Goal: Complete application form: Complete application form

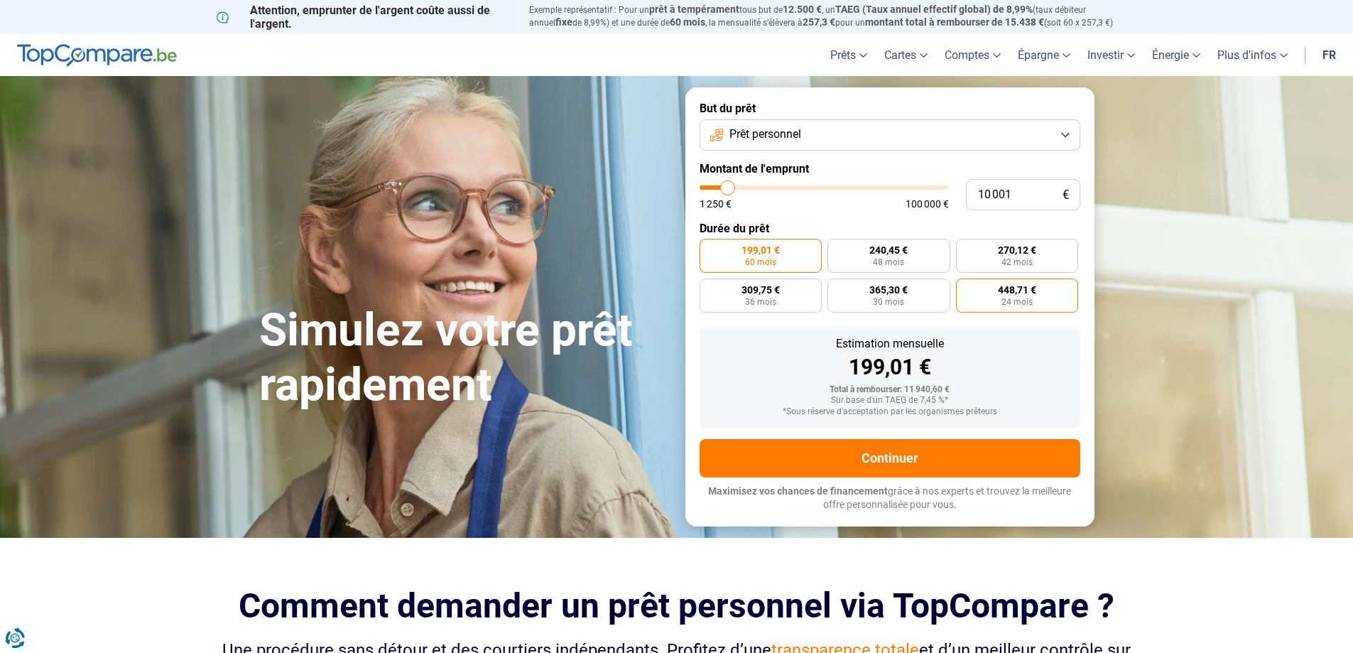
click at [1026, 290] on span "448,71 €" at bounding box center [1017, 290] width 38 height 10
click at [965, 288] on input "448,71 € 24 mois" at bounding box center [960, 282] width 9 height 9
radio input "true"
type input "11 500"
type input "11500"
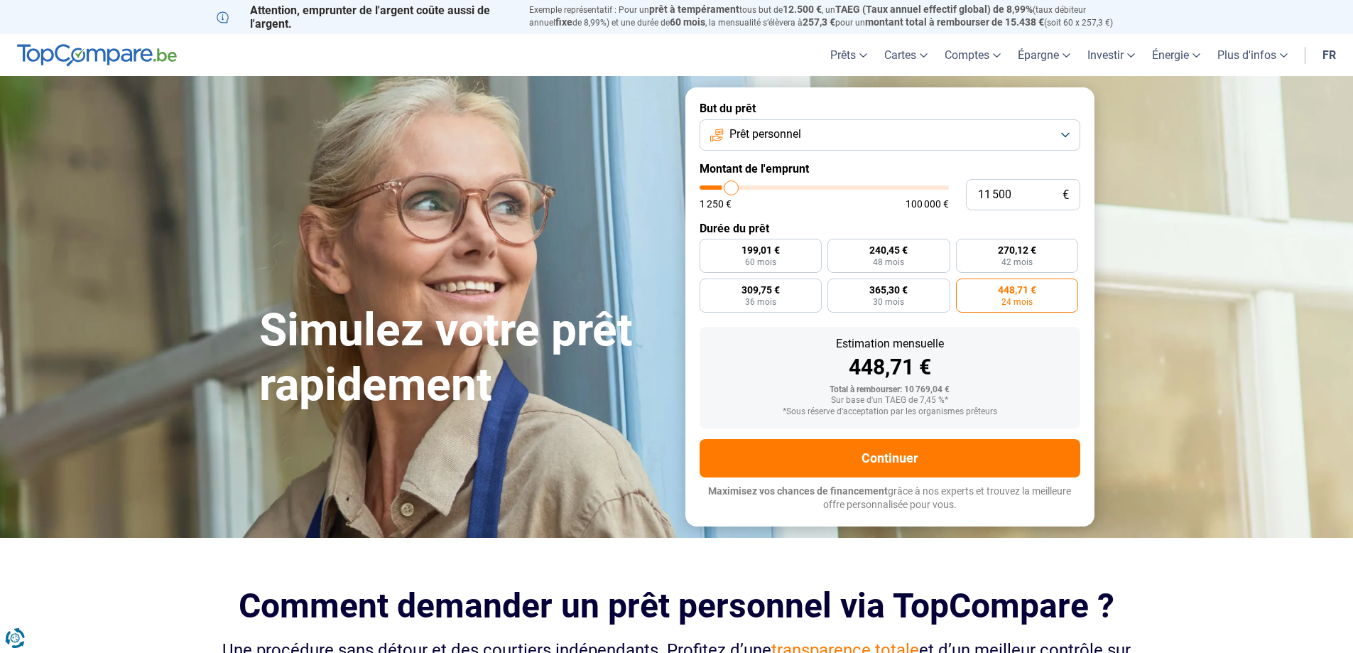
type input "14 250"
type input "14250"
type input "17 000"
type input "17000"
type input "21 750"
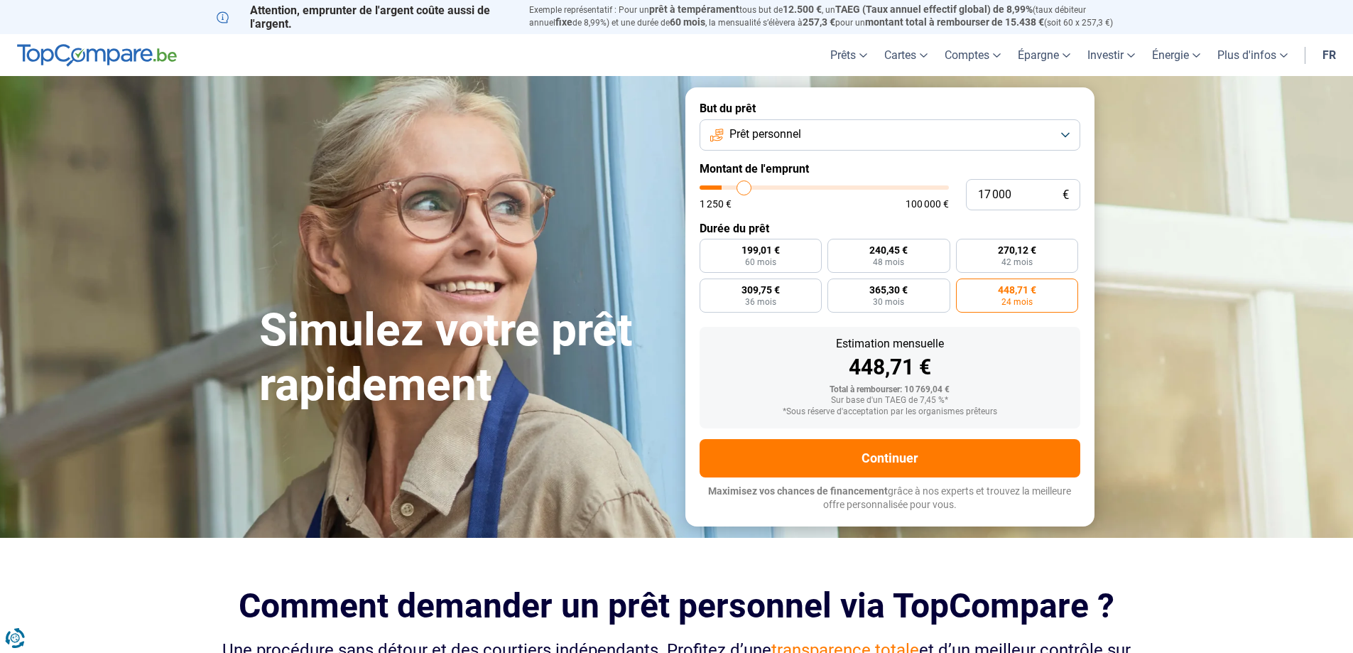
type input "21750"
type input "24 500"
type input "24500"
type input "33 750"
type input "33750"
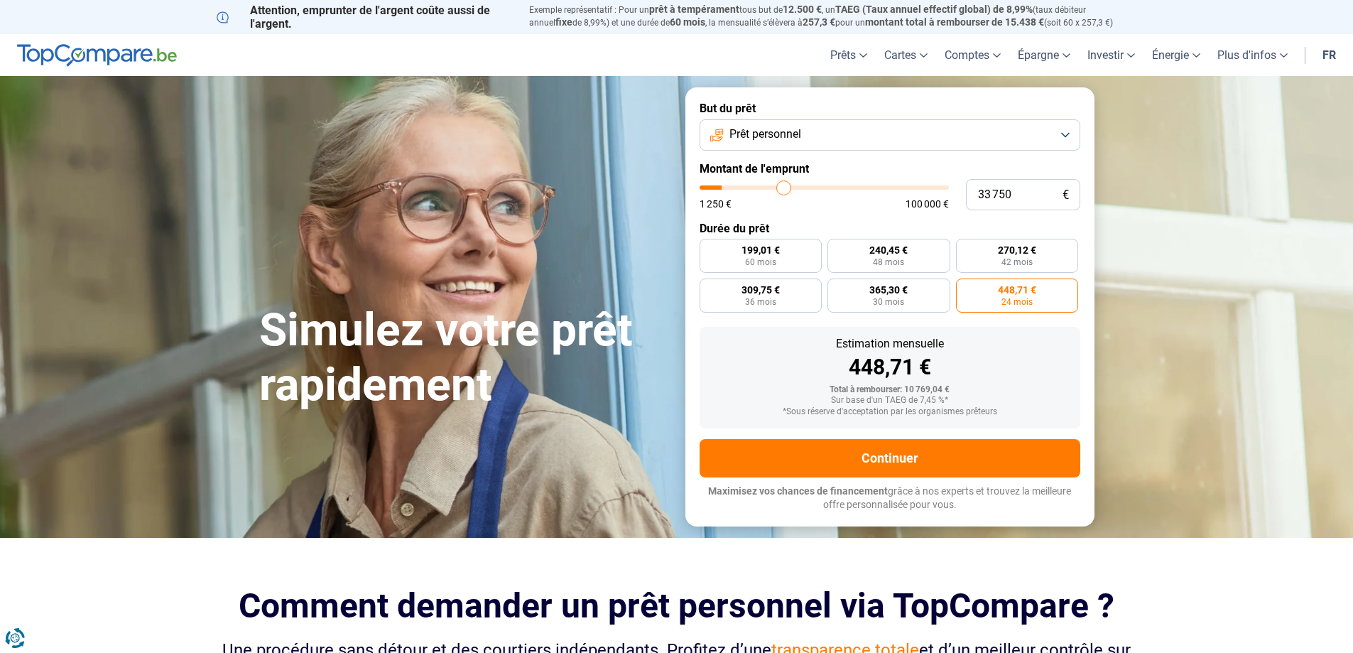
type input "36 750"
type input "36750"
type input "39 500"
type input "39500"
type input "41 000"
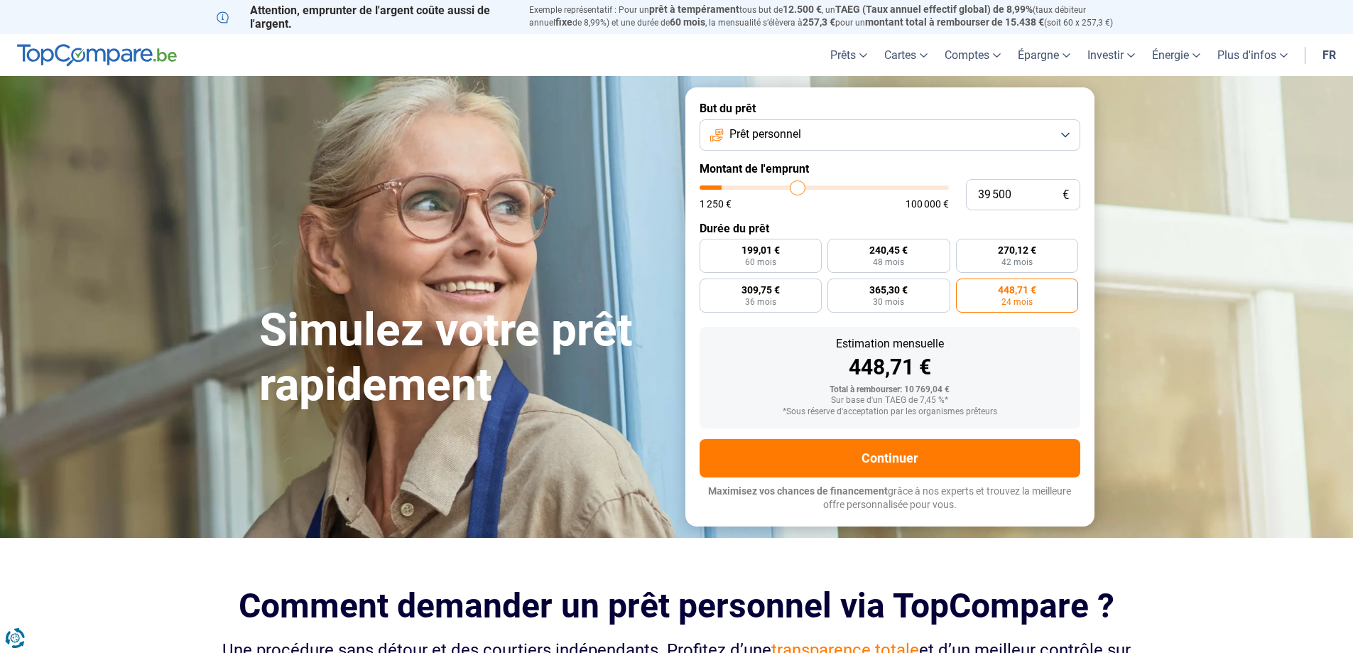
type input "41000"
type input "42 000"
type input "42000"
type input "42 750"
type input "42750"
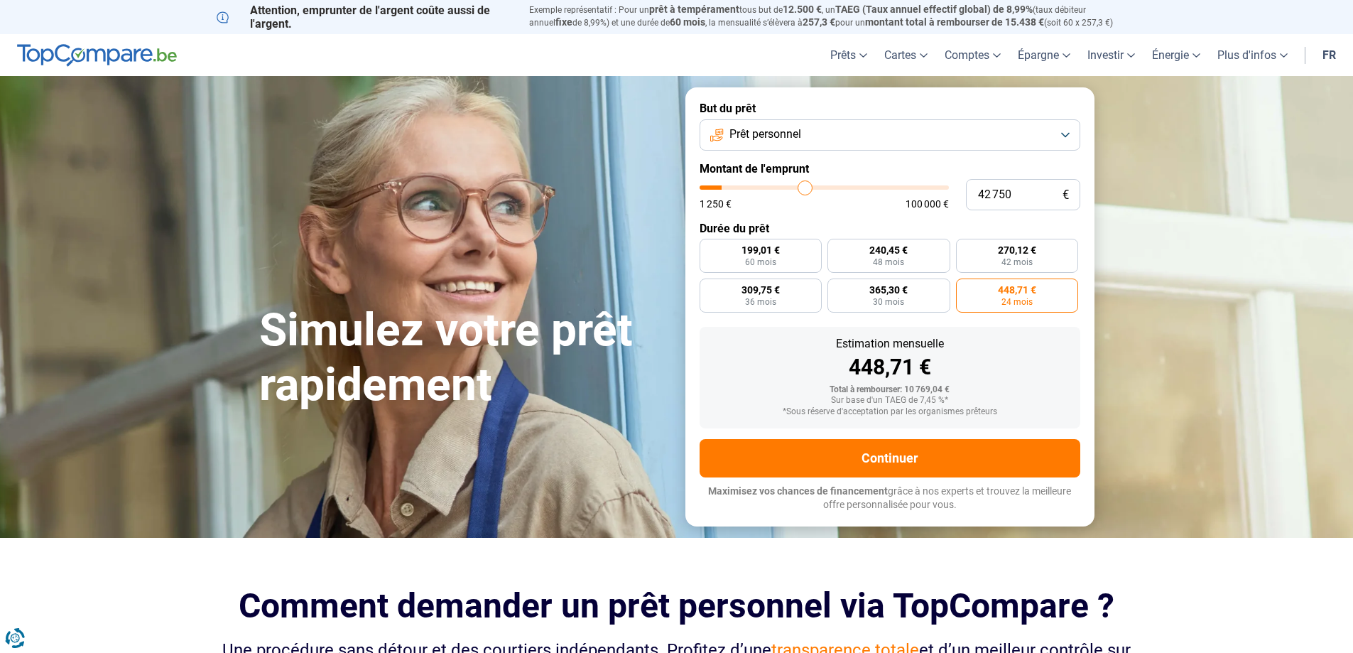
type input "43 500"
type input "43500"
type input "44 250"
type input "44250"
type input "44 500"
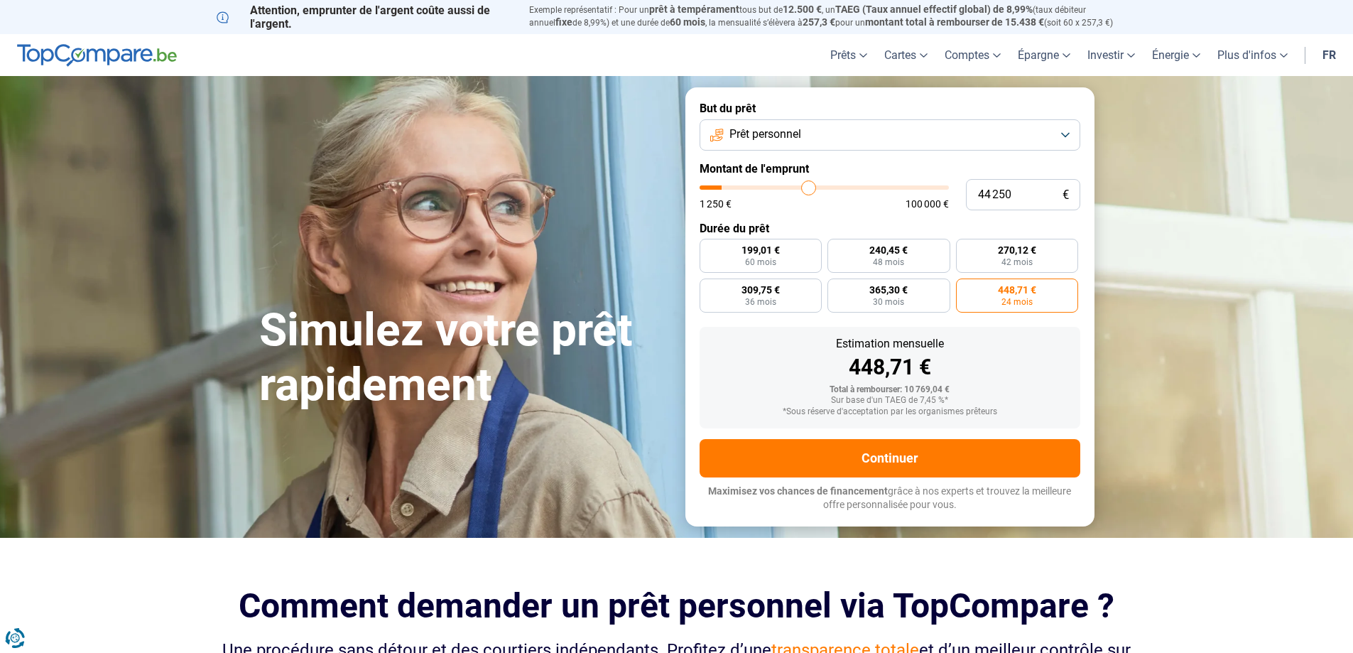
type input "44500"
type input "45 250"
type input "45250"
type input "45 750"
type input "45750"
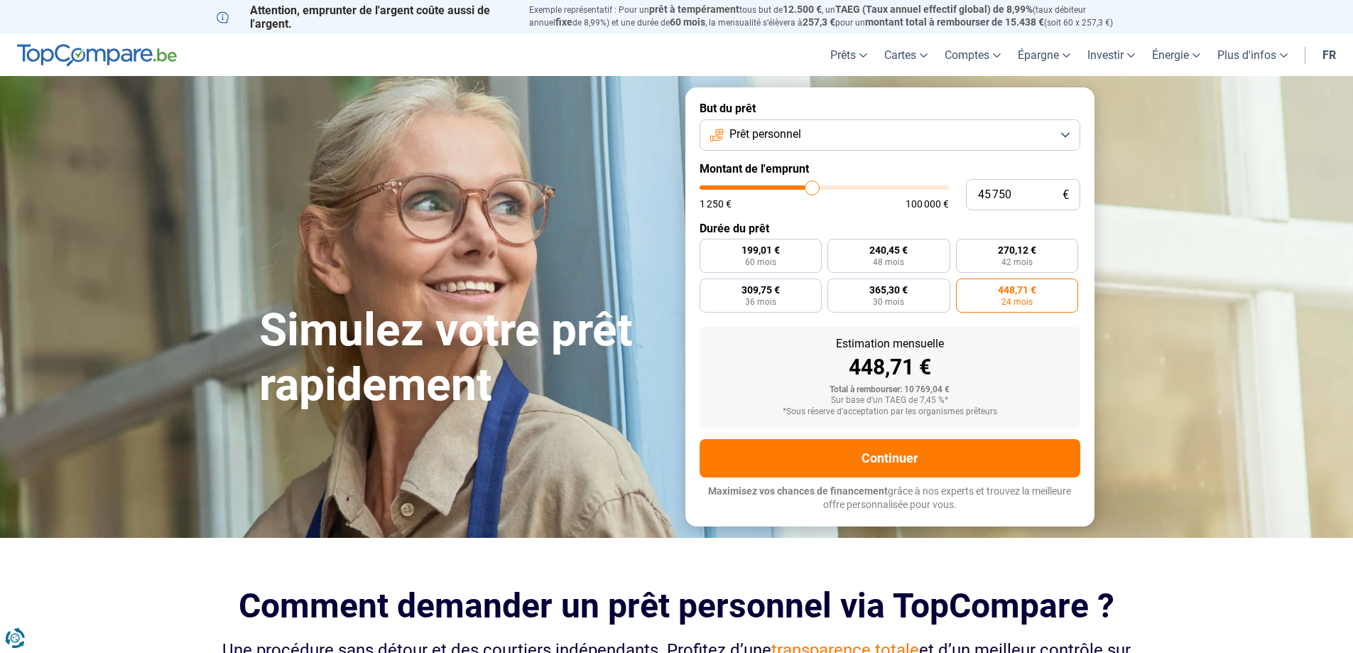
type input "46 750"
type input "46750"
type input "48 250"
type input "48250"
type input "49 500"
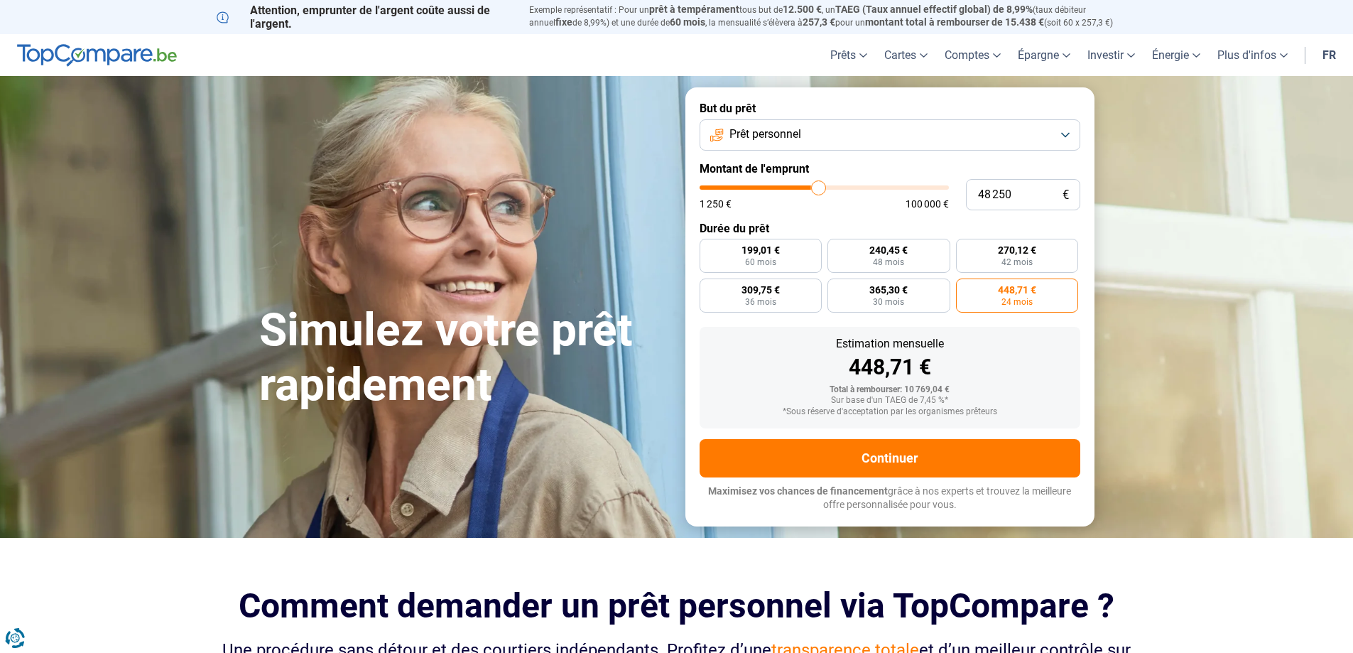
type input "49500"
type input "49 750"
type input "49750"
type input "50 250"
type input "50250"
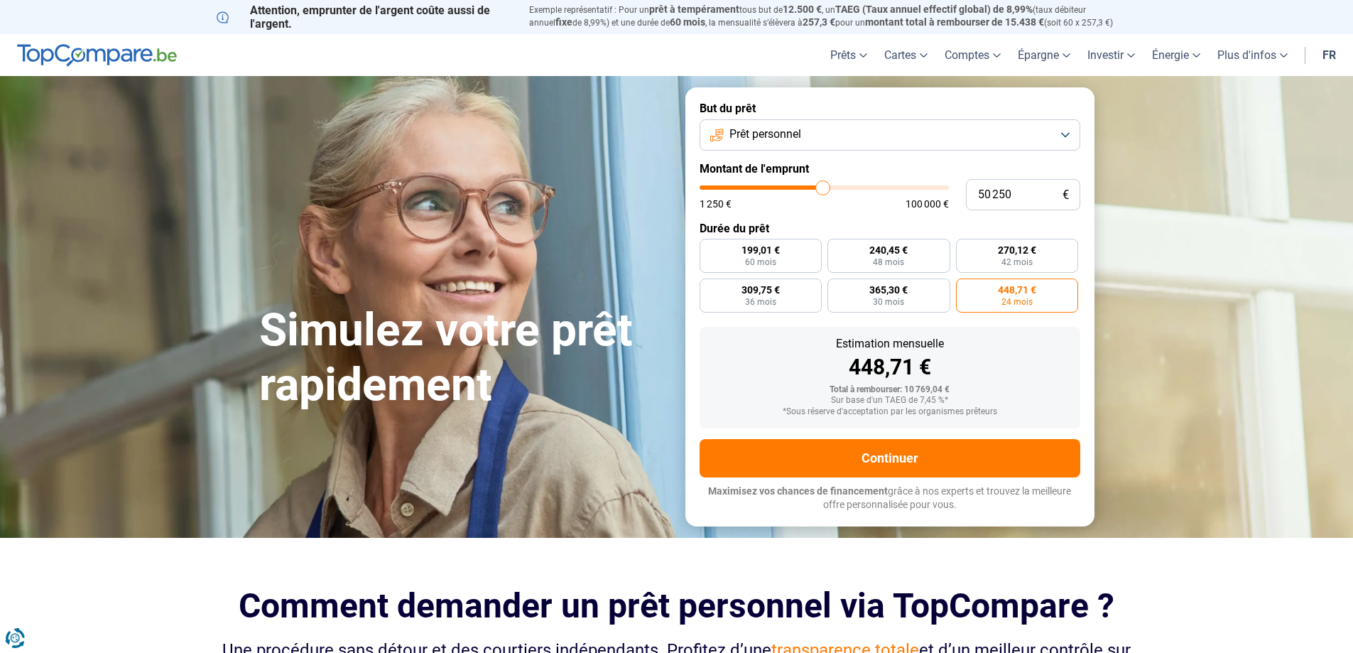
type input "49 750"
type input "49750"
type input "49 000"
type input "49000"
type input "48 000"
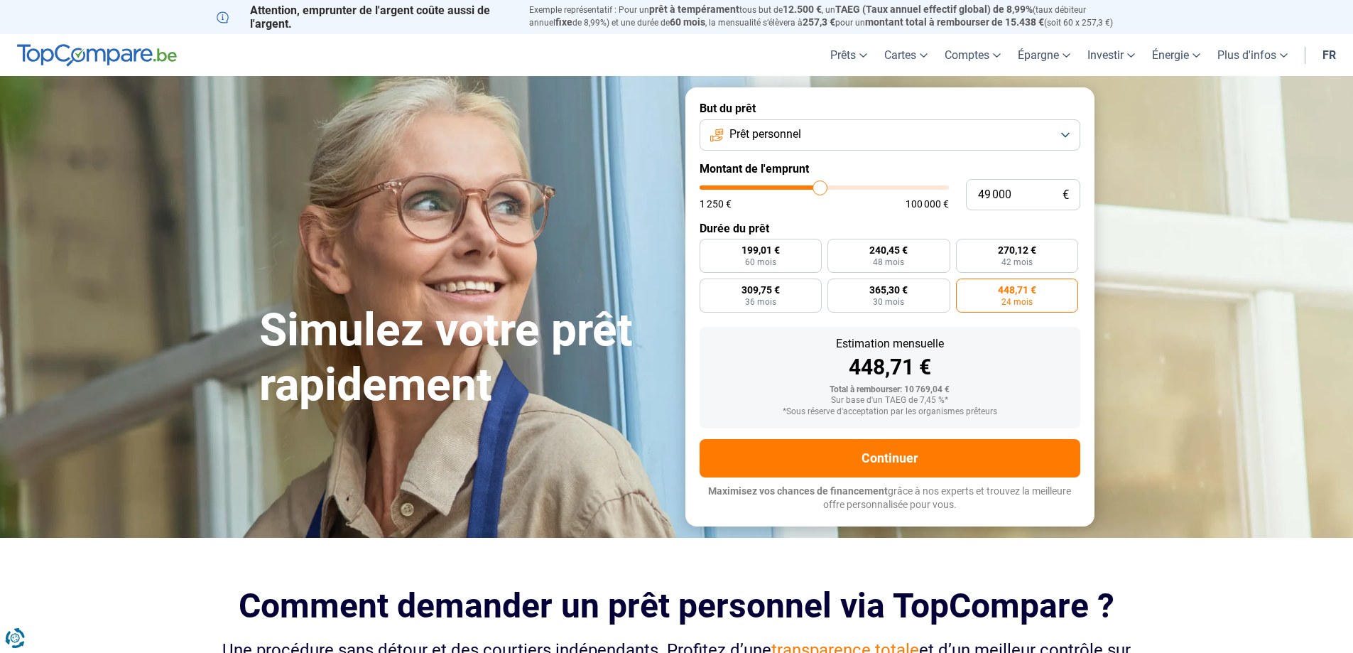
type input "48000"
type input "45 750"
type input "45750"
type input "42 500"
type input "42500"
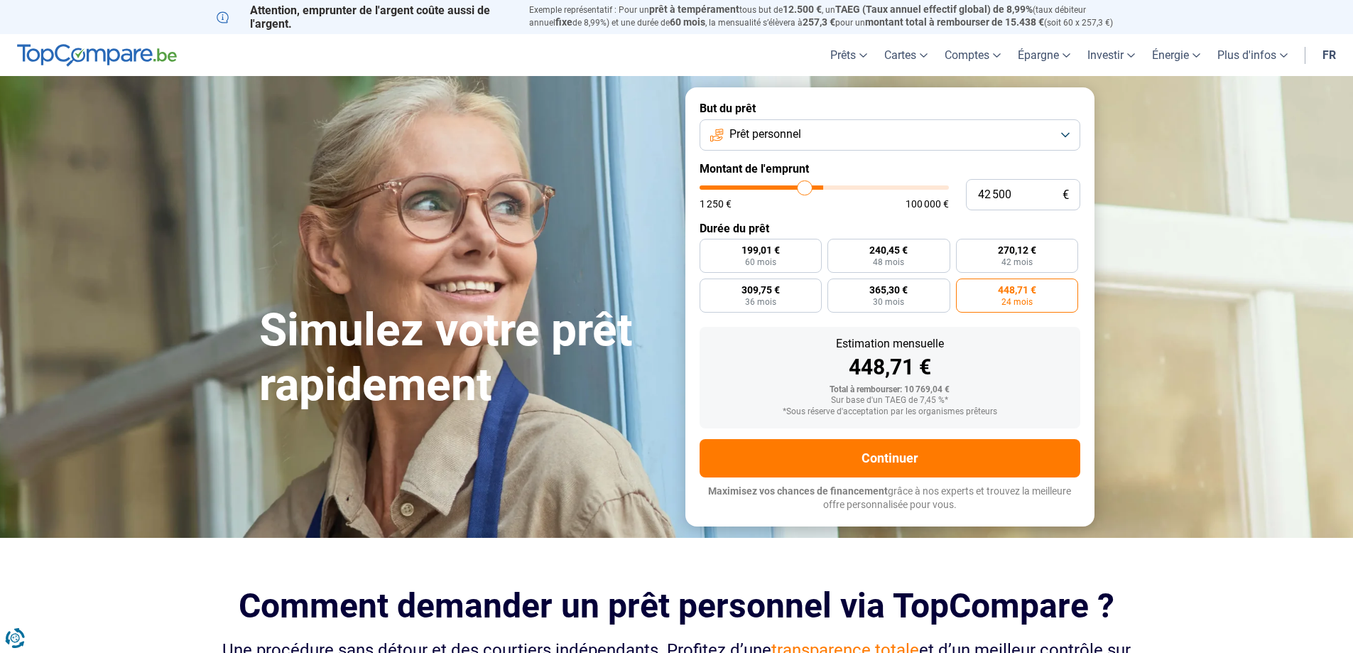
type input "41 000"
type input "41000"
type input "38 250"
type input "38250"
type input "36 750"
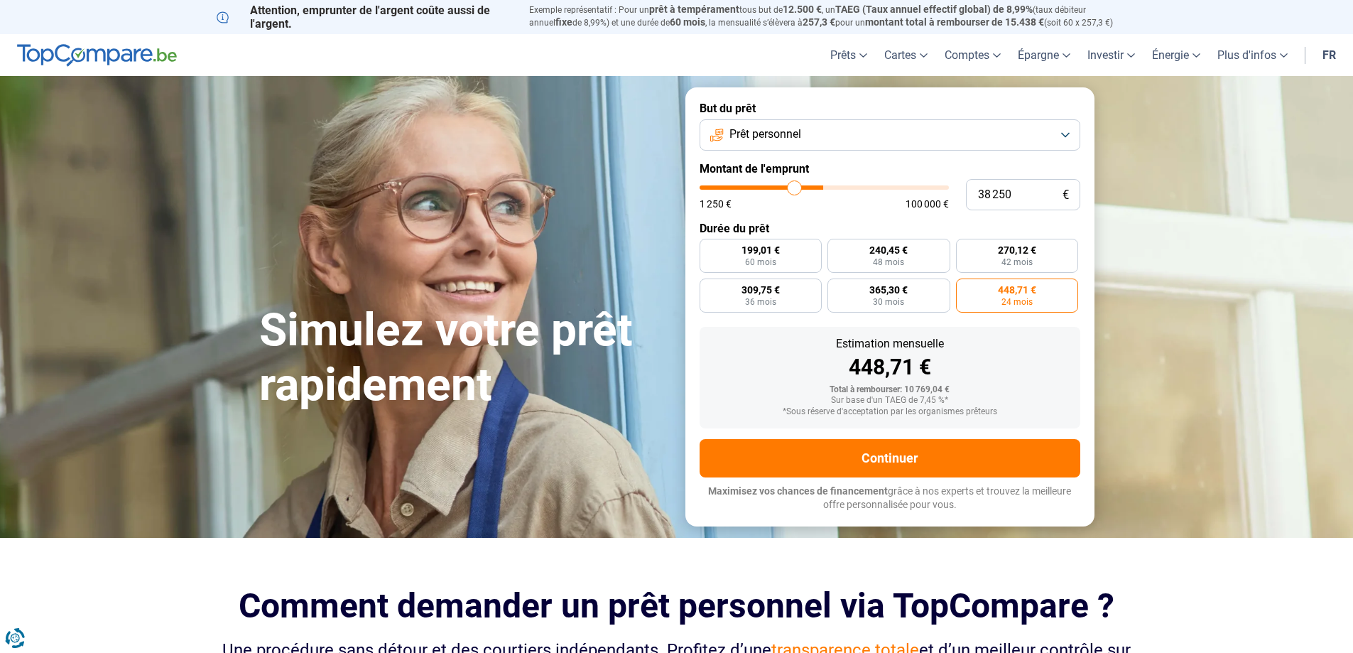
type input "36750"
type input "35 500"
type input "35500"
type input "35 000"
type input "35000"
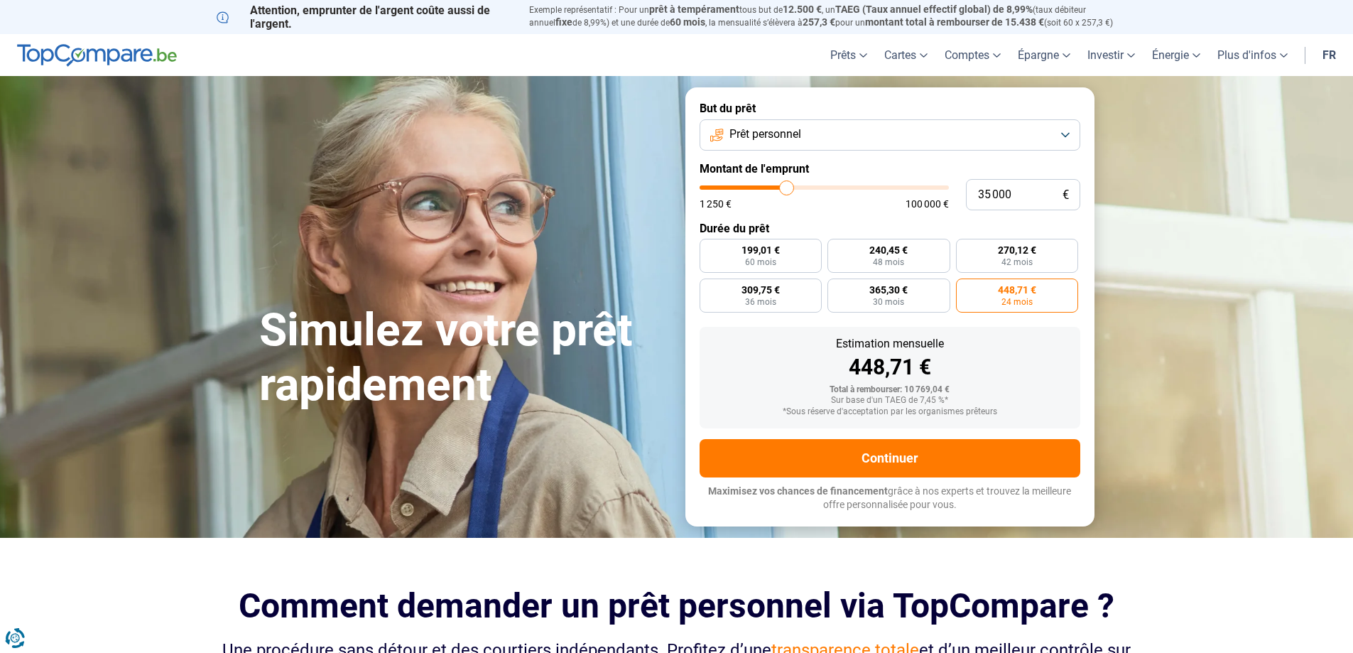
type input "34 250"
type input "34250"
type input "34 000"
type input "34000"
type input "33 750"
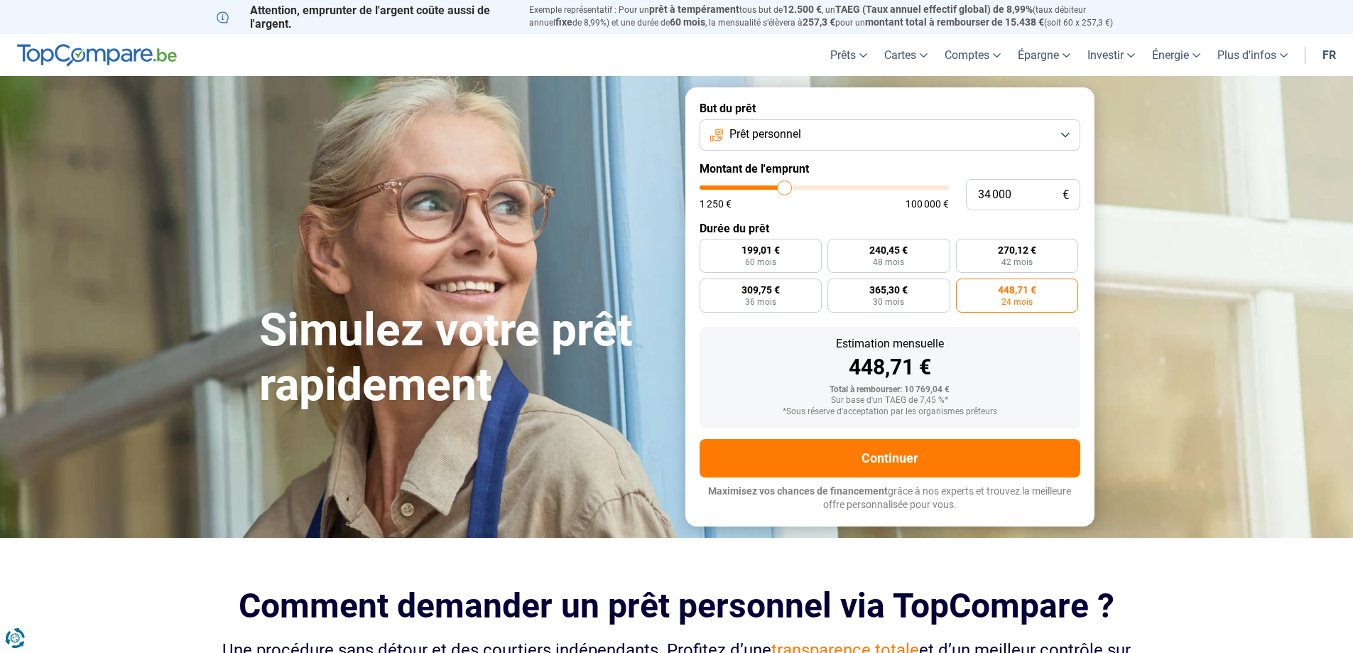
type input "33750"
type input "33 250"
type input "33250"
type input "32 750"
type input "32750"
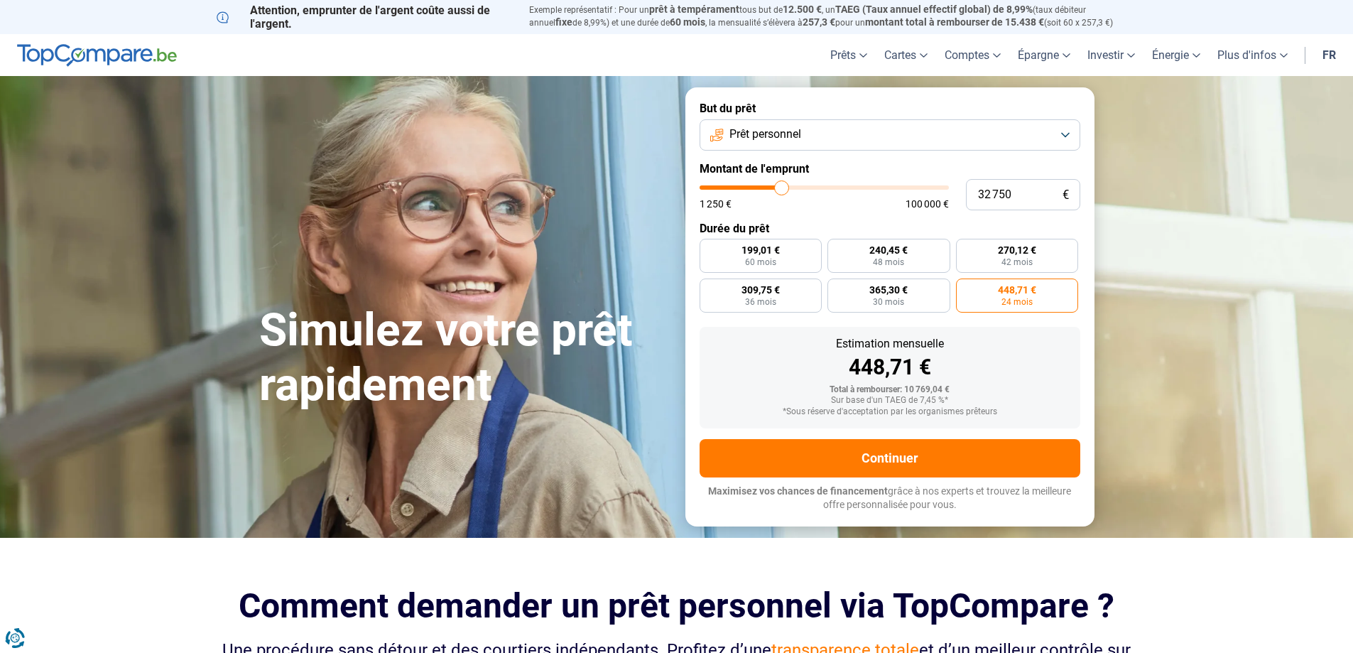
type input "32 500"
type input "32500"
type input "32 000"
type input "32000"
type input "31 250"
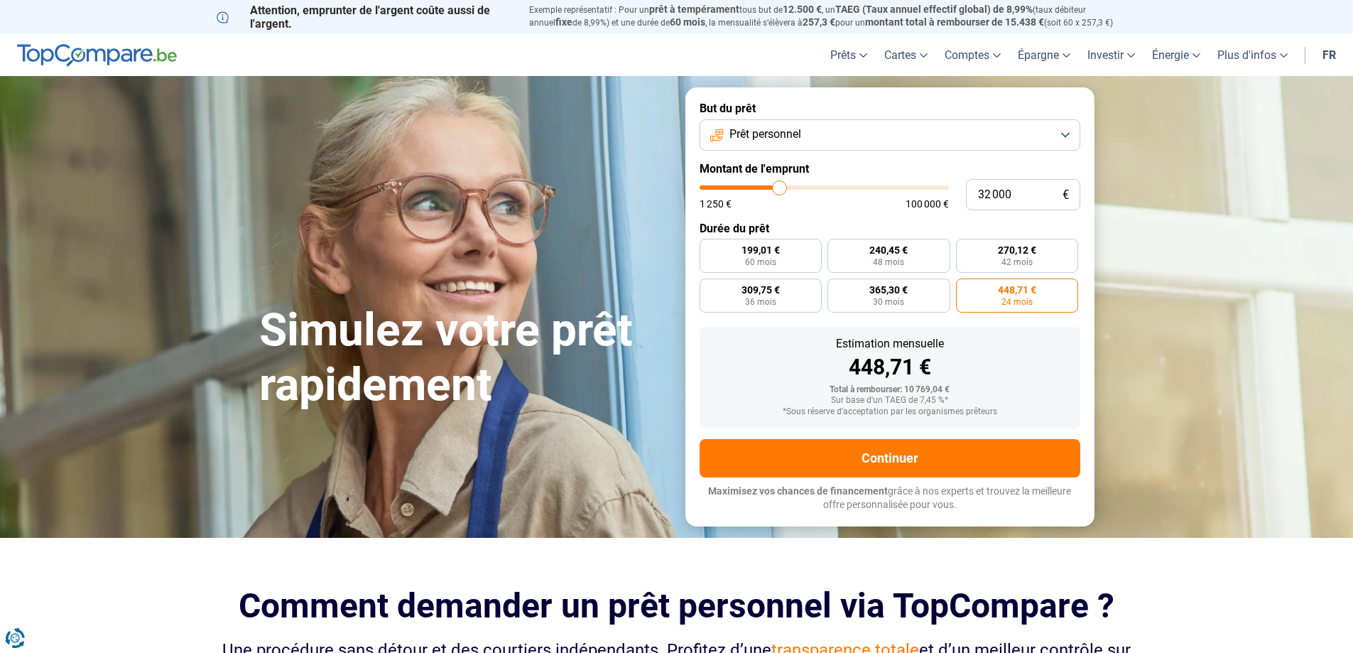
type input "31250"
type input "29 750"
type input "29750"
type input "28 750"
type input "28750"
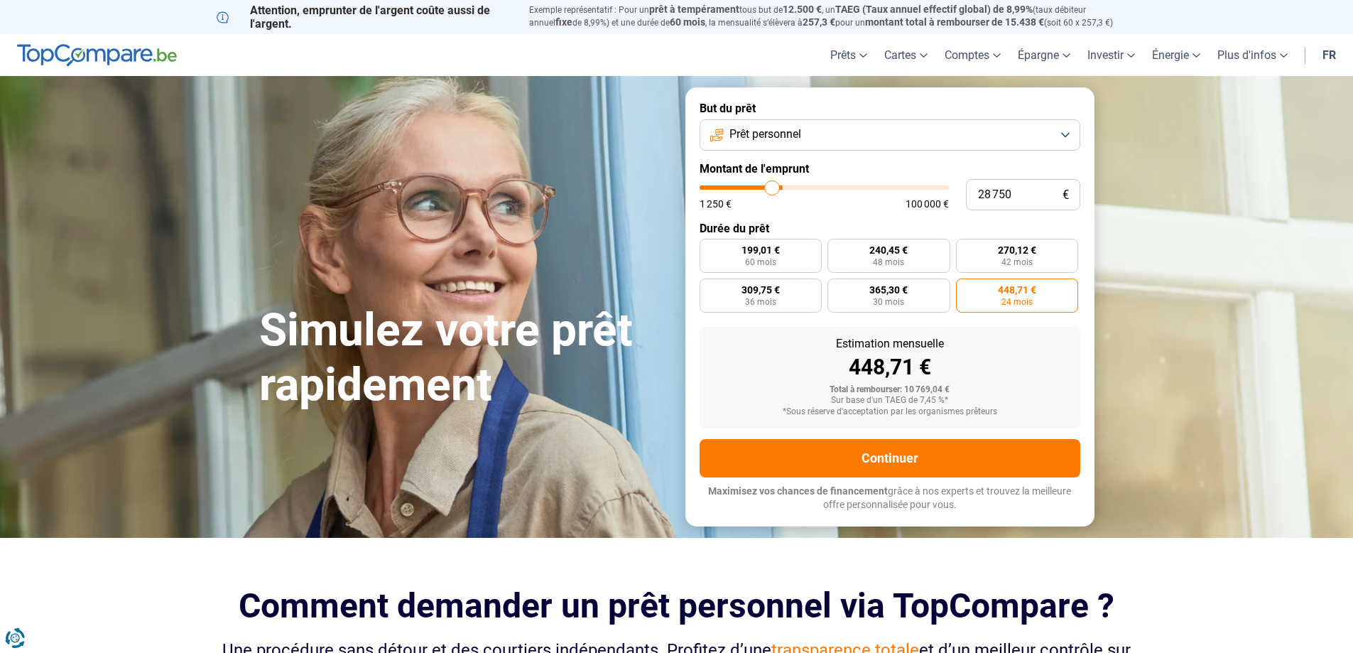
type input "27 250"
type input "27250"
type input "25 250"
type input "25250"
type input "24 250"
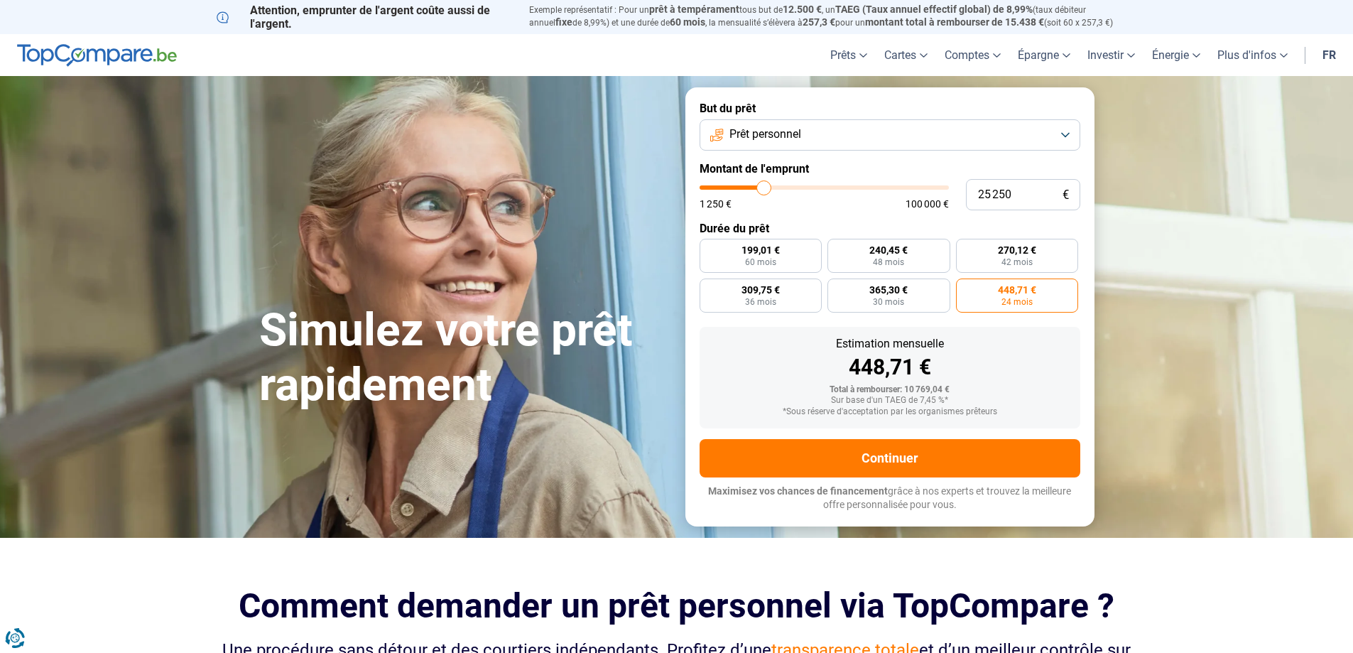
type input "24250"
type input "23 750"
type input "23750"
type input "23 500"
type input "23500"
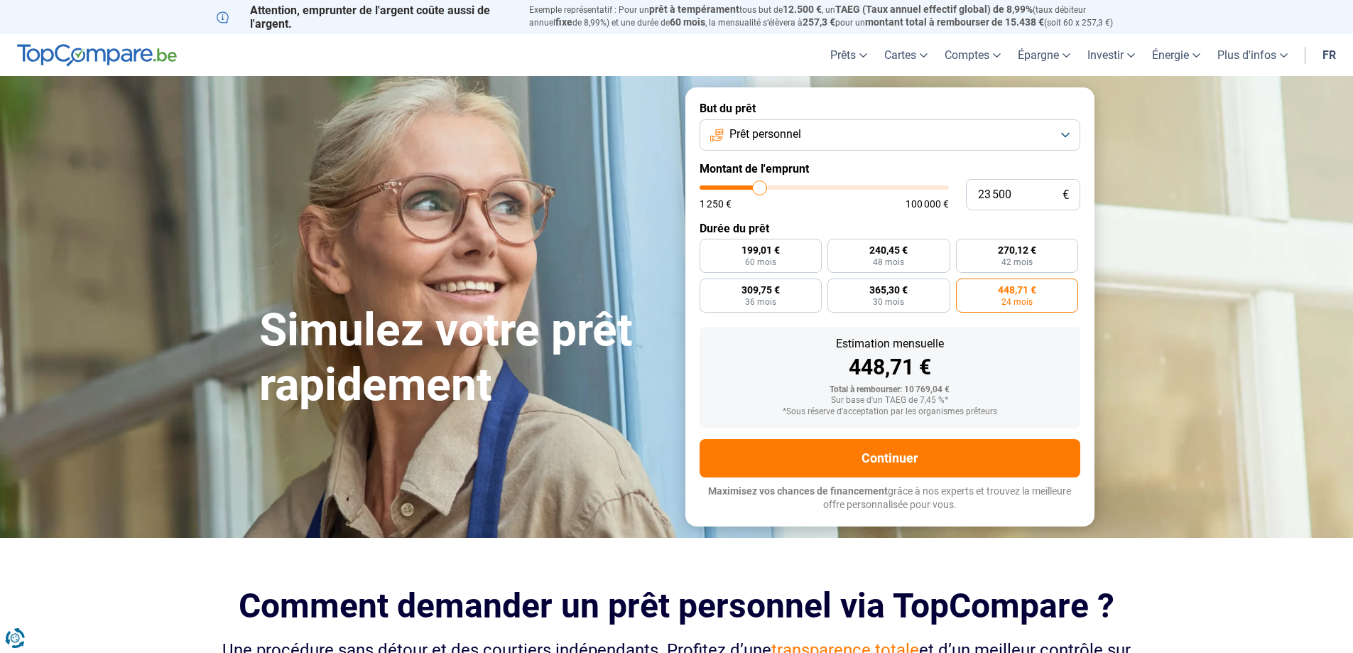
type input "23 250"
type input "23250"
type input "22 750"
type input "22750"
type input "21 750"
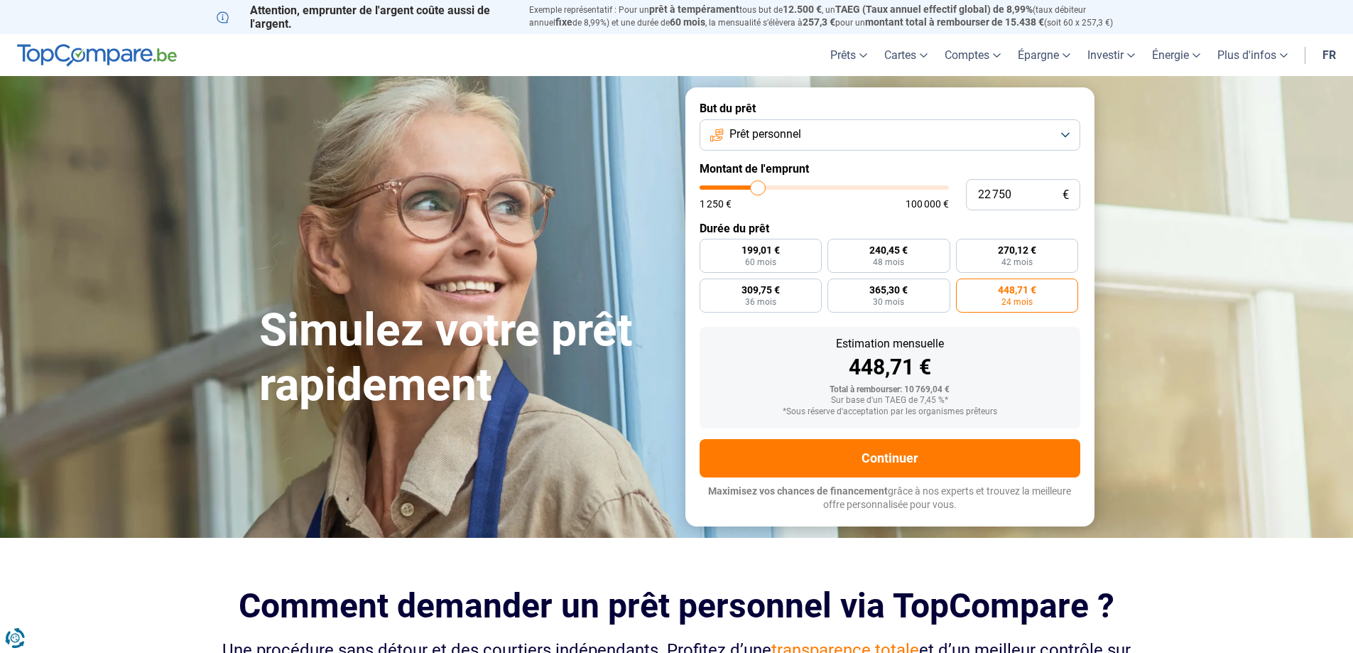
type input "21750"
type input "21 250"
type input "21250"
type input "20 750"
type input "20750"
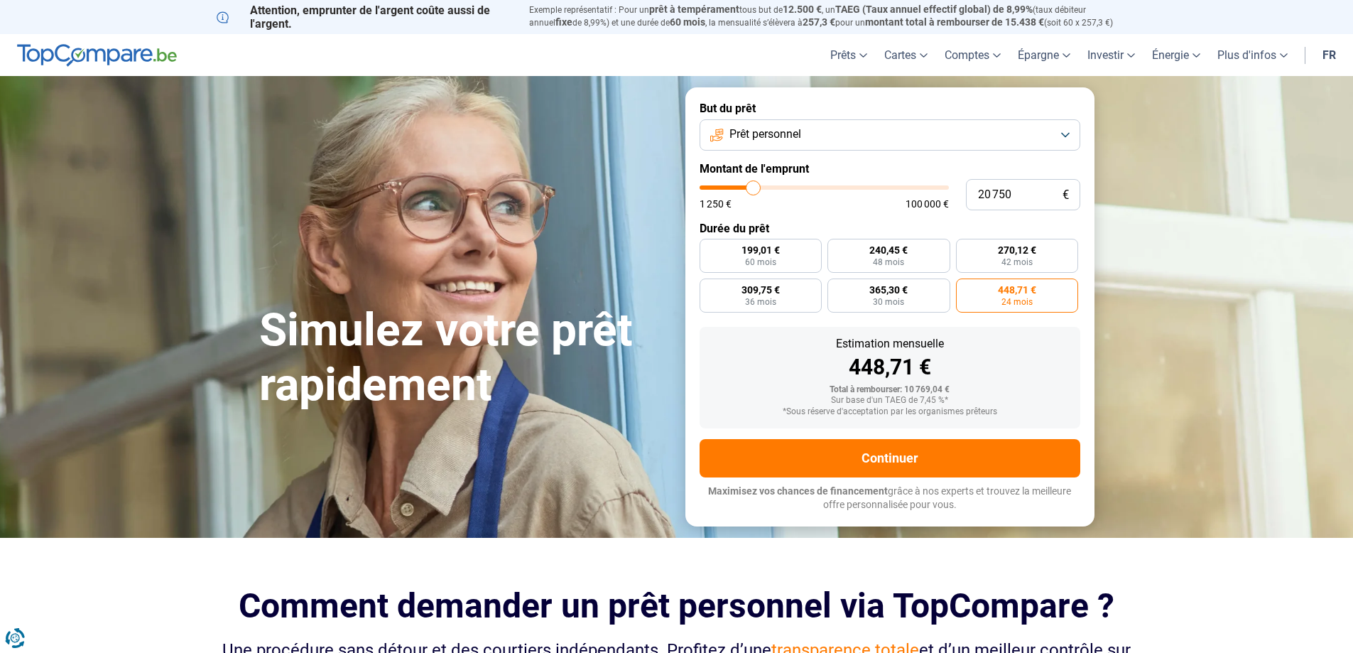
type input "20 500"
type input "20500"
type input "20 250"
type input "20250"
type input "20 000"
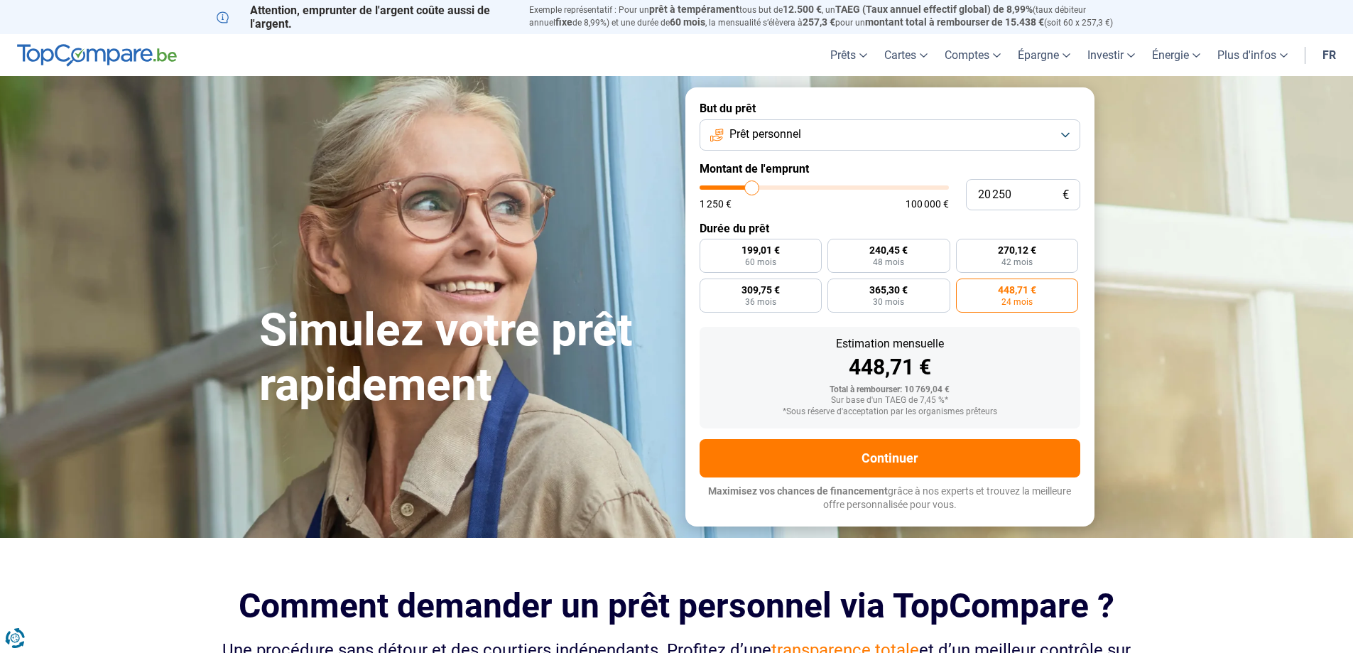
type input "20000"
type input "19 000"
type input "19000"
type input "18 750"
type input "18750"
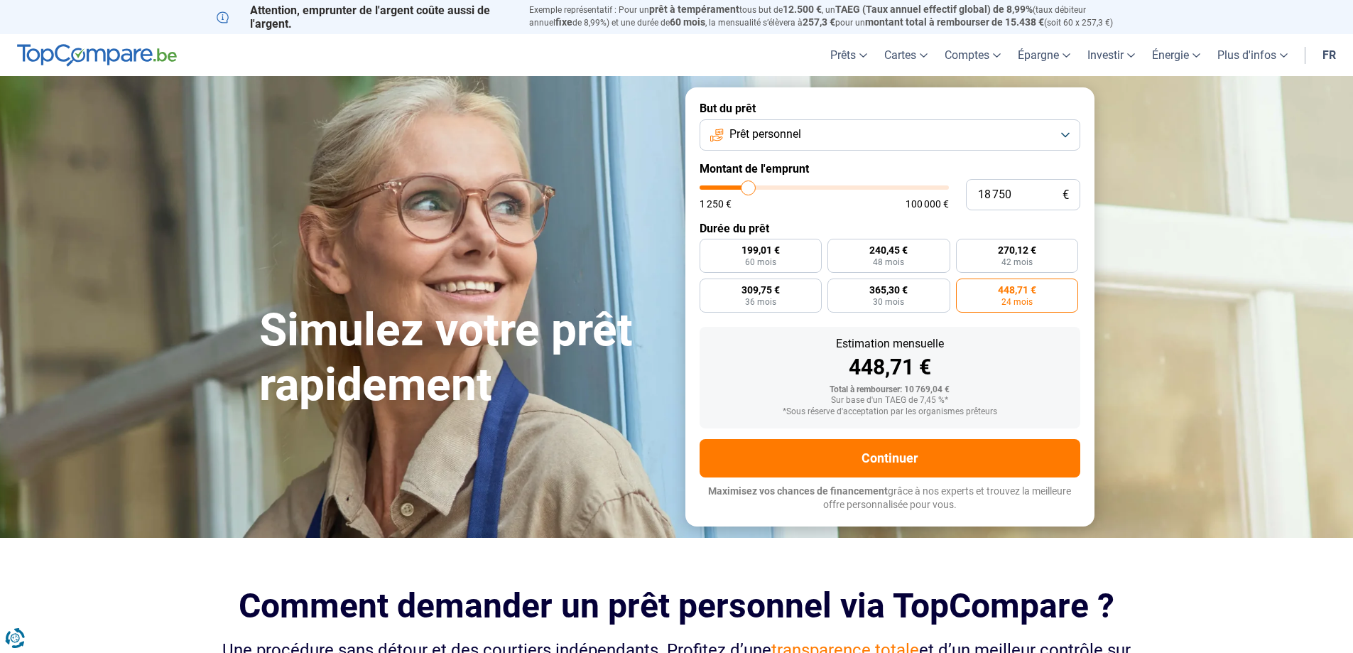
type input "18 500"
type input "18500"
type input "18 000"
type input "18000"
type input "17 750"
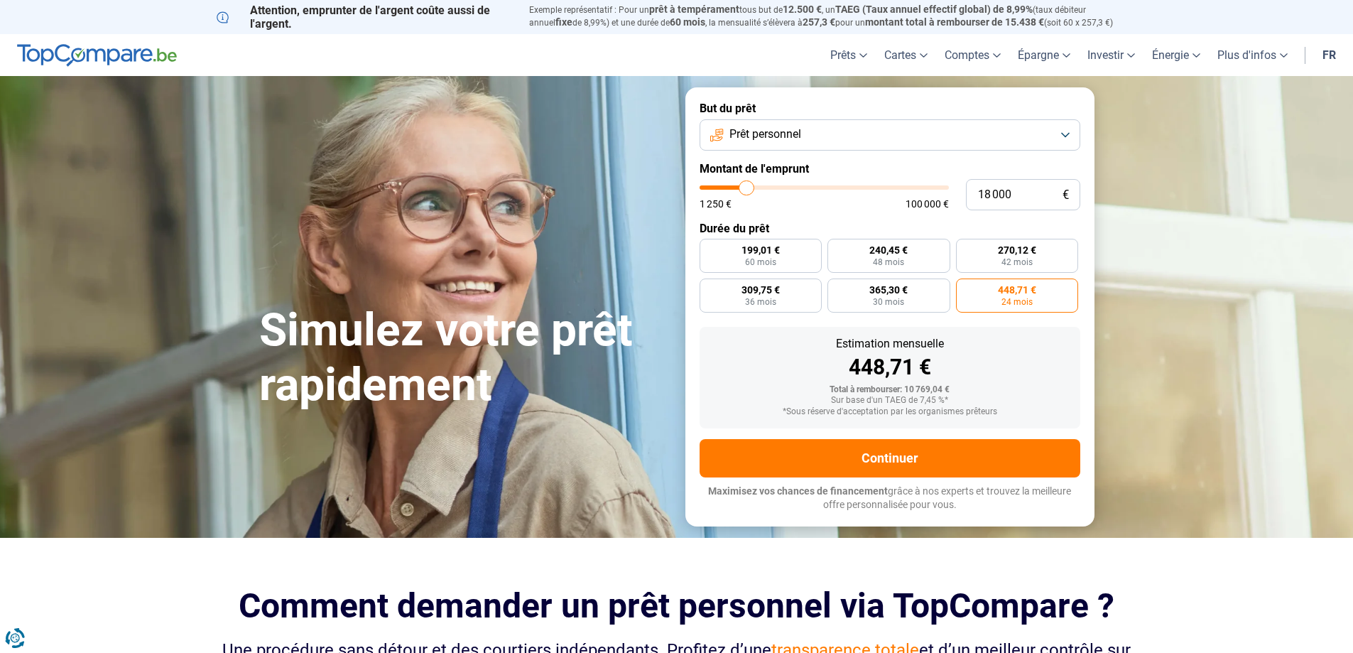
type input "17750"
type input "17 500"
type input "17500"
type input "17 000"
type input "17000"
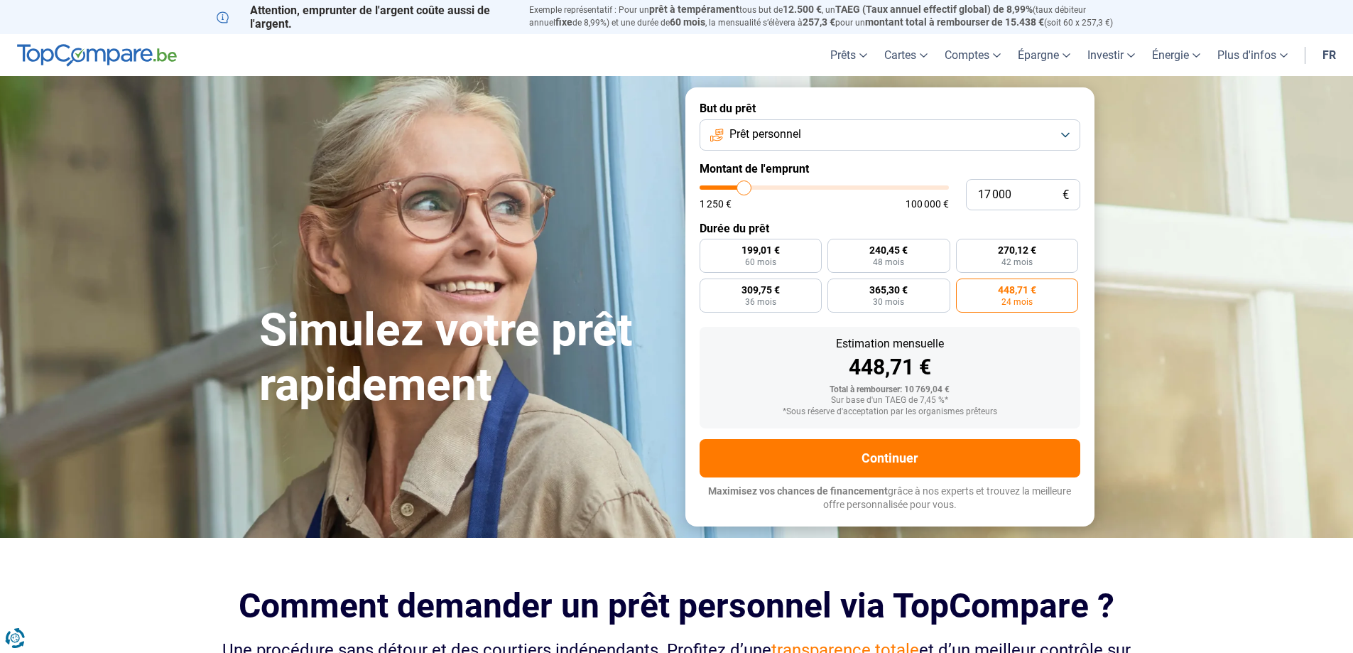
type input "16 250"
type input "16250"
type input "16 000"
type input "16000"
type input "15 750"
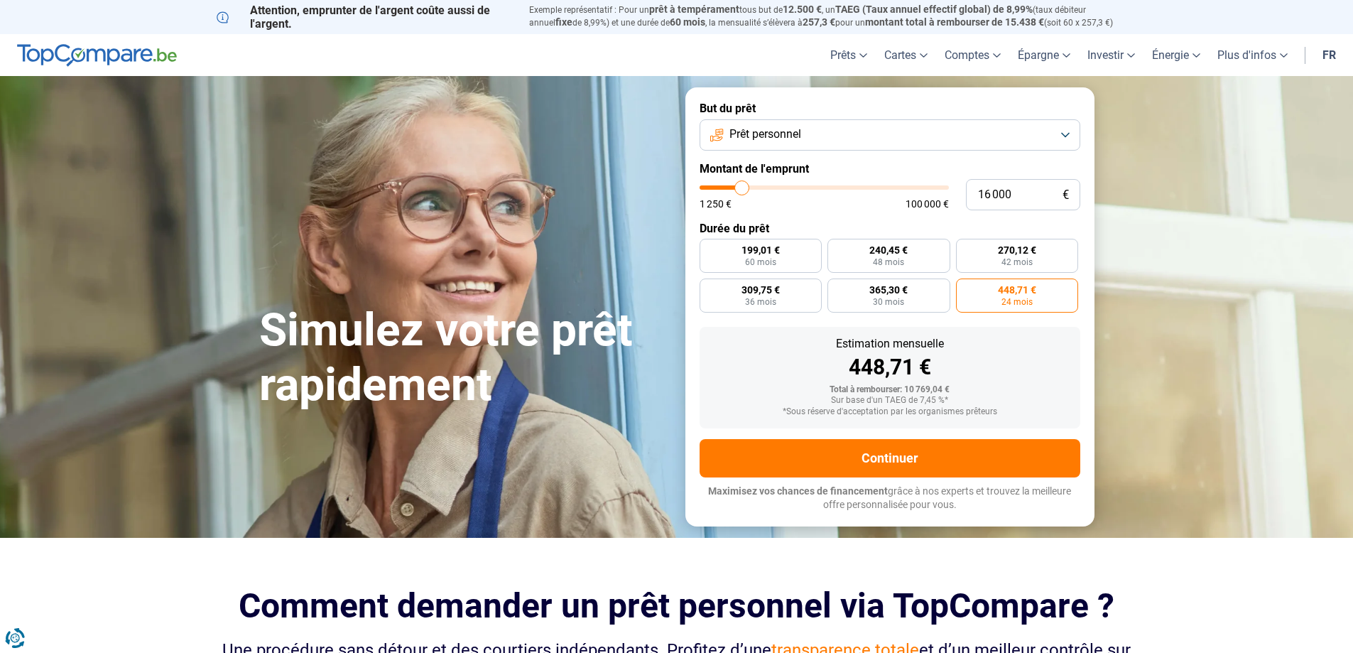
type input "15750"
type input "15 500"
type input "15500"
type input "15 000"
type input "15000"
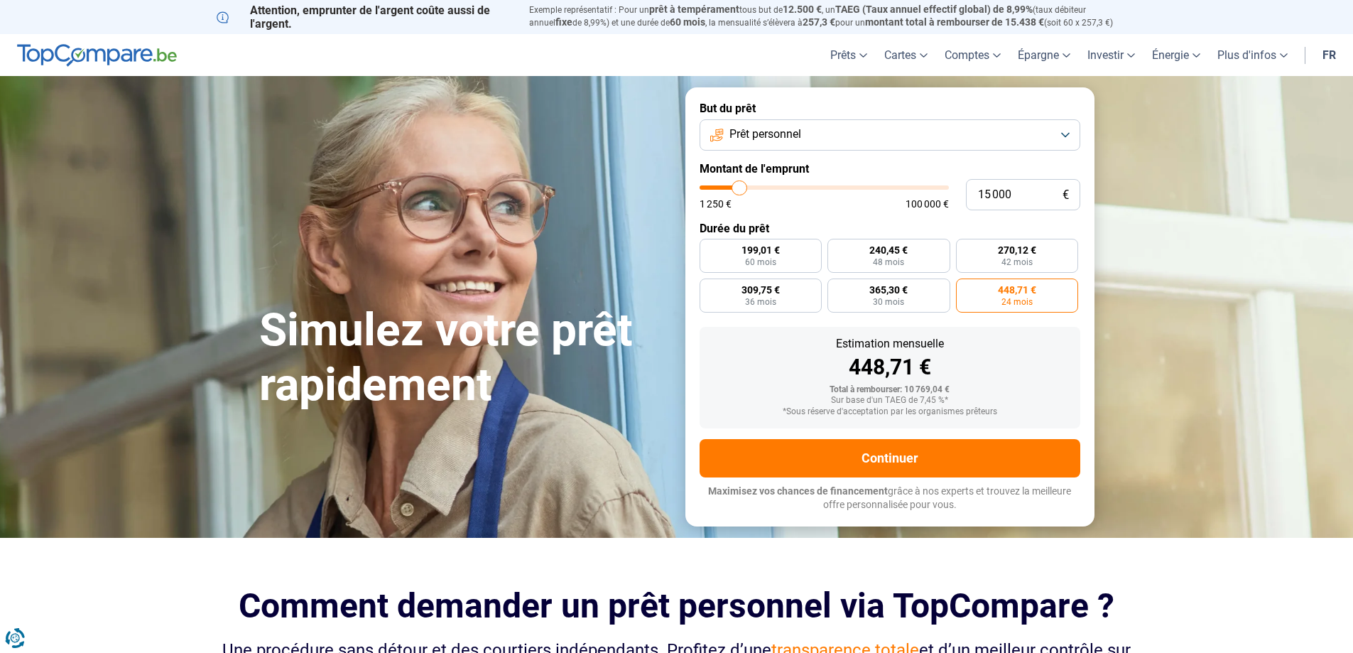
type input "14 500"
type input "14500"
type input "14 750"
type input "14750"
type input "15 000"
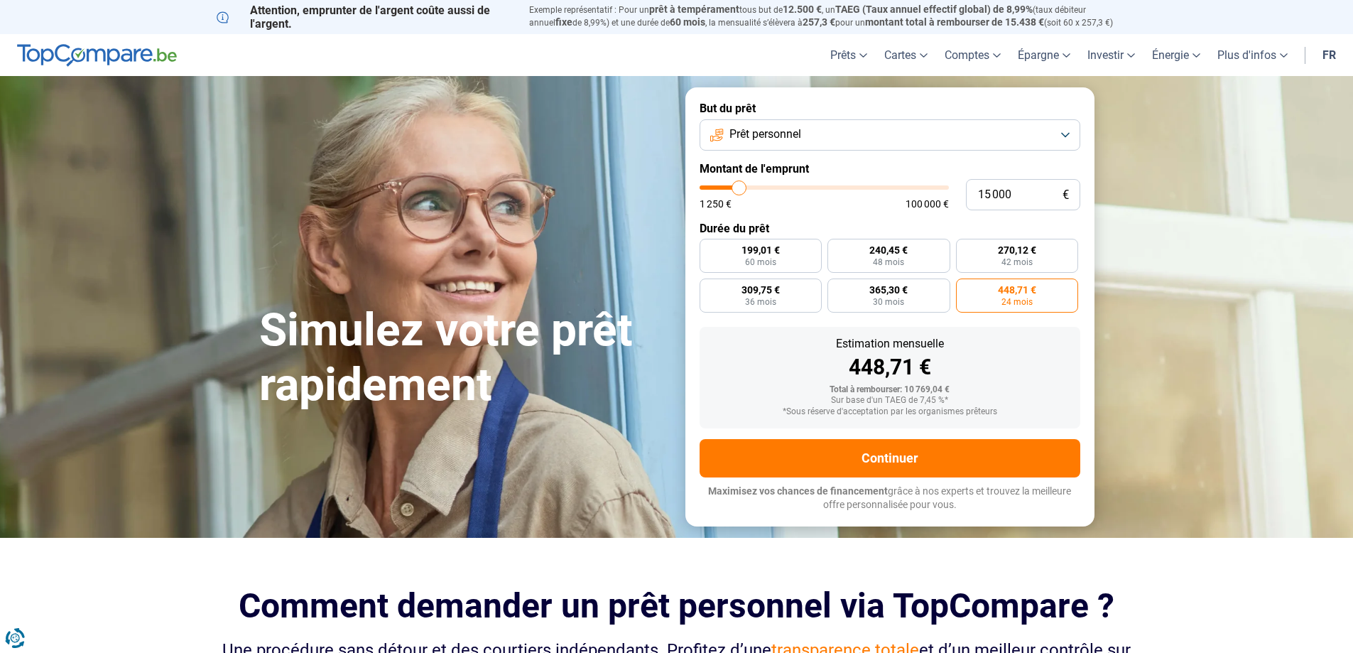
type input "15000"
type input "15 500"
type input "15500"
type input "15 000"
type input "15000"
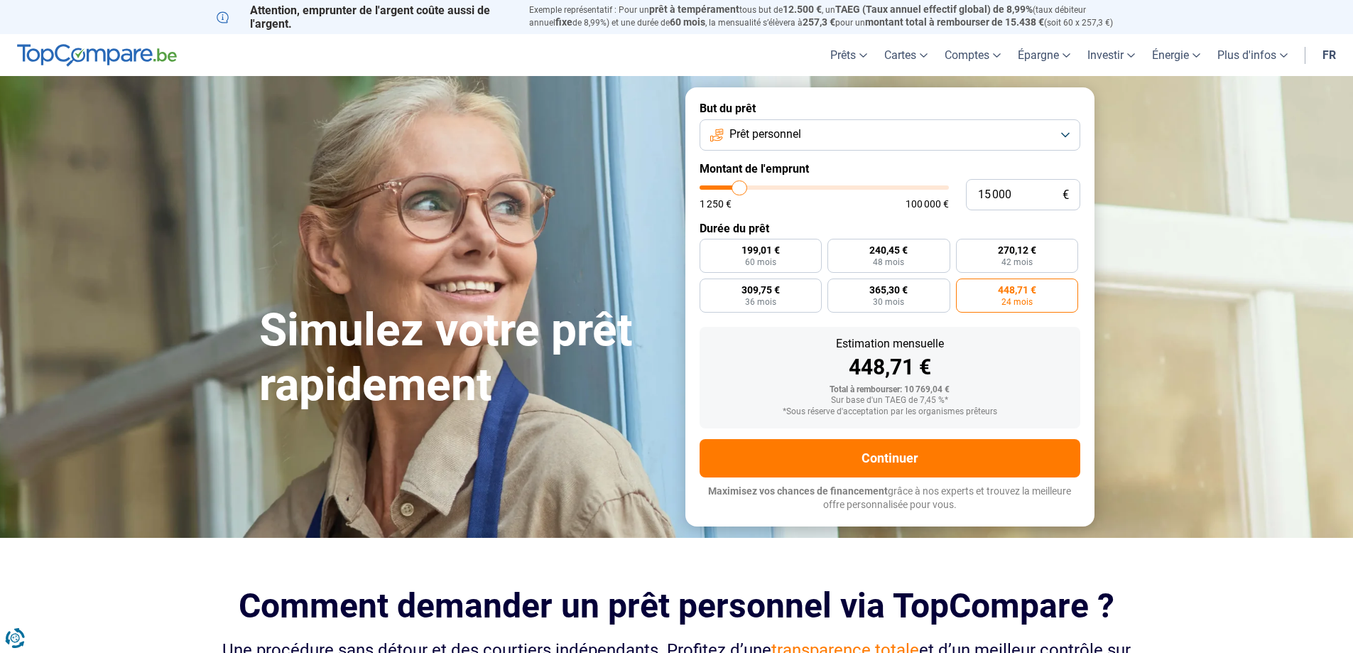
type input "14 500"
type input "14500"
type input "14 750"
type input "14750"
type input "15 000"
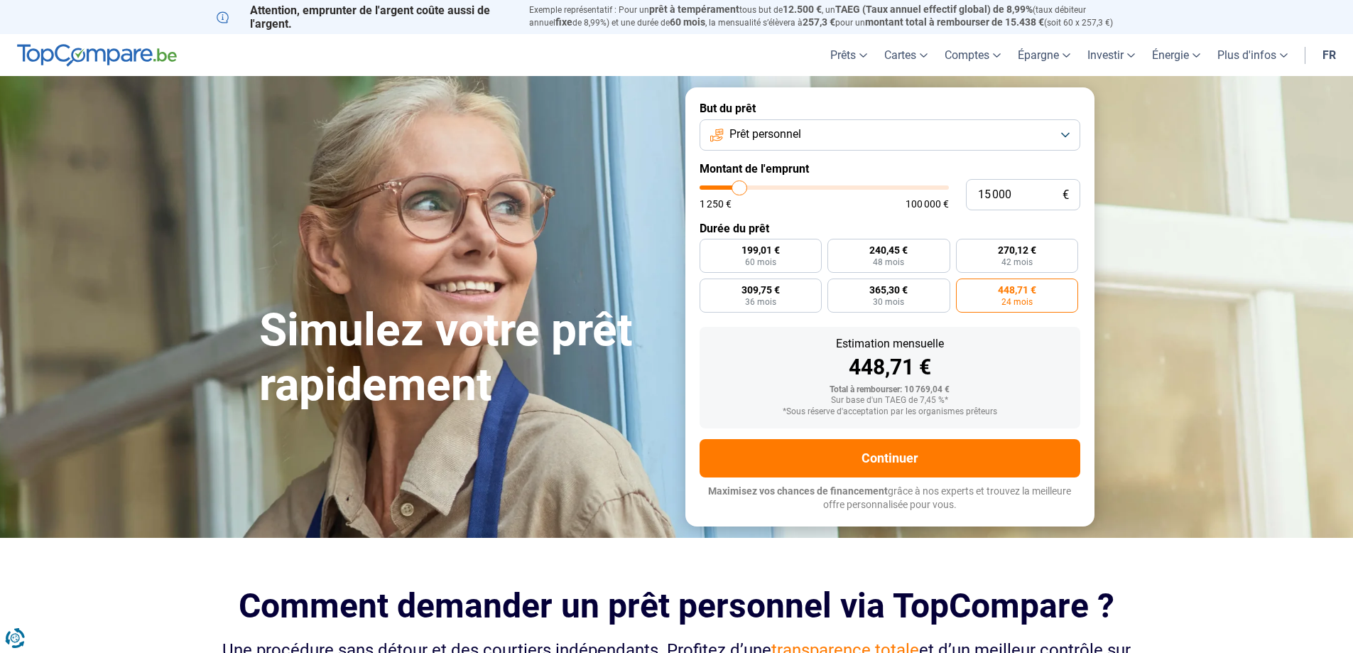
drag, startPoint x: 730, startPoint y: 183, endPoint x: 740, endPoint y: 188, distance: 10.8
type input "15000"
click at [740, 188] on input "range" at bounding box center [824, 187] width 249 height 4
radio input "true"
click at [1019, 317] on form "But du prêt Prêt personnel Montant de l'emprunt 15 000 € 1 250 € 100 000 € Duré…" at bounding box center [889, 306] width 409 height 438
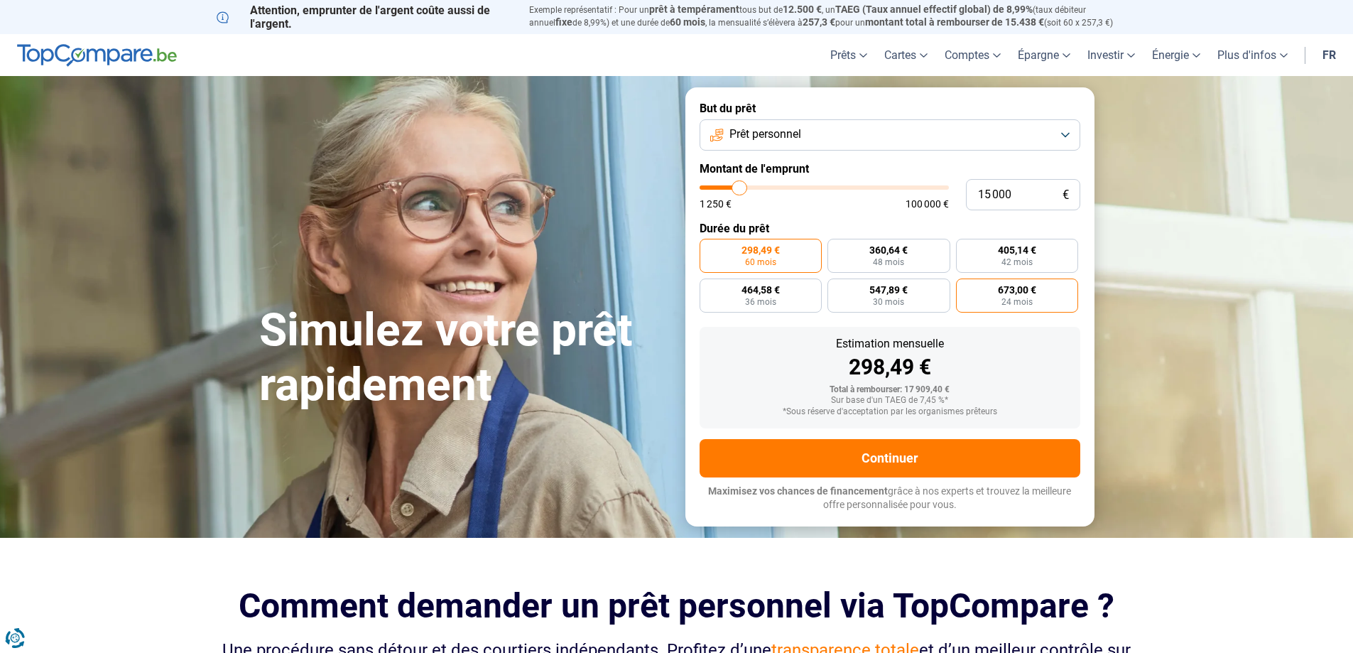
click at [1020, 303] on span "24 mois" at bounding box center [1017, 302] width 31 height 9
click at [965, 288] on input "673,00 € 24 mois" at bounding box center [960, 282] width 9 height 9
radio input "true"
drag, startPoint x: 990, startPoint y: 191, endPoint x: 971, endPoint y: 192, distance: 19.2
click at [971, 192] on input "15 000" at bounding box center [1023, 194] width 114 height 31
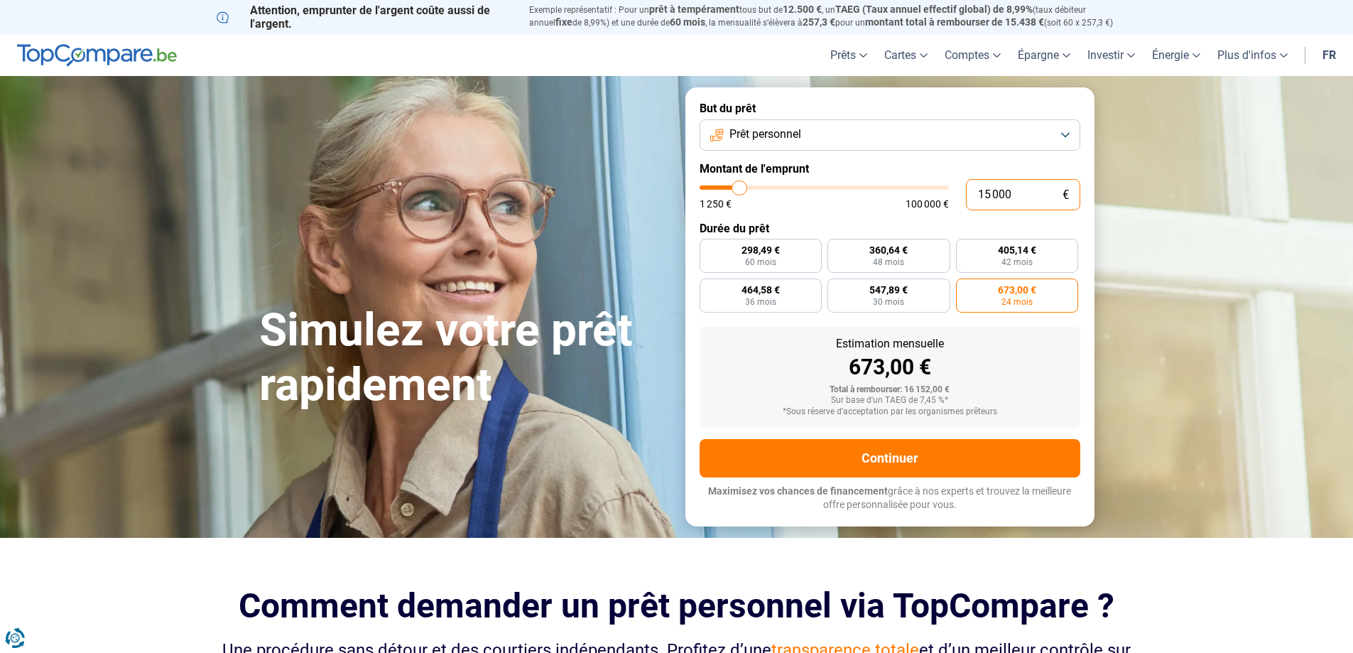
type input "1 000"
type input "1250"
type input "10 000"
type input "10000"
type input "10 000"
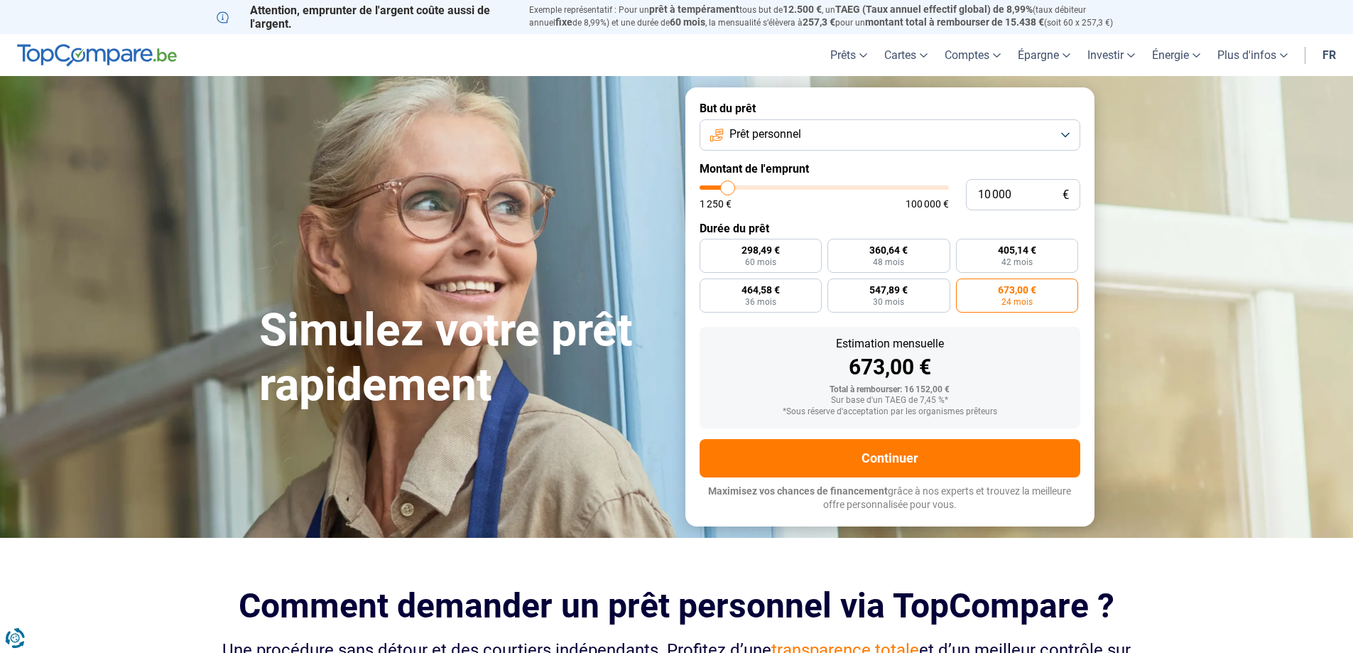
radio input "true"
click at [1011, 386] on div "Total à rembourser: 16 152,00 €" at bounding box center [890, 390] width 358 height 10
click at [926, 299] on label "448,67 € 24 mois" at bounding box center [889, 295] width 123 height 34
click at [837, 288] on input "448,67 € 24 mois" at bounding box center [832, 282] width 9 height 9
radio input "true"
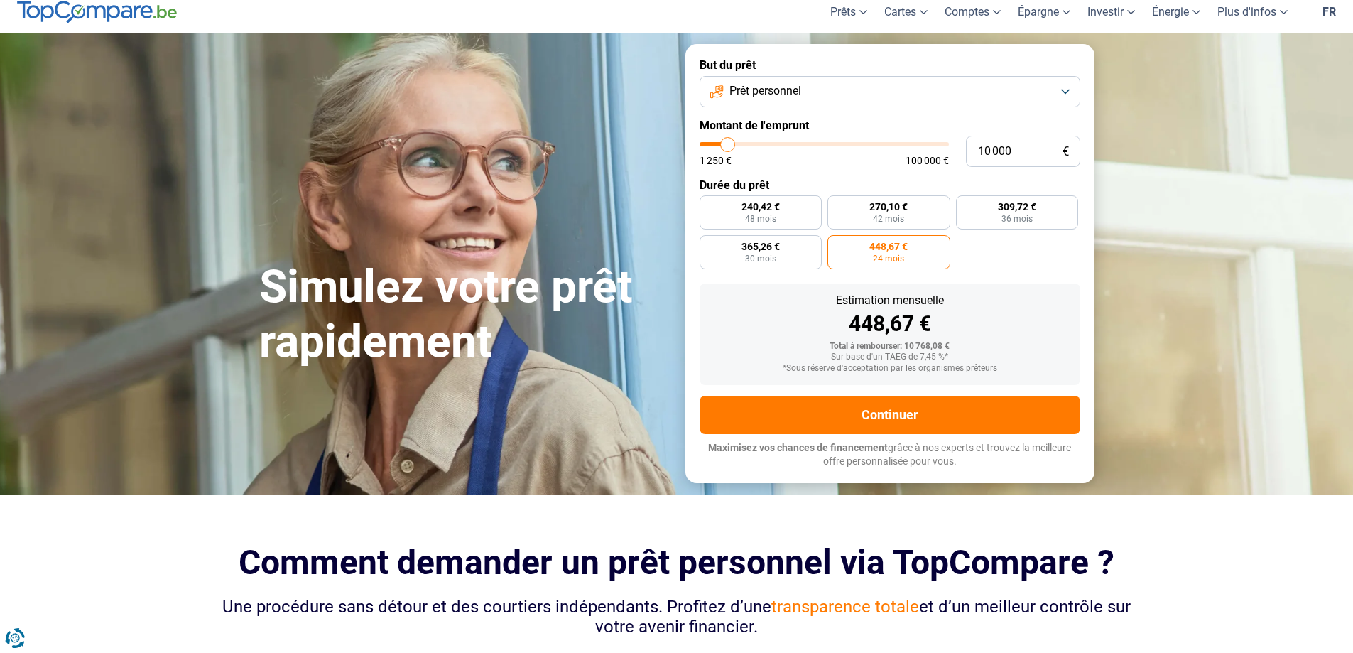
scroll to position [23, 0]
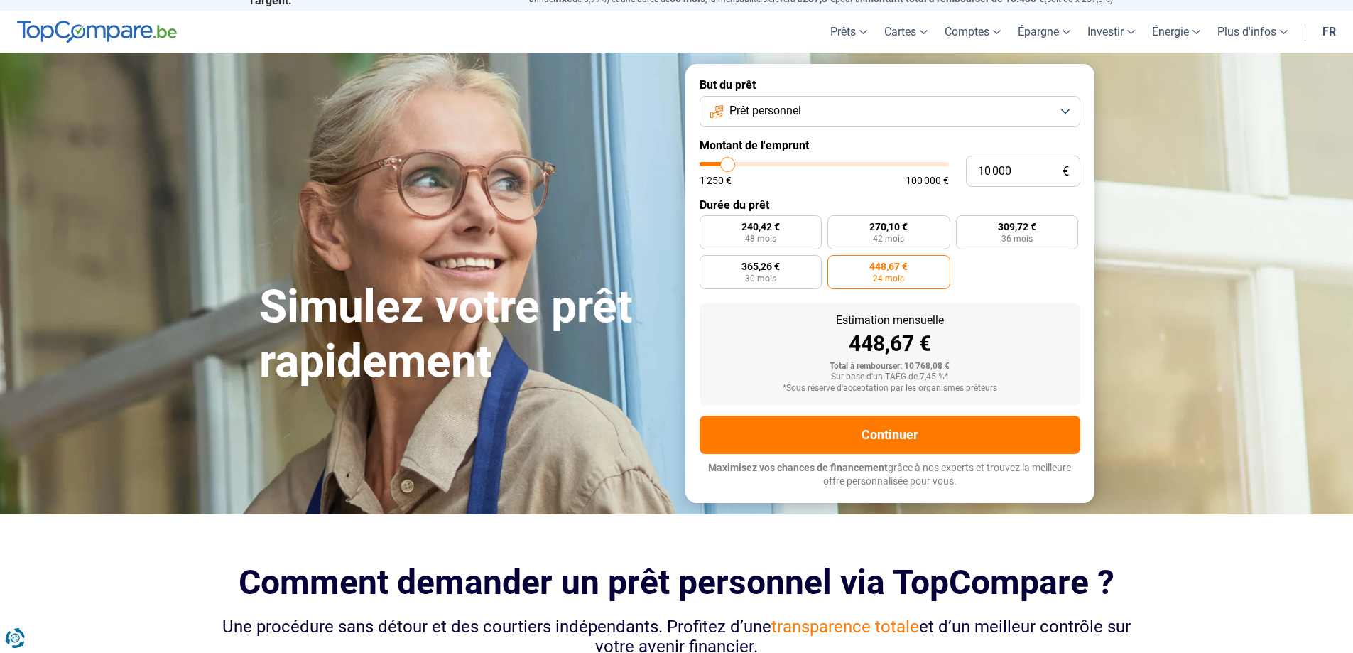
click at [1061, 107] on button "Prêt personnel" at bounding box center [890, 111] width 381 height 31
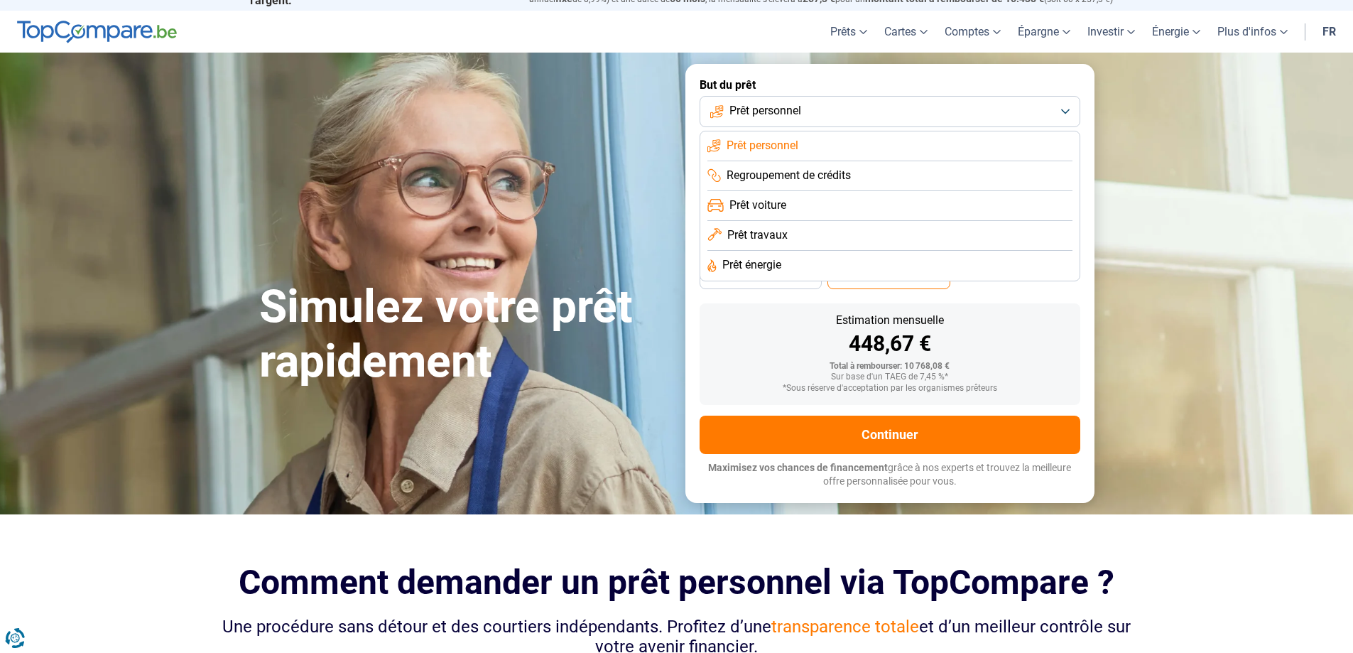
click at [737, 234] on span "Prêt travaux" at bounding box center [757, 235] width 60 height 16
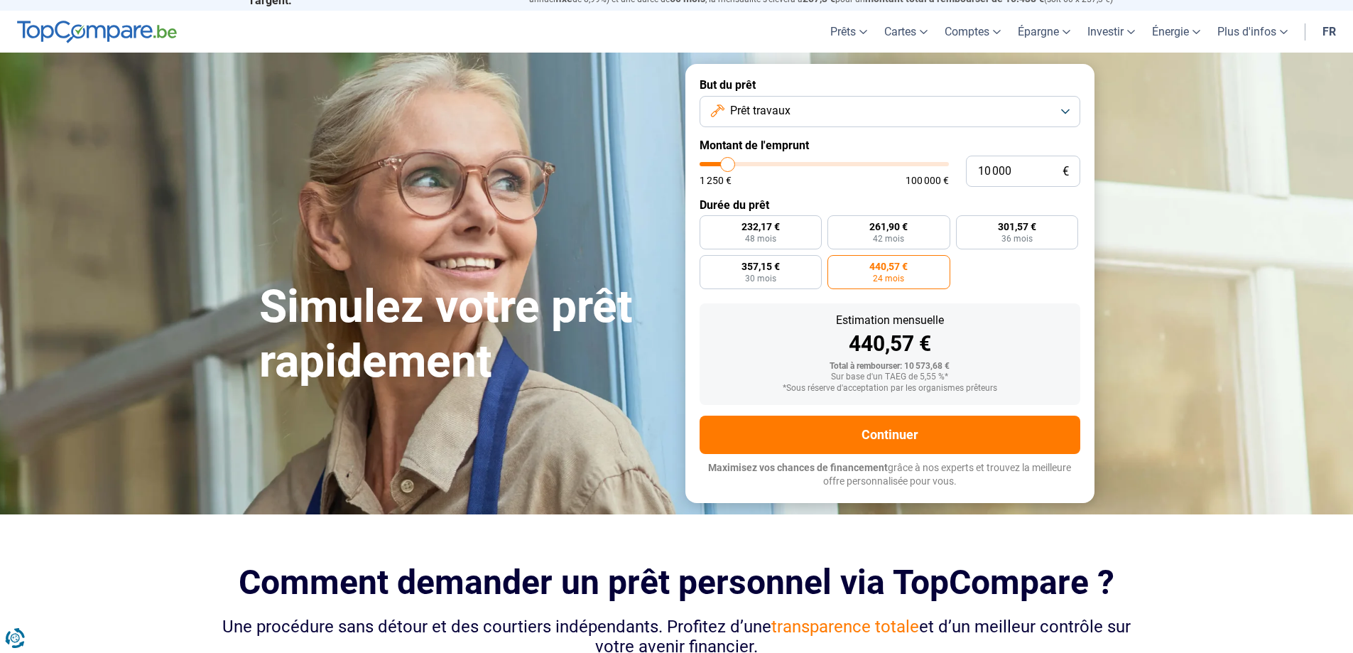
scroll to position [0, 0]
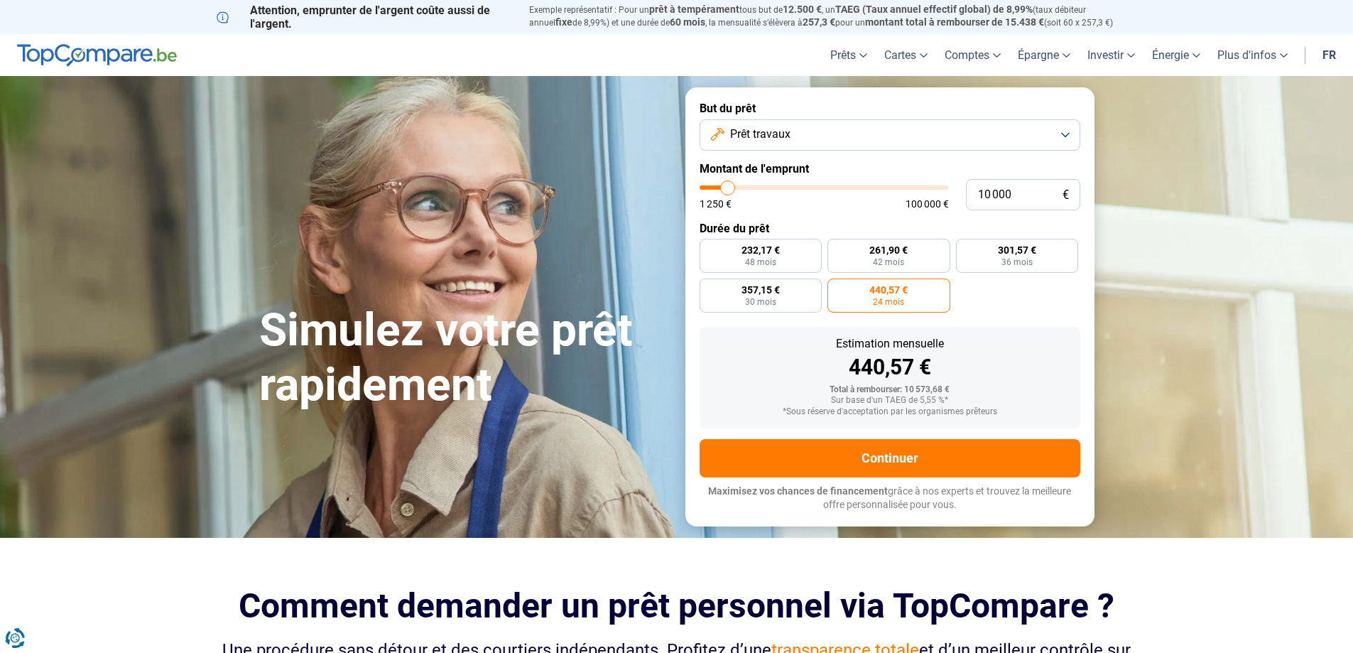
click at [1073, 132] on button "Prêt travaux" at bounding box center [890, 134] width 381 height 31
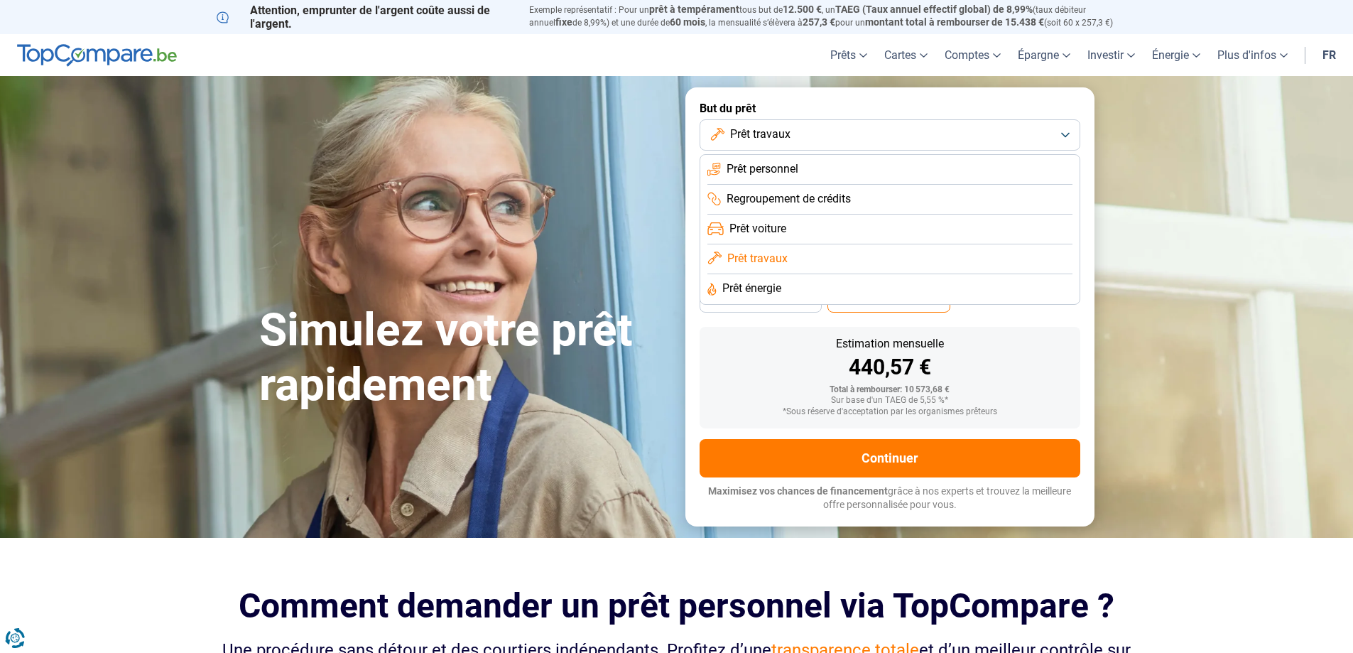
click at [753, 294] on span "Prêt énergie" at bounding box center [751, 289] width 59 height 16
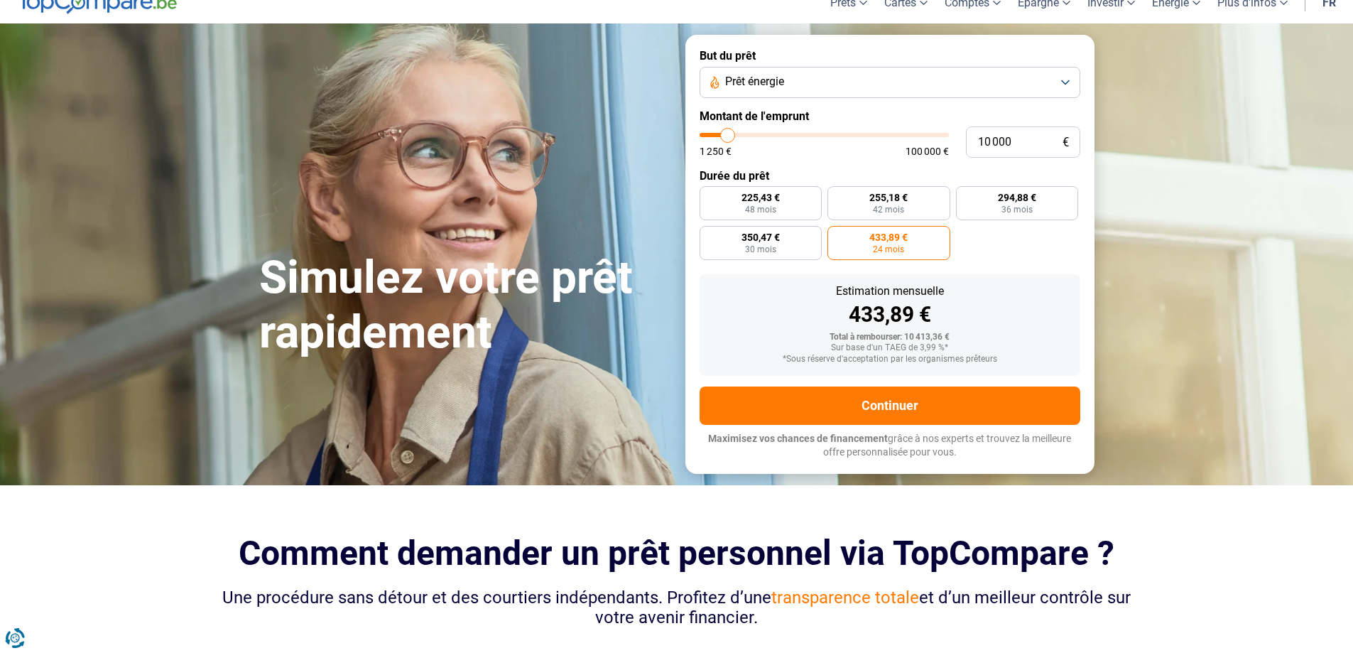
scroll to position [23, 0]
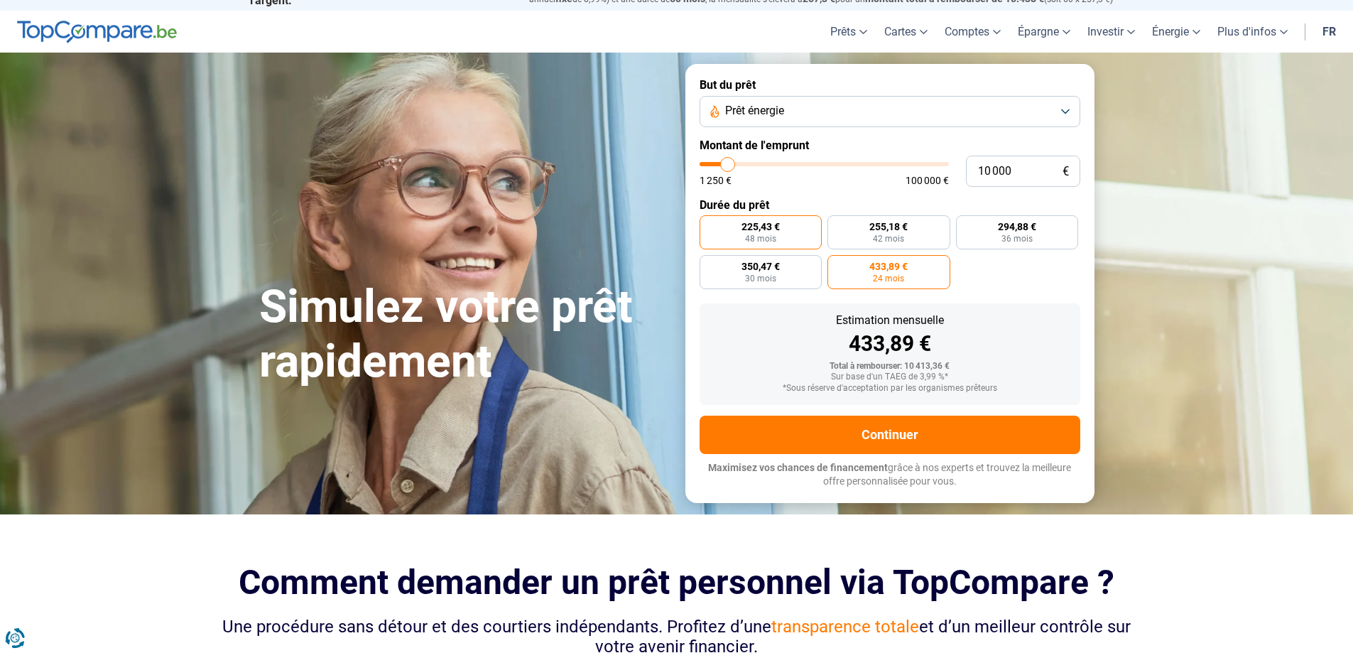
click at [801, 227] on label "225,43 € 48 mois" at bounding box center [761, 232] width 123 height 34
click at [709, 224] on input "225,43 € 48 mois" at bounding box center [704, 219] width 9 height 9
radio input "true"
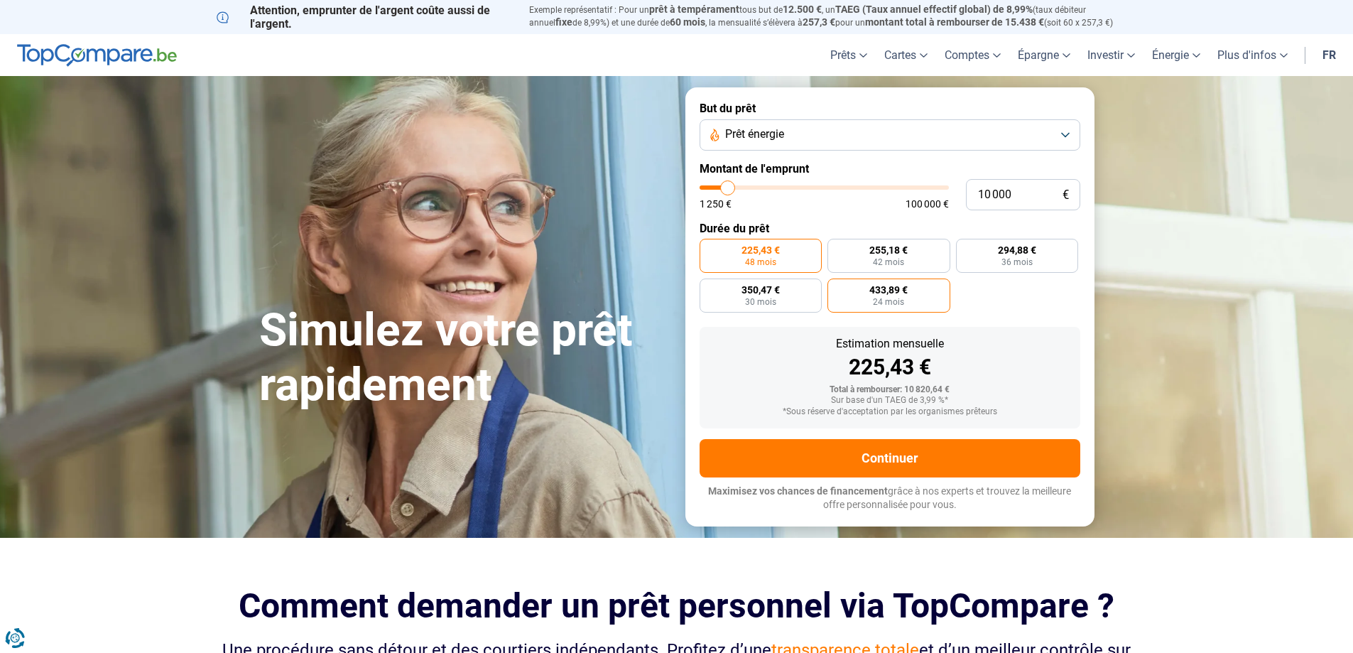
click at [894, 285] on span "433,89 €" at bounding box center [888, 290] width 38 height 10
click at [837, 283] on input "433,89 € 24 mois" at bounding box center [832, 282] width 9 height 9
radio input "true"
click at [992, 198] on input "10 000" at bounding box center [1023, 194] width 114 height 31
type input "15 000"
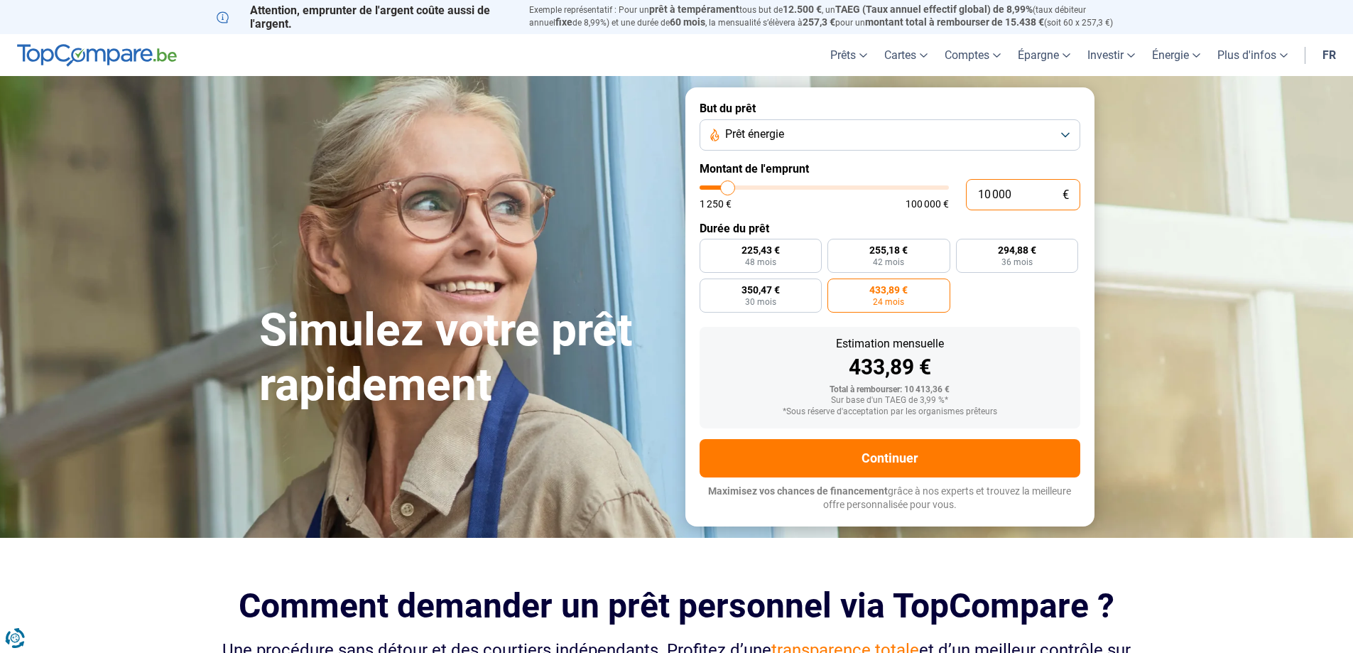
type input "15000"
radio input "false"
type input "15 000"
click at [1033, 295] on span "650,83 €" at bounding box center [1017, 290] width 38 height 10
click at [965, 288] on input "650,83 € 24 mois" at bounding box center [960, 282] width 9 height 9
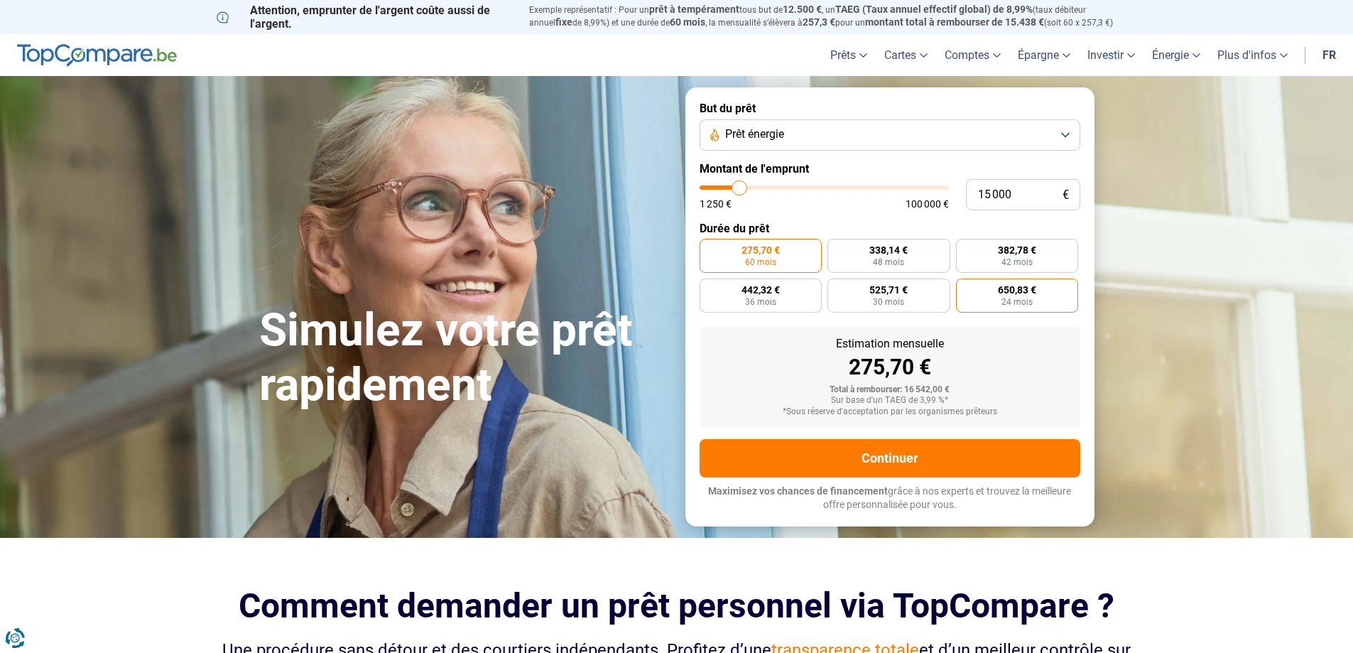
radio input "true"
click at [875, 133] on button "Prêt énergie" at bounding box center [890, 134] width 381 height 31
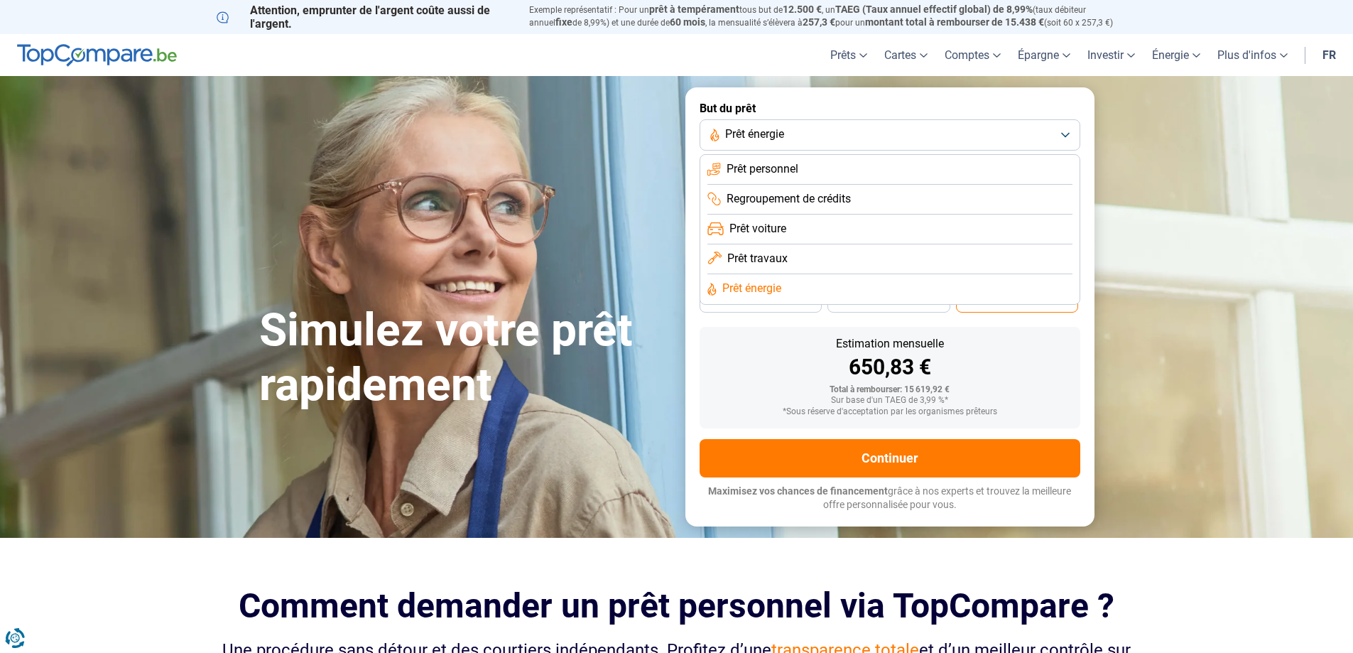
click at [774, 261] on span "Prêt travaux" at bounding box center [757, 259] width 60 height 16
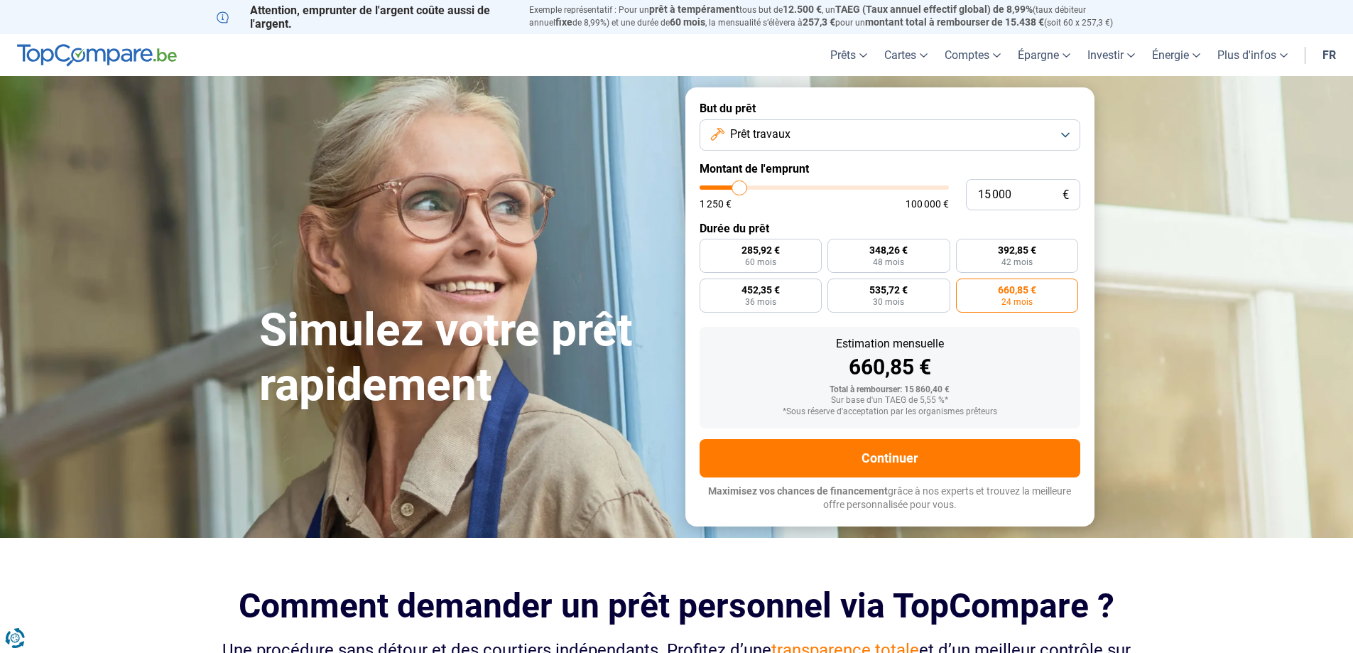
click at [1069, 340] on div "Estimation mensuelle 660,85 € Total à rembourser: 15 860,40 € Sur base d'un TAE…" at bounding box center [890, 378] width 381 height 102
click at [834, 141] on button "Prêt travaux" at bounding box center [890, 134] width 381 height 31
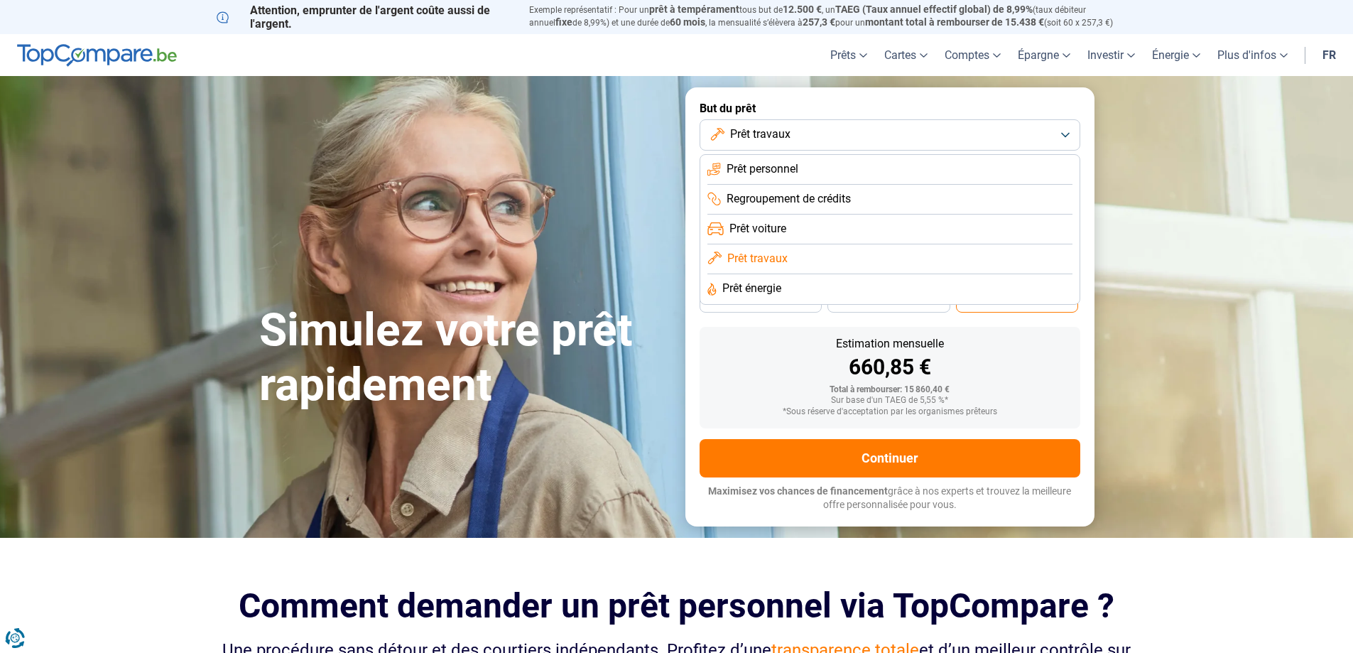
click at [776, 286] on span "Prêt énergie" at bounding box center [751, 289] width 59 height 16
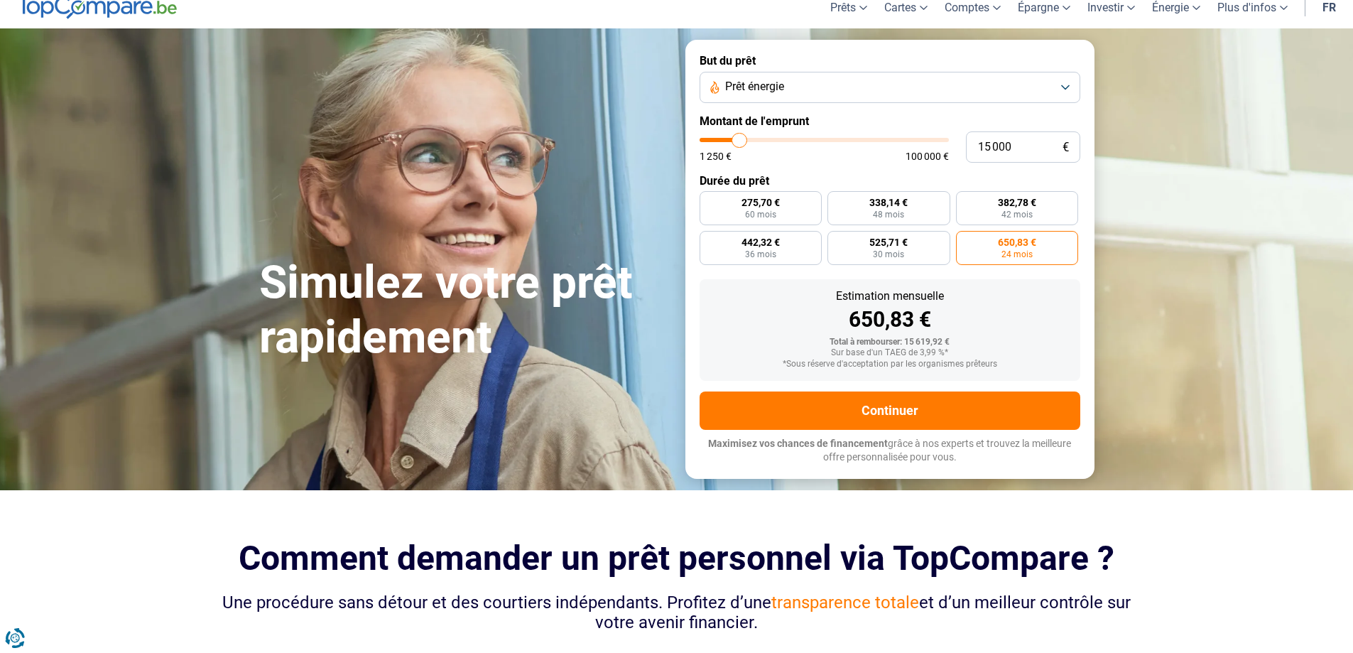
scroll to position [23, 0]
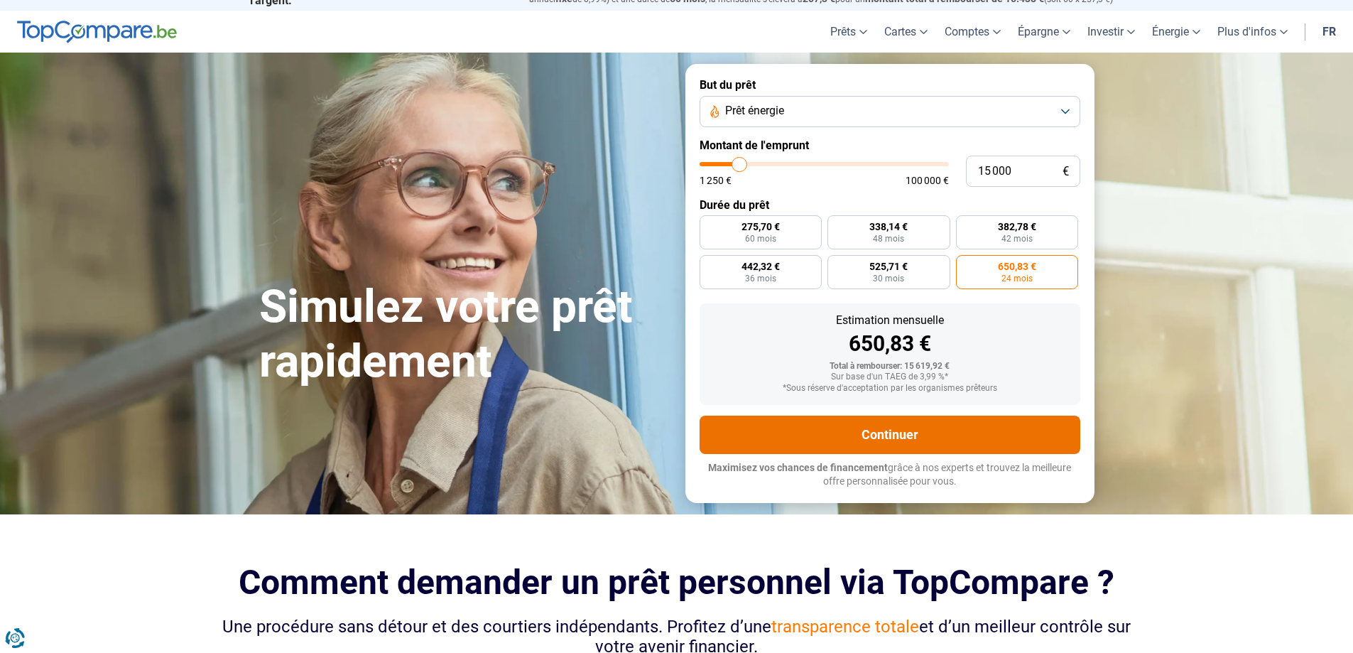
click at [852, 434] on button "Continuer" at bounding box center [890, 435] width 381 height 38
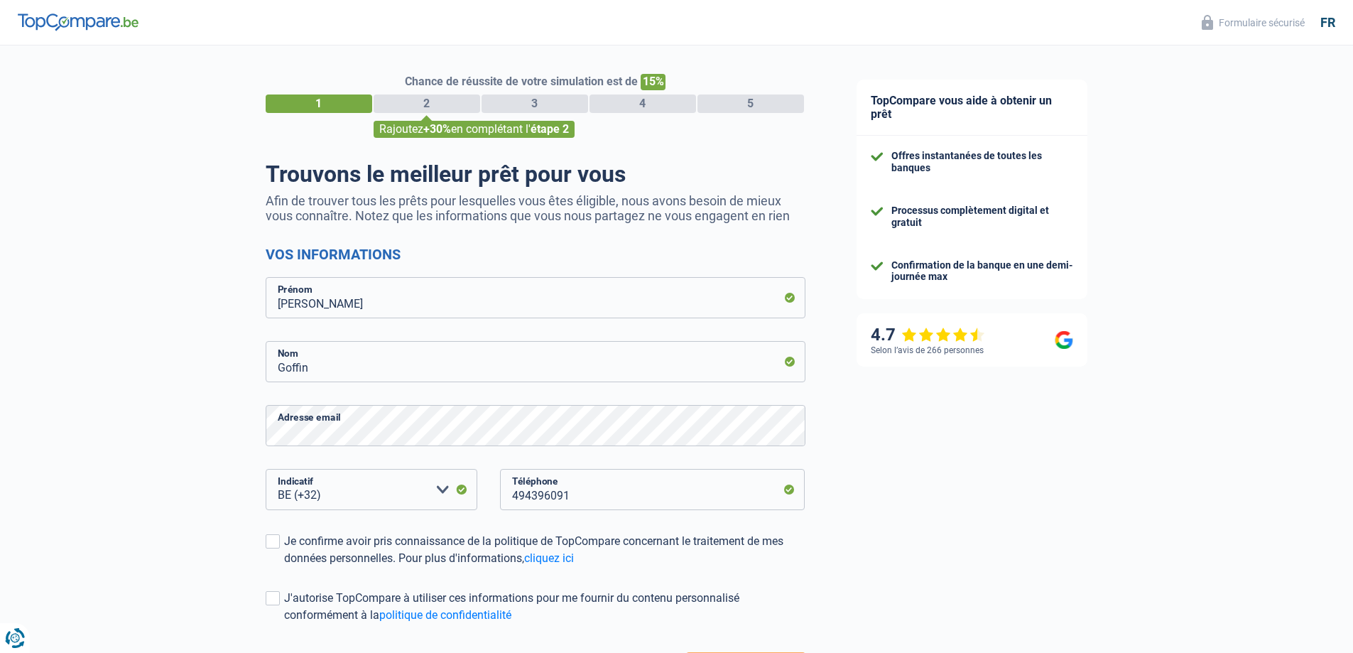
select select "32"
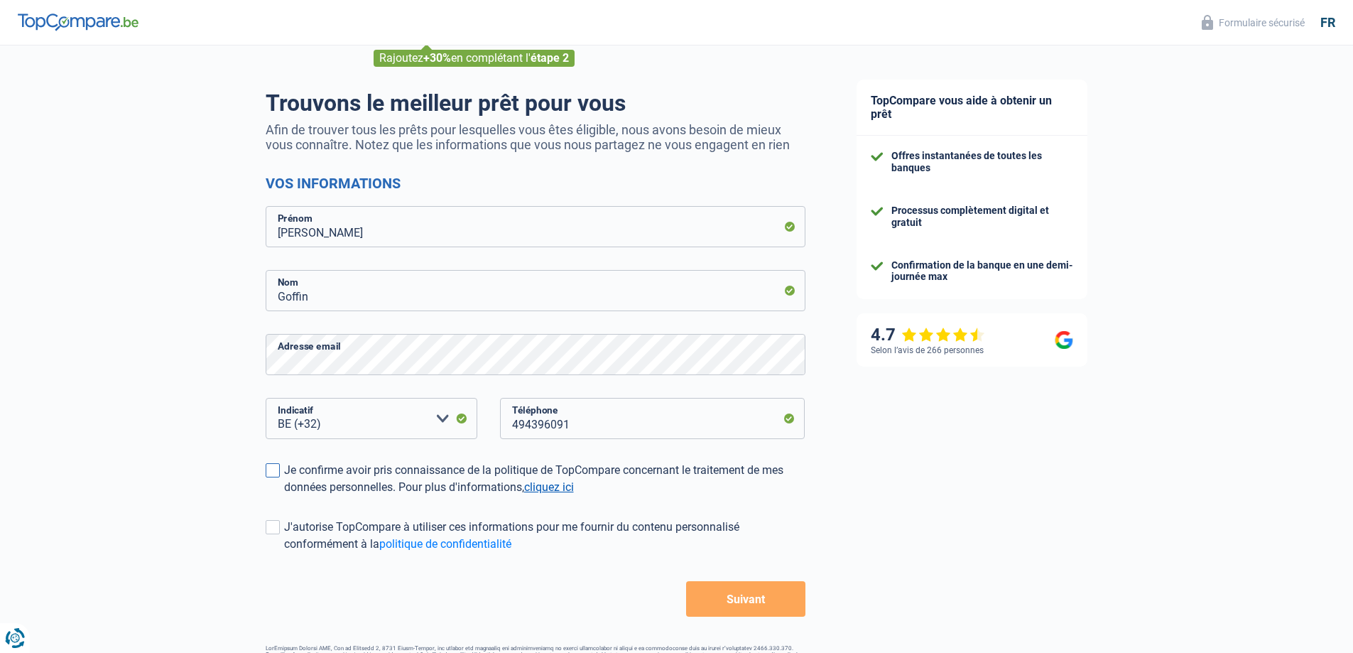
click at [548, 492] on link "cliquez ici" at bounding box center [549, 486] width 50 height 13
drag, startPoint x: 276, startPoint y: 472, endPoint x: 276, endPoint y: 524, distance: 51.1
click at [276, 472] on span at bounding box center [273, 470] width 14 height 14
click at [284, 496] on input "Je confirme avoir pris connaissance de la politique de TopCompare concernant le…" at bounding box center [284, 496] width 0 height 0
click at [275, 528] on span at bounding box center [273, 527] width 14 height 14
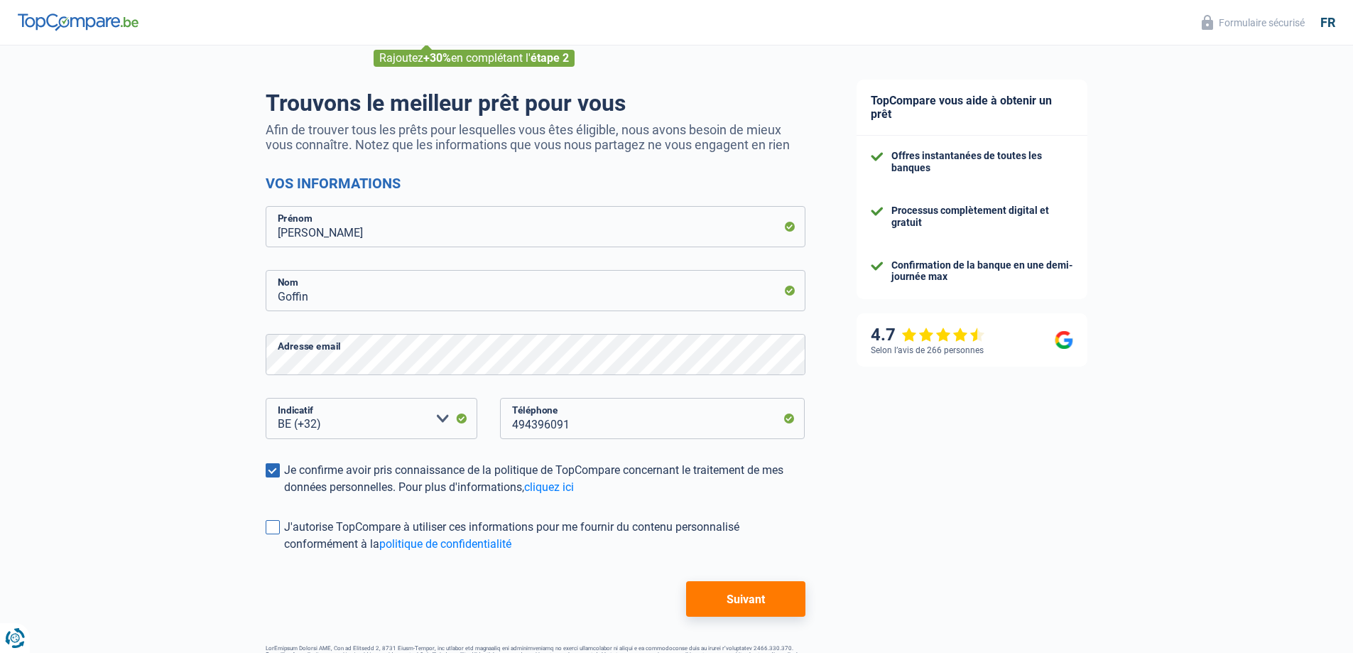
click at [284, 553] on input "J'autorise TopCompare à utiliser ces informations pour me fournir du contenu pe…" at bounding box center [284, 553] width 0 height 0
click at [742, 604] on button "Suivant" at bounding box center [745, 599] width 119 height 36
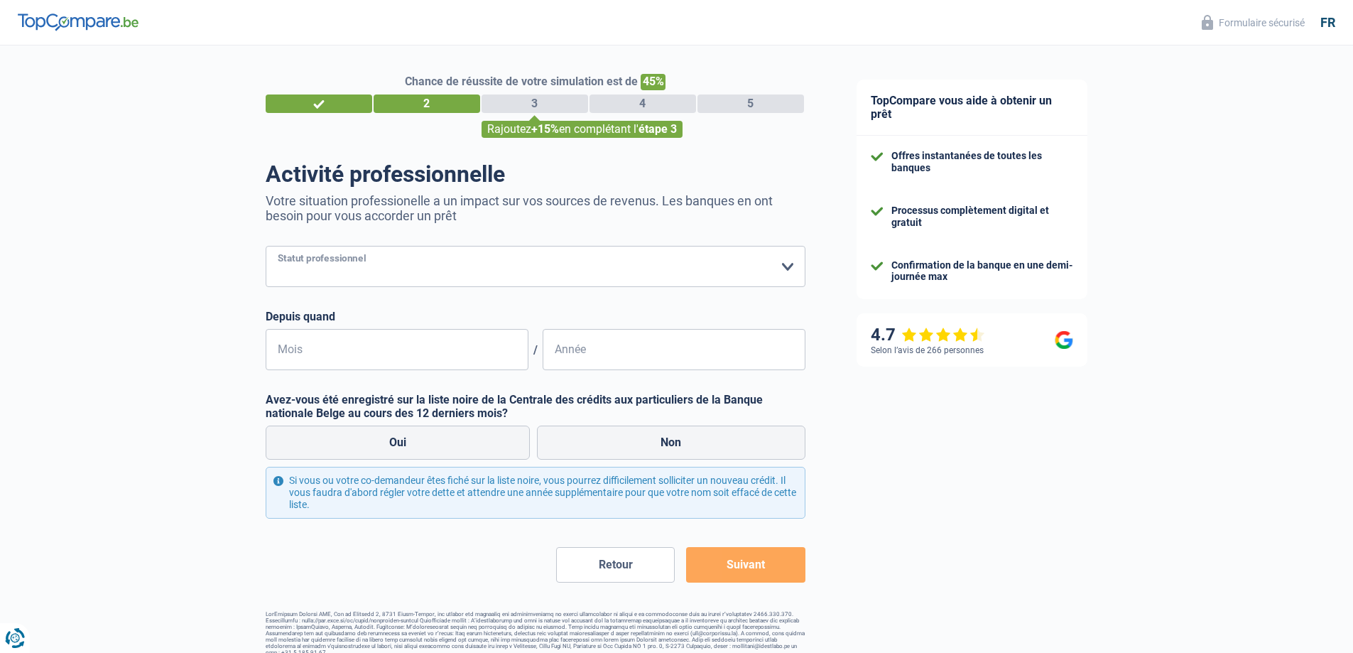
click at [472, 266] on select "Ouvrier Employé privé Employé public Invalide Indépendant Pensionné Chômeur Mut…" at bounding box center [536, 266] width 540 height 41
select select "publicEmployee"
click at [266, 247] on select "Ouvrier Employé privé Employé public Invalide Indépendant Pensionné Chômeur Mut…" at bounding box center [536, 266] width 540 height 41
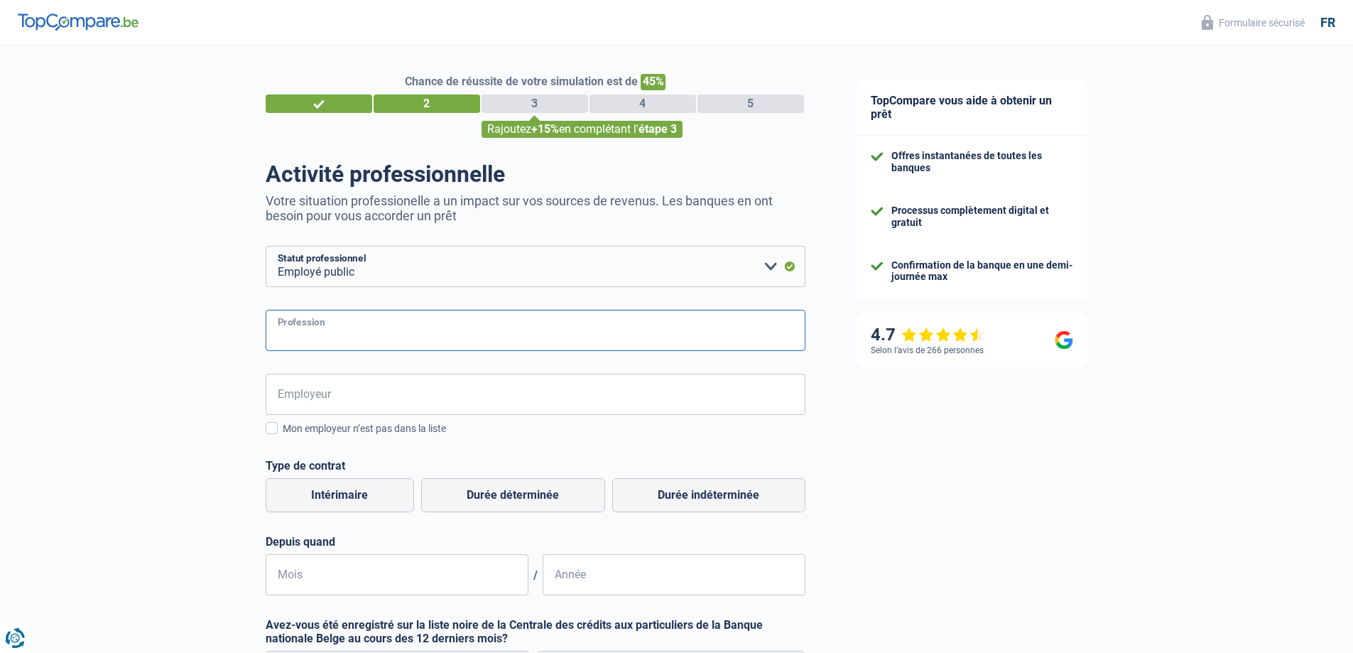
click at [414, 342] on input "Profession" at bounding box center [536, 330] width 540 height 41
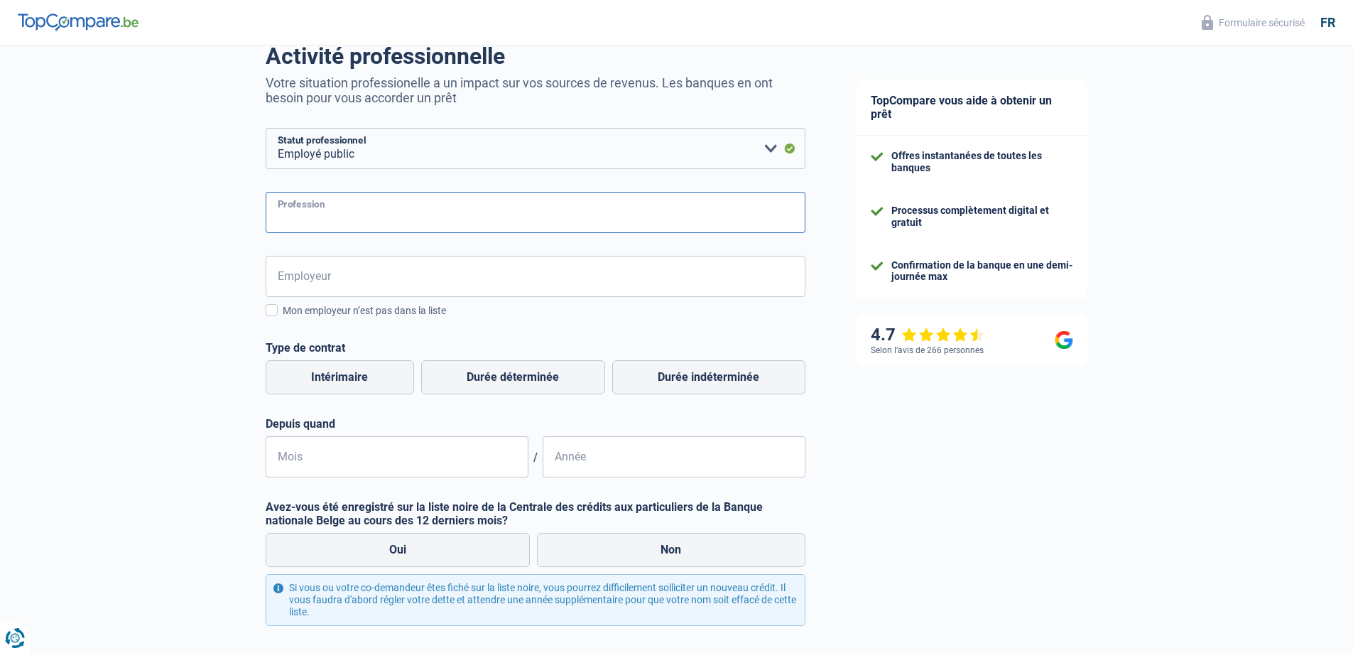
scroll to position [119, 0]
click at [411, 277] on input "Employeur" at bounding box center [536, 275] width 540 height 41
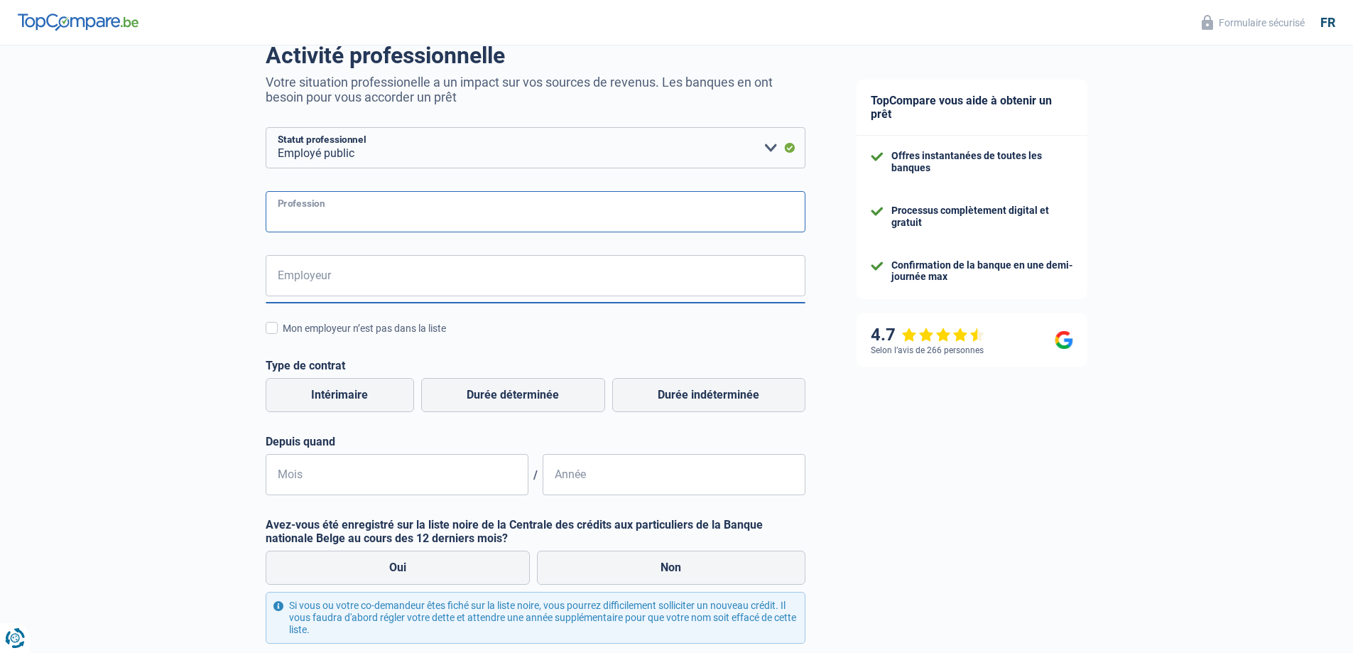
click at [389, 213] on input "Profession" at bounding box center [536, 211] width 540 height 41
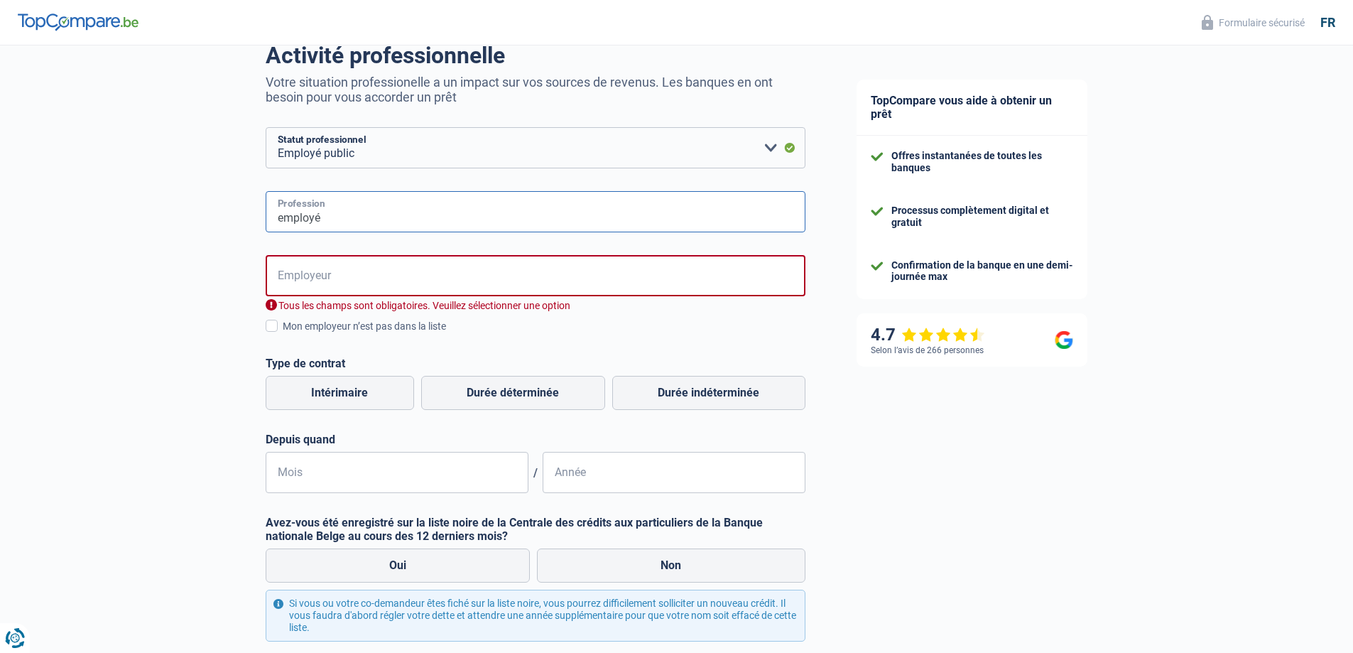
type input "employé"
click at [398, 281] on input "Employeur" at bounding box center [536, 275] width 540 height 41
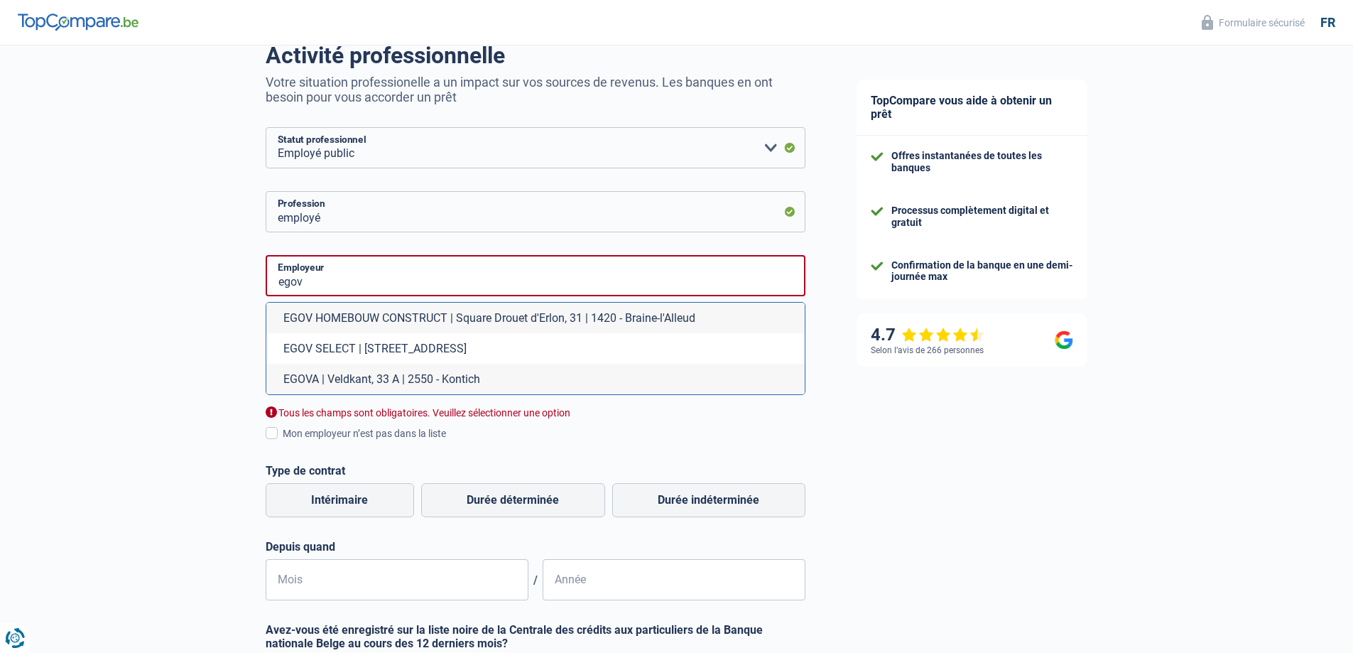
click at [379, 357] on li "EGOV SELECT | [STREET_ADDRESS]" at bounding box center [535, 348] width 538 height 31
type input "EGOV SELECT | [STREET_ADDRESS]"
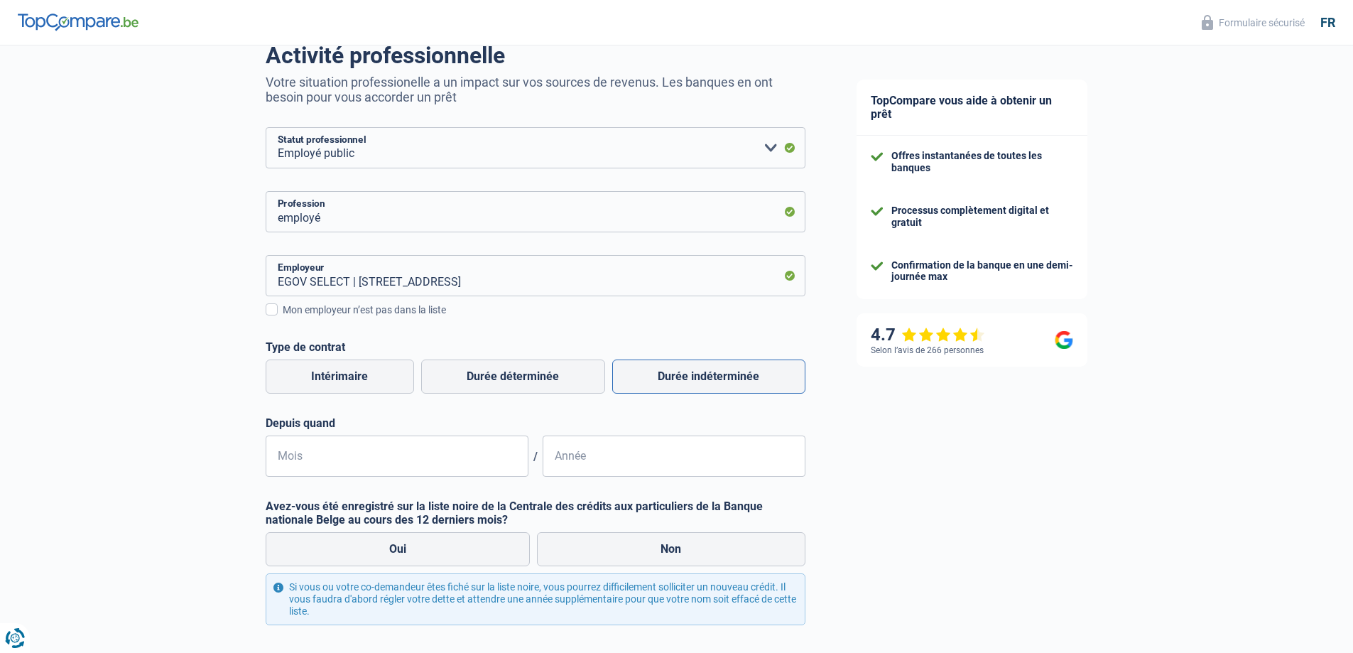
click at [707, 390] on label "Durée indéterminée" at bounding box center [708, 376] width 193 height 34
click at [707, 390] on input "Durée indéterminée" at bounding box center [708, 376] width 193 height 34
radio input "true"
click at [387, 433] on div "Depuis quand [PERSON_NAME] / Année" at bounding box center [536, 446] width 540 height 60
click at [391, 453] on input "Mois" at bounding box center [397, 455] width 263 height 41
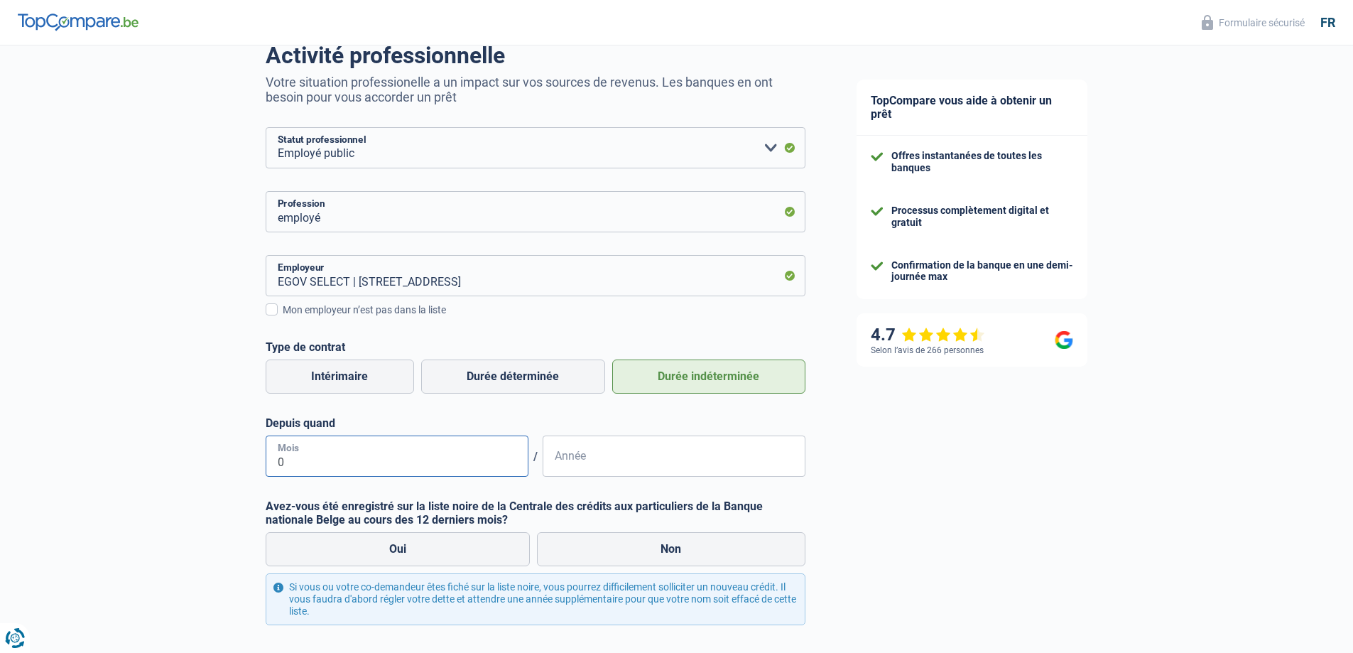
type input "08"
click at [676, 449] on input "Année" at bounding box center [674, 455] width 263 height 41
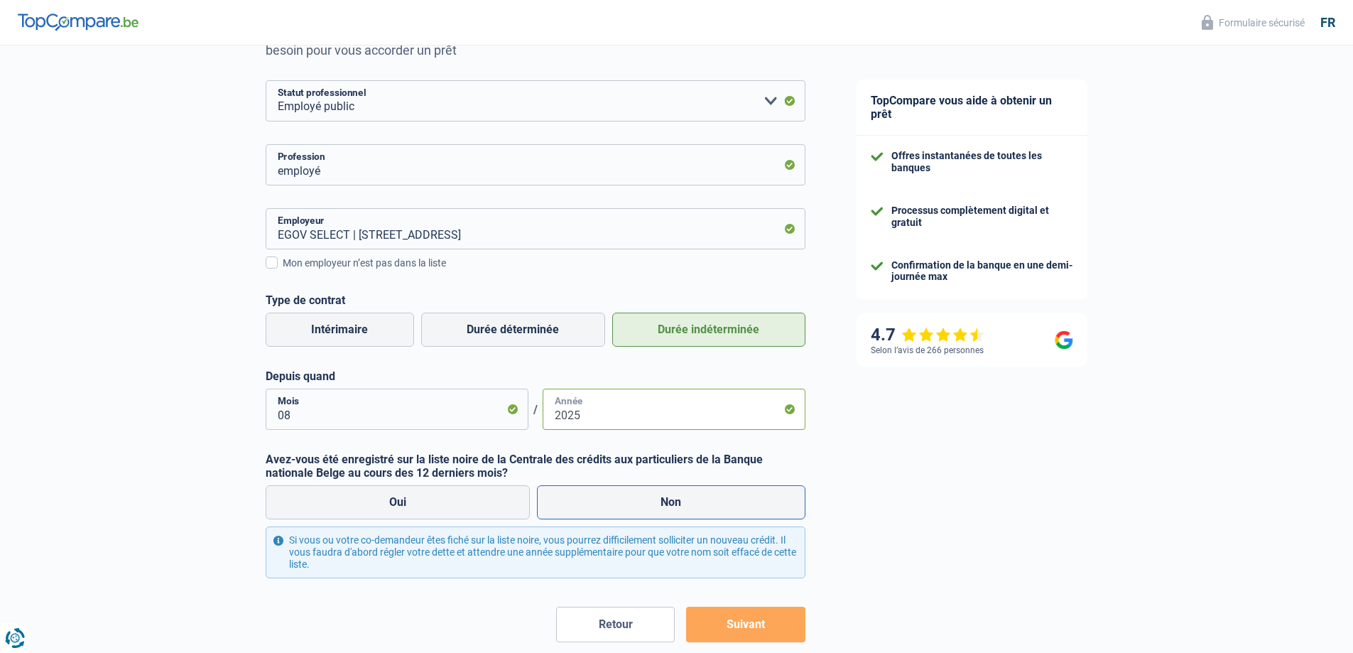
type input "2025"
click at [695, 502] on label "Non" at bounding box center [671, 502] width 269 height 34
click at [695, 502] on input "Non" at bounding box center [671, 502] width 269 height 34
radio input "true"
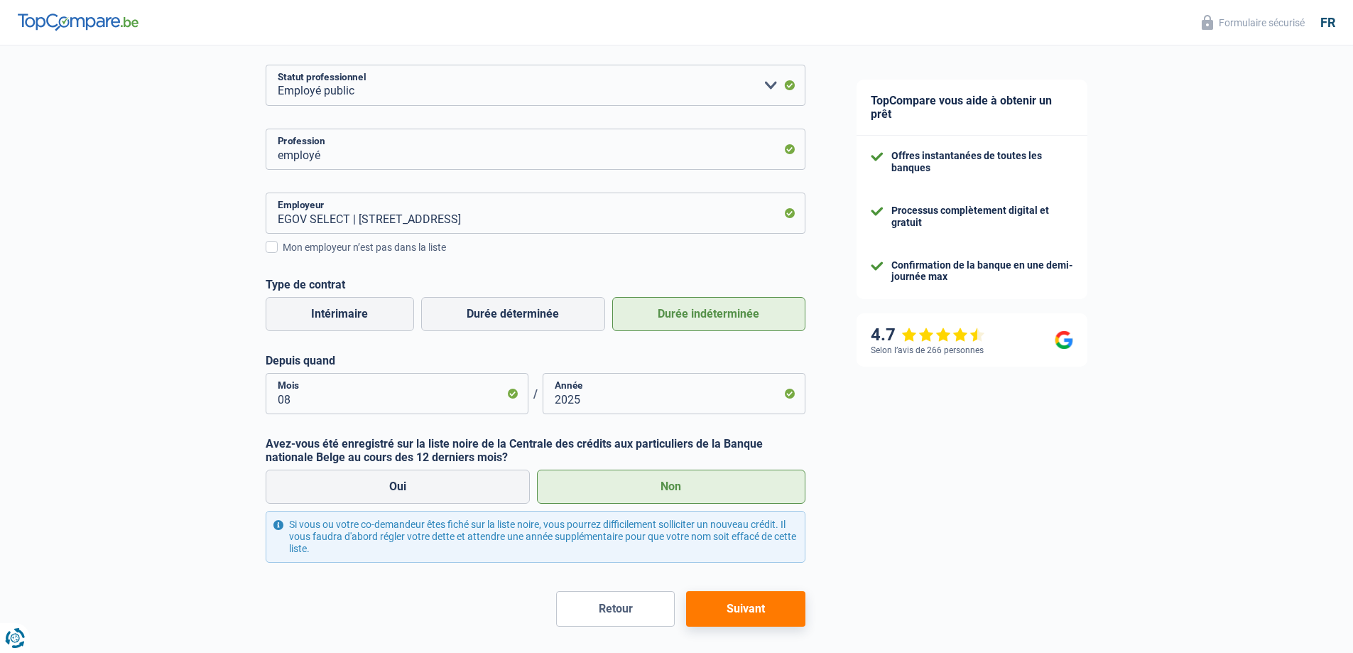
scroll to position [237, 0]
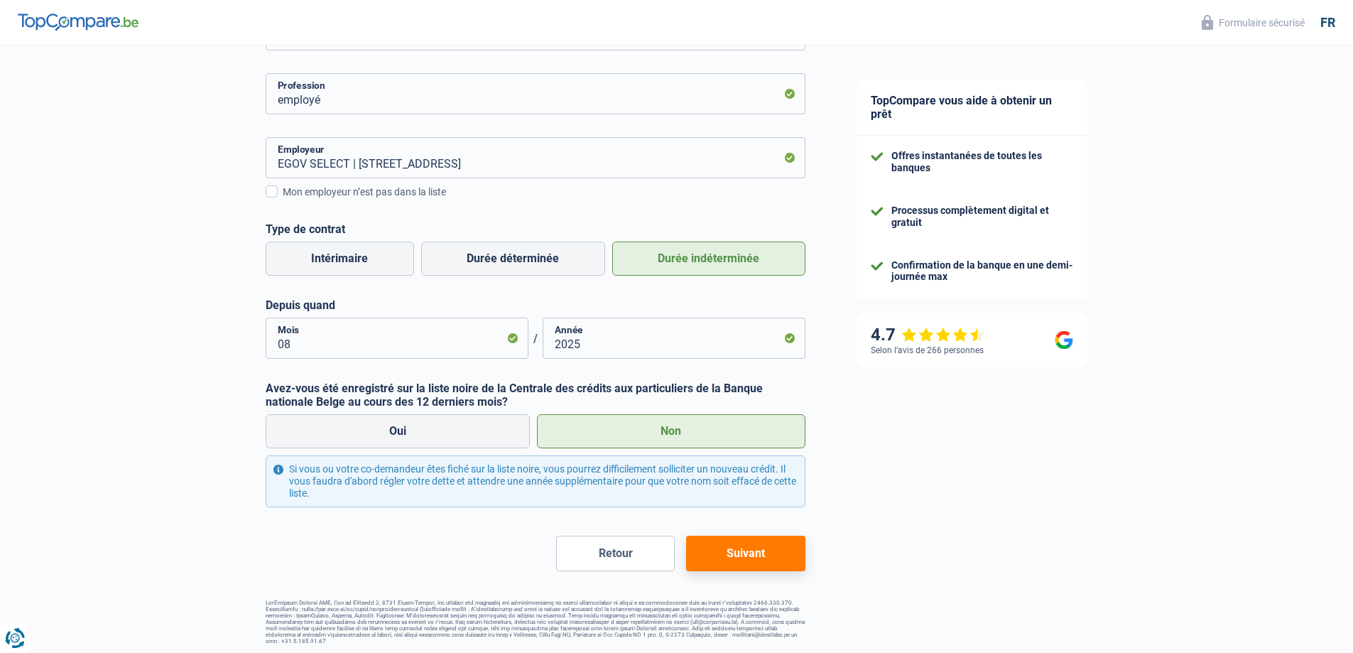
click at [761, 561] on button "Suivant" at bounding box center [745, 554] width 119 height 36
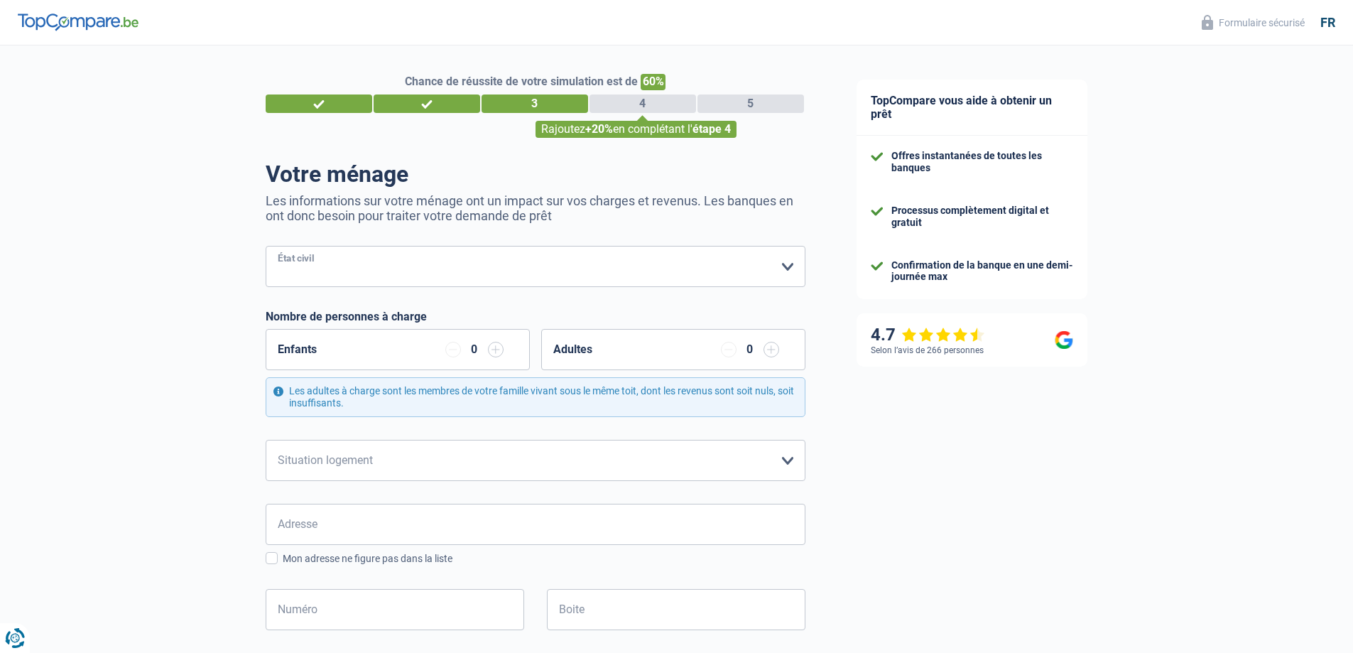
click at [288, 271] on select "[PERSON_NAME](e) Cohabitant(e) légal(e) Divorcé(e) Veuf(ve) Séparé (de fait) Ve…" at bounding box center [536, 266] width 540 height 41
select select "single"
click at [266, 247] on select "[PERSON_NAME](e) Cohabitant(e) légal(e) Divorcé(e) Veuf(ve) Séparé (de fait) Ve…" at bounding box center [536, 266] width 540 height 41
click at [488, 469] on select "Locataire Propriétaire avec prêt hypothécaire Propriétaire sans prêt hypothécai…" at bounding box center [536, 460] width 540 height 41
select select "ownerWithoutMortgage"
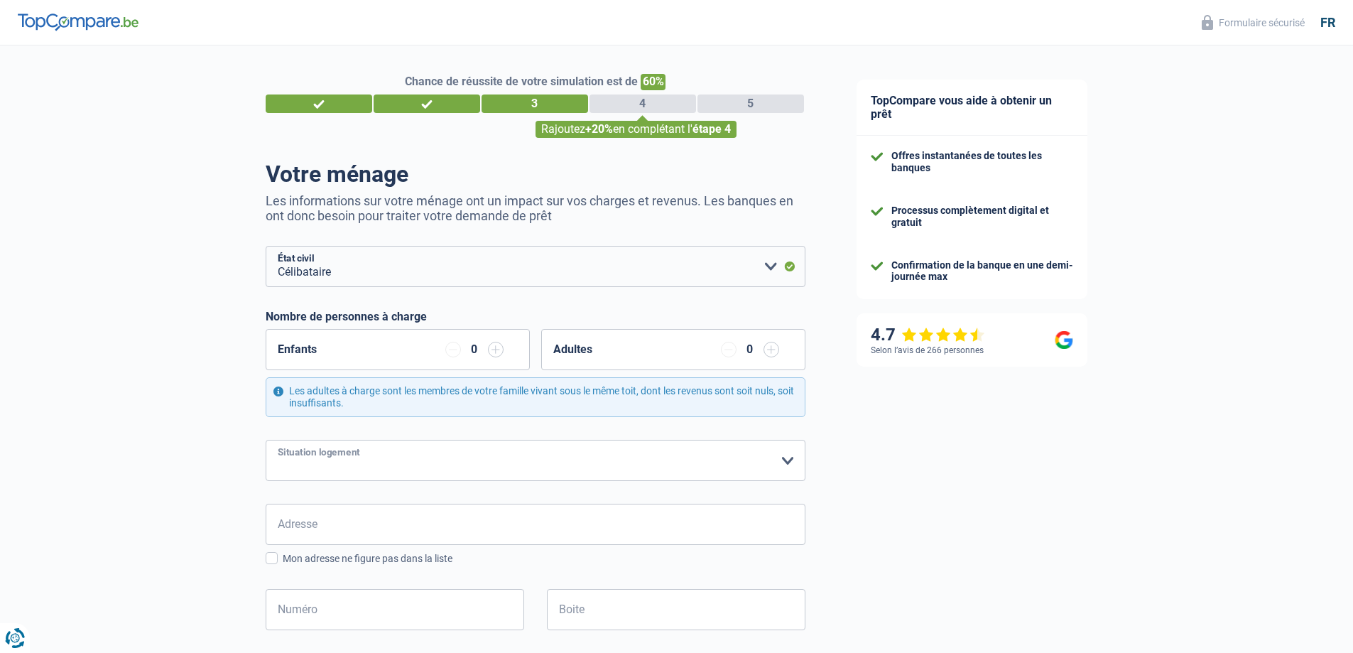
click at [266, 440] on select "Locataire Propriétaire avec prêt hypothécaire Propriétaire sans prêt hypothécai…" at bounding box center [536, 460] width 540 height 41
click at [465, 525] on input "Adresse" at bounding box center [536, 524] width 540 height 41
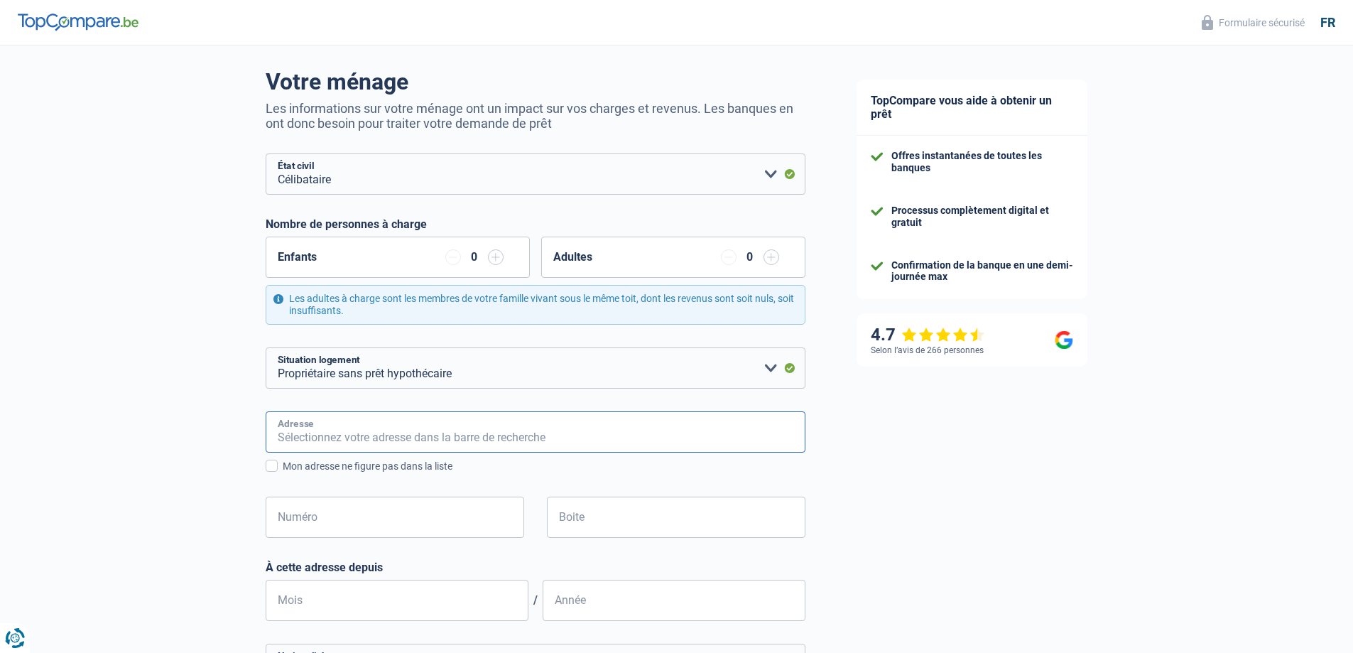
scroll to position [94, 0]
click at [438, 430] on input "Adresse" at bounding box center [536, 429] width 540 height 41
type input "Avenue [PERSON_NAME] 90"
type input "[GEOGRAPHIC_DATA]"
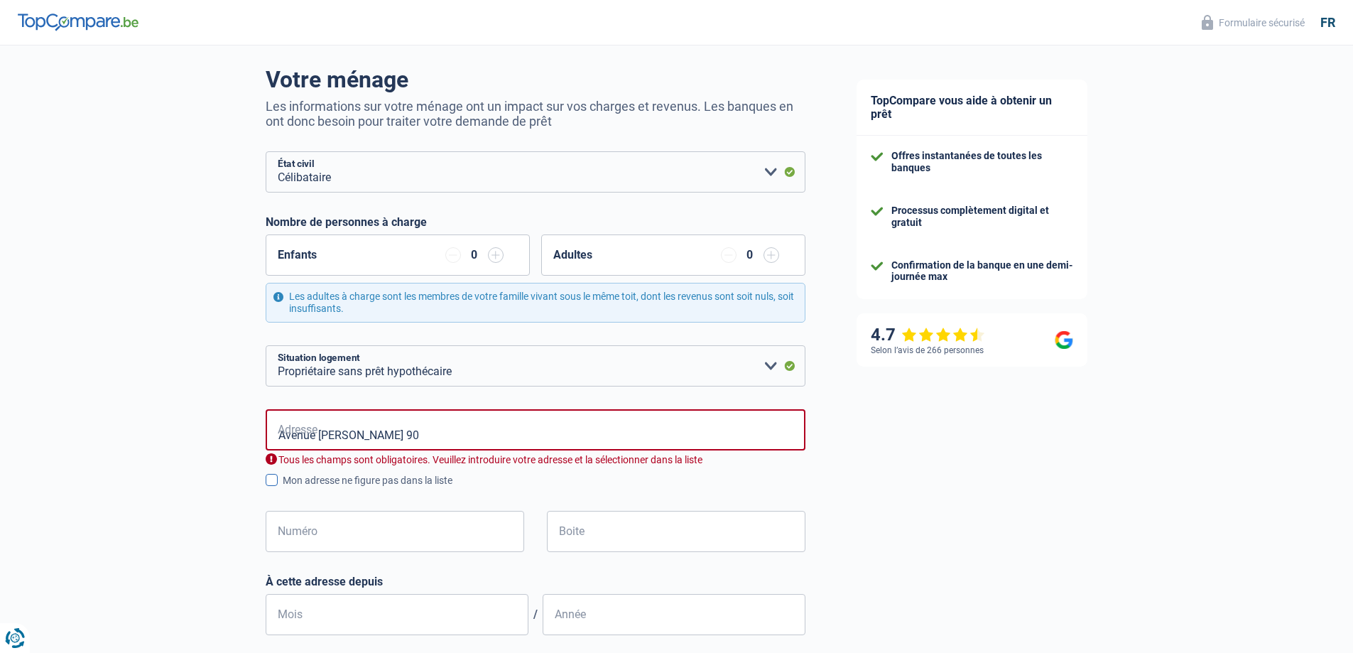
type input "[GEOGRAPHIC_DATA]"
click at [385, 527] on input "Numéro" at bounding box center [395, 531] width 259 height 41
type input "90"
click at [479, 438] on input "Avenue [PERSON_NAME] 90" at bounding box center [536, 429] width 540 height 41
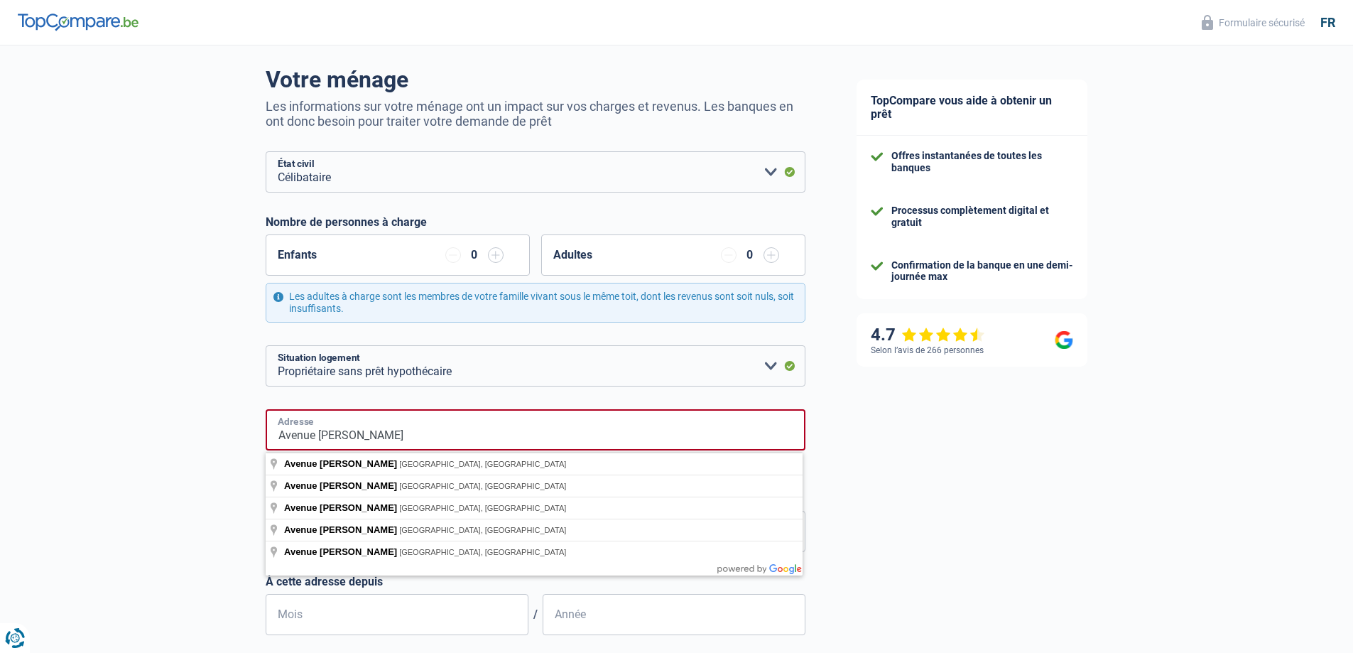
type input "Avenue [PERSON_NAME]"
click at [877, 503] on div "TopCompare vous aide à obtenir un prêt Offres instantanées de toutes les banque…" at bounding box center [1092, 503] width 523 height 1105
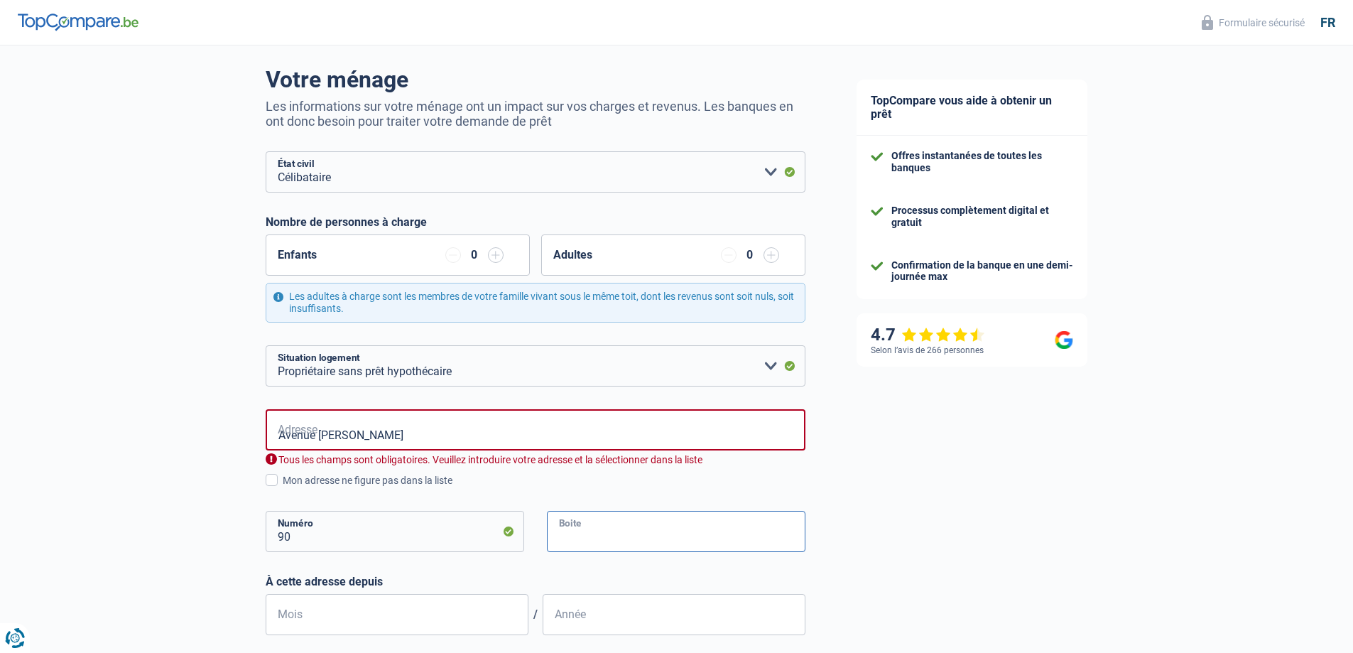
click at [655, 527] on input "Boite" at bounding box center [676, 531] width 259 height 41
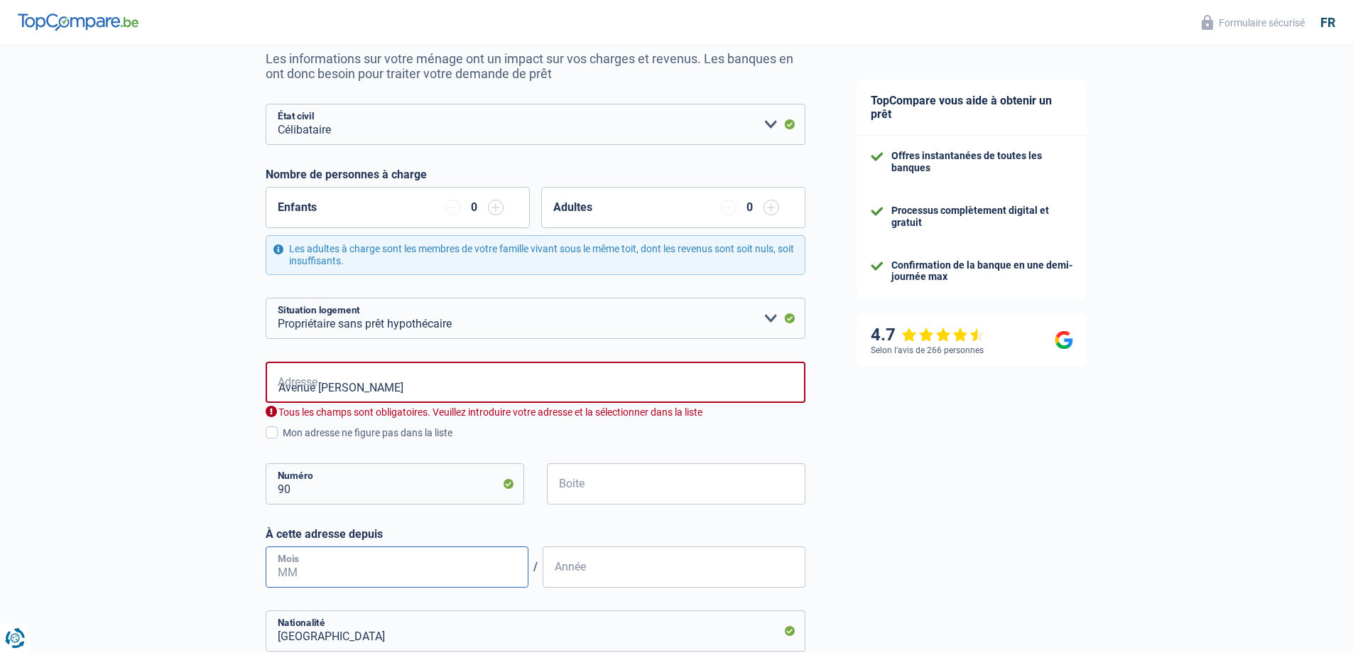
click at [387, 552] on input "Mois" at bounding box center [397, 566] width 263 height 41
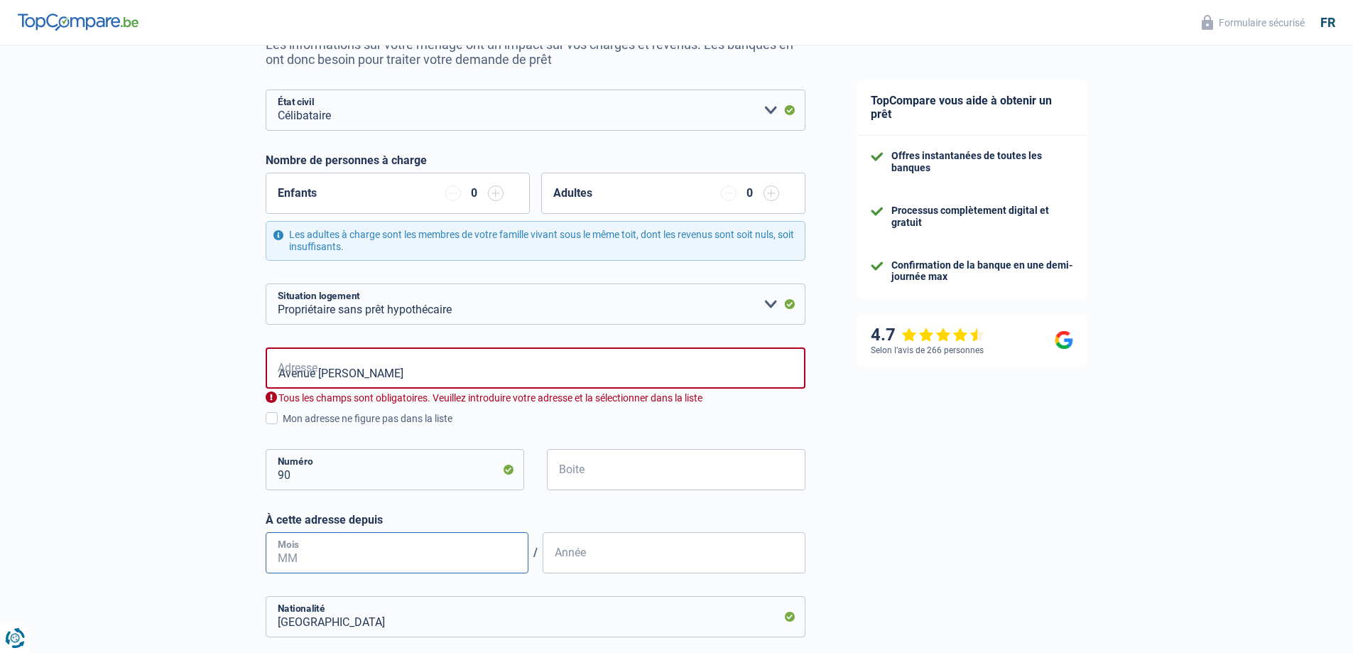
scroll to position [213, 0]
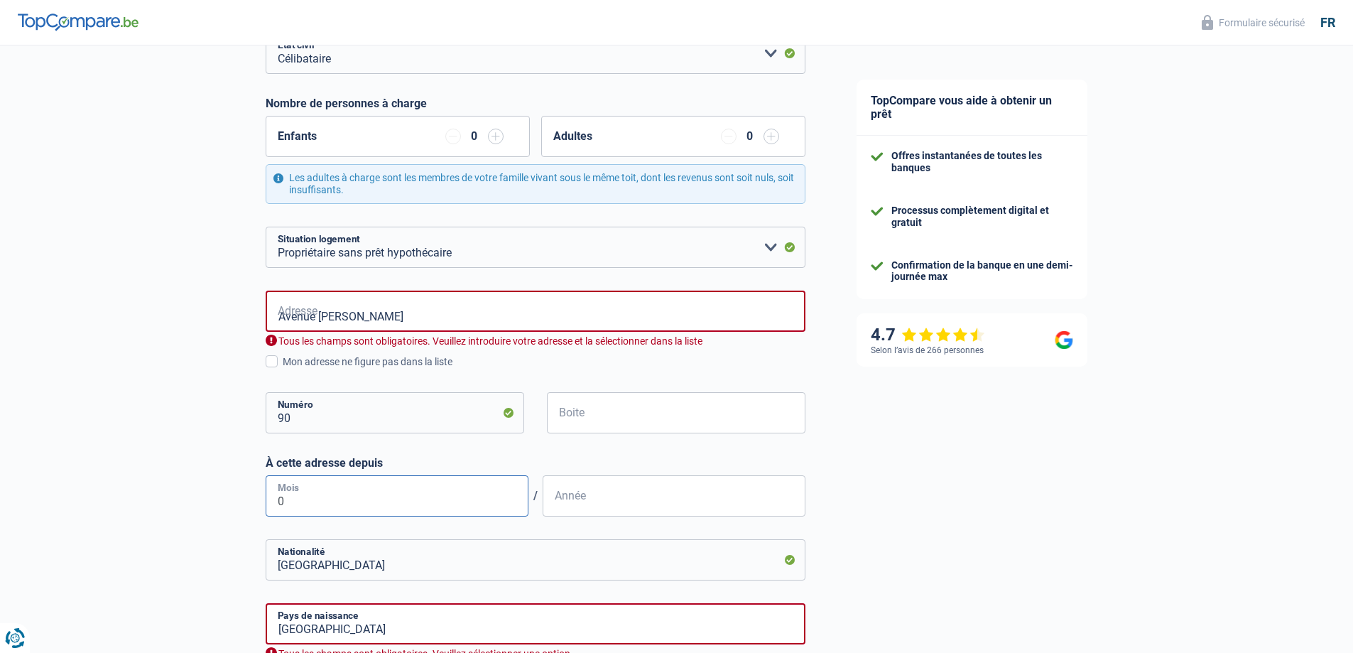
type input "06"
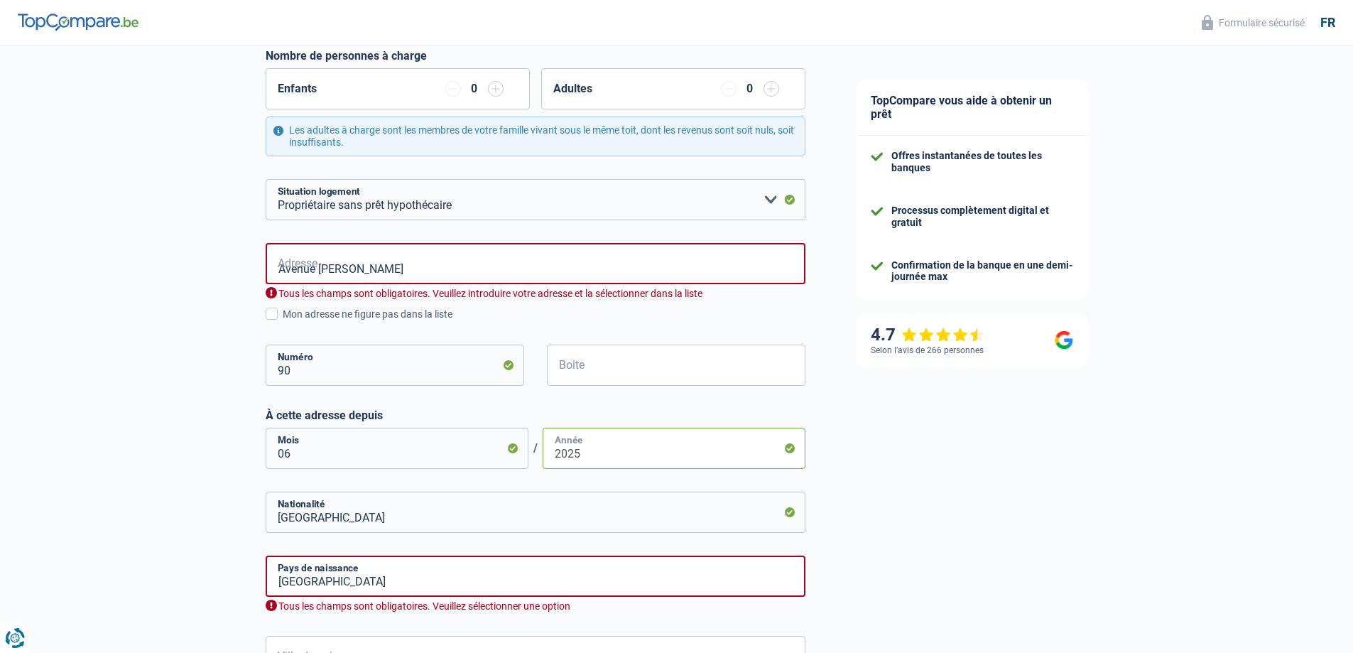
scroll to position [308, 0]
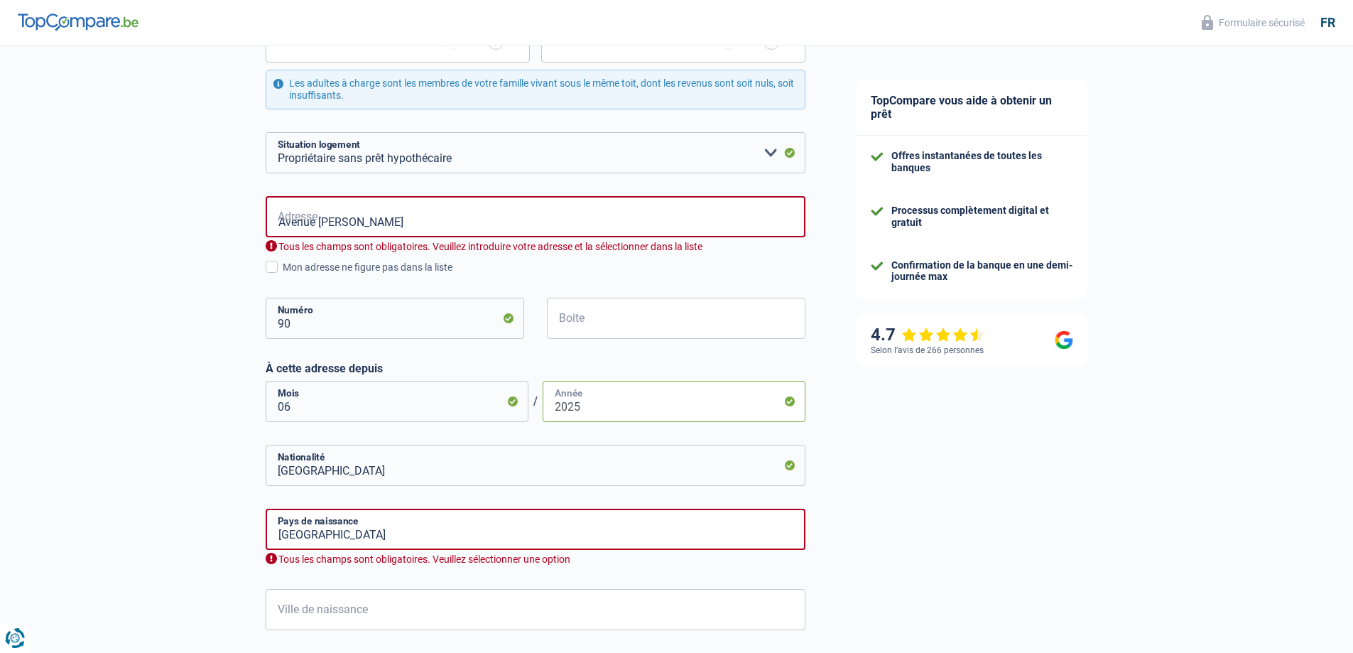
type input "2025"
click at [769, 534] on input "[GEOGRAPHIC_DATA]" at bounding box center [536, 529] width 540 height 41
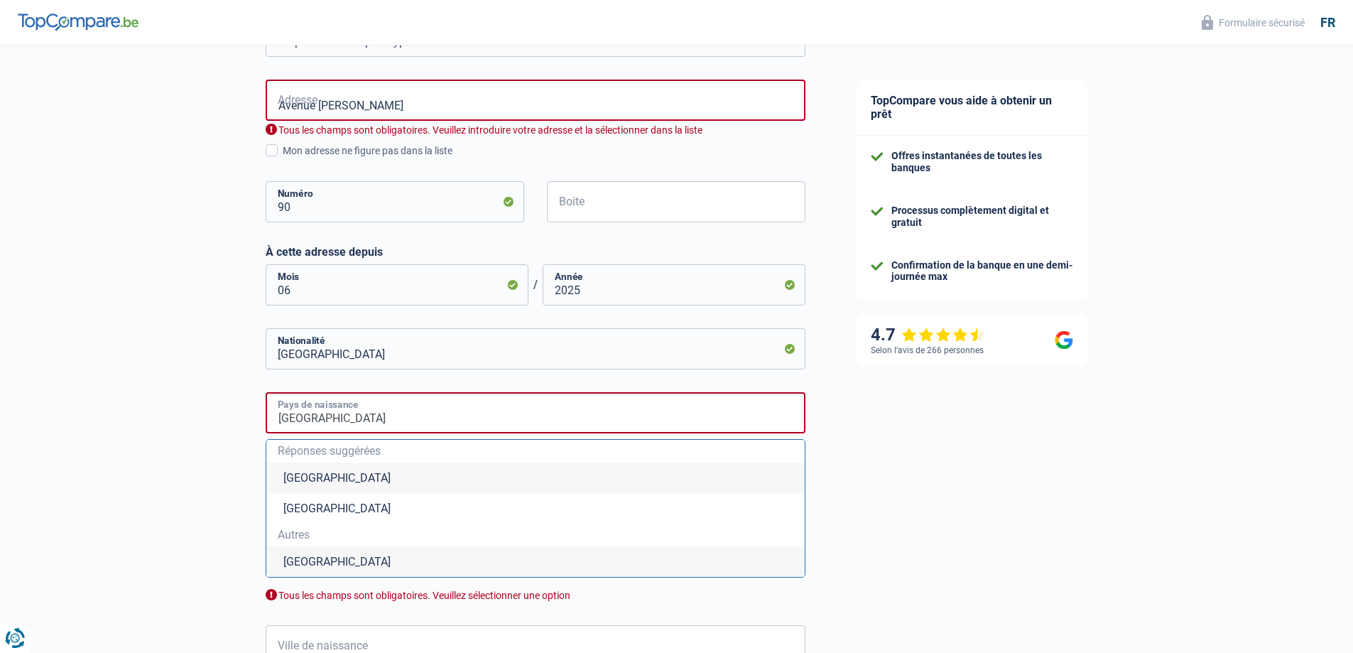
scroll to position [426, 0]
drag, startPoint x: 321, startPoint y: 423, endPoint x: 278, endPoint y: 421, distance: 42.7
click at [278, 421] on input "[GEOGRAPHIC_DATA]" at bounding box center [536, 410] width 540 height 41
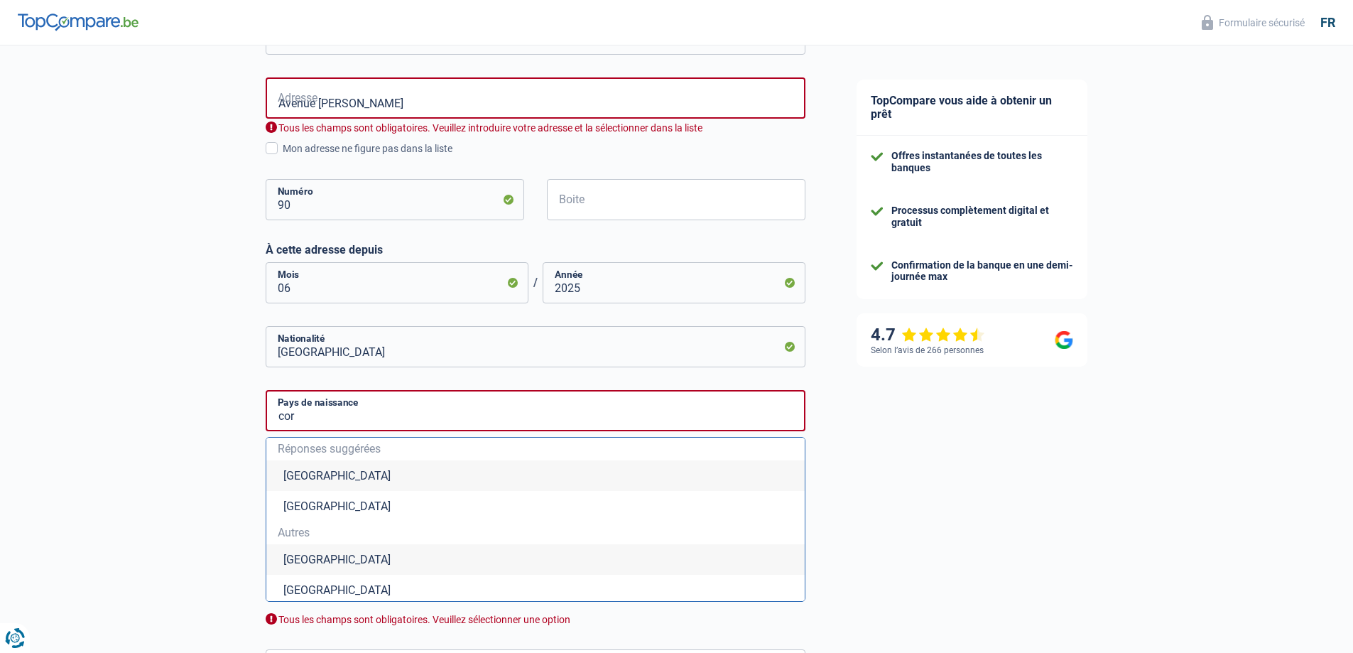
click at [314, 593] on li "[GEOGRAPHIC_DATA]" at bounding box center [535, 590] width 538 height 31
type input "[GEOGRAPHIC_DATA]"
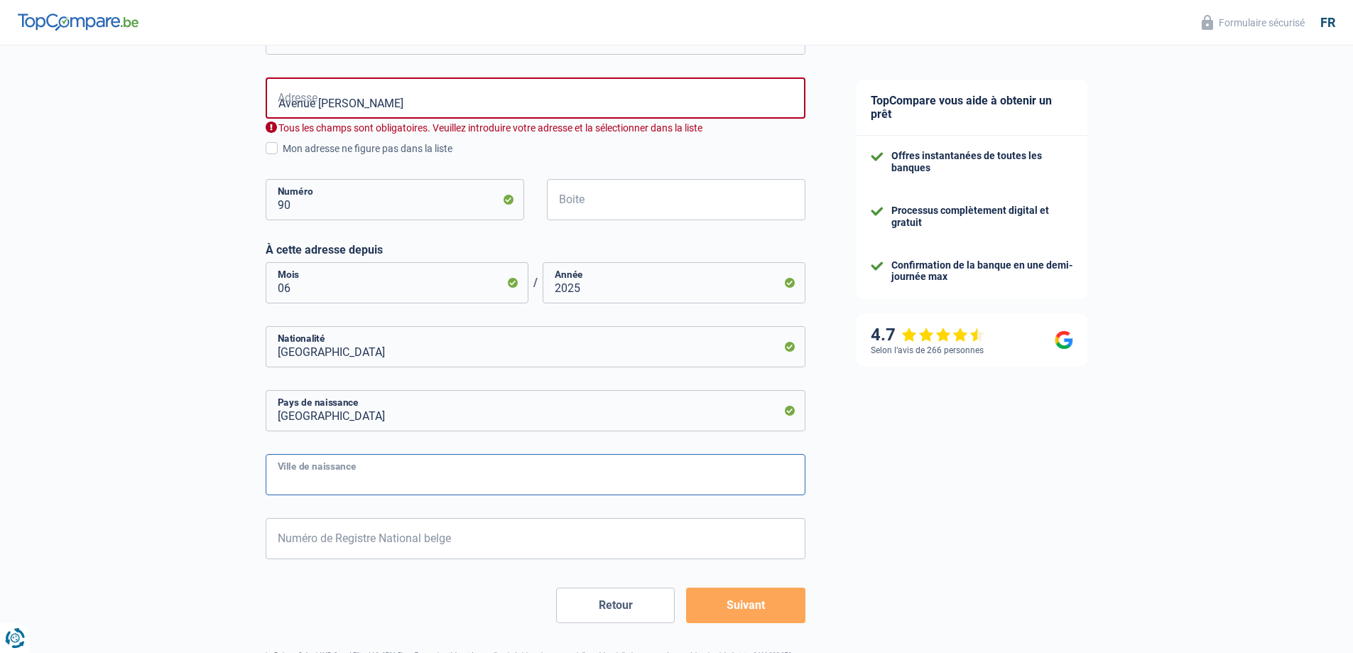
click at [339, 480] on input "Ville de naissance" at bounding box center [536, 474] width 540 height 41
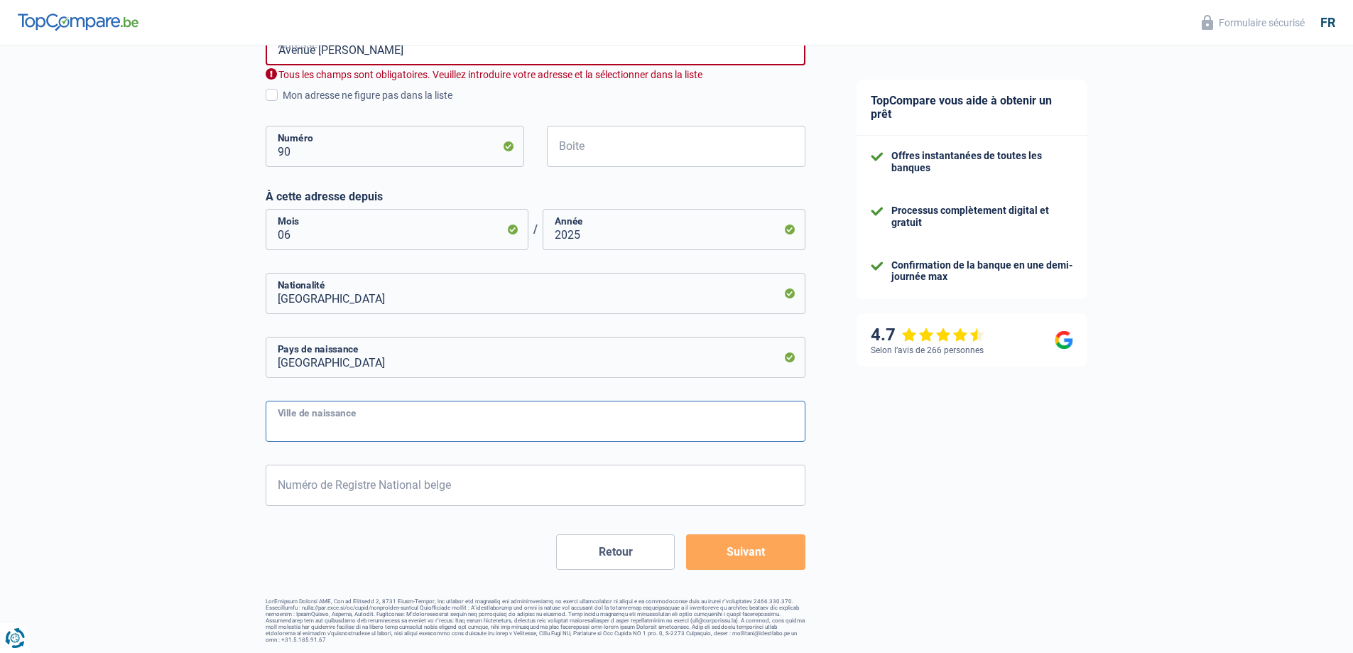
scroll to position [480, 0]
click at [1059, 499] on div "TopCompare vous aide à obtenir un prêt Offres instantanées de toutes les banque…" at bounding box center [1092, 109] width 523 height 1088
click at [505, 475] on input "Numéro de Registre National belge" at bounding box center [536, 484] width 540 height 41
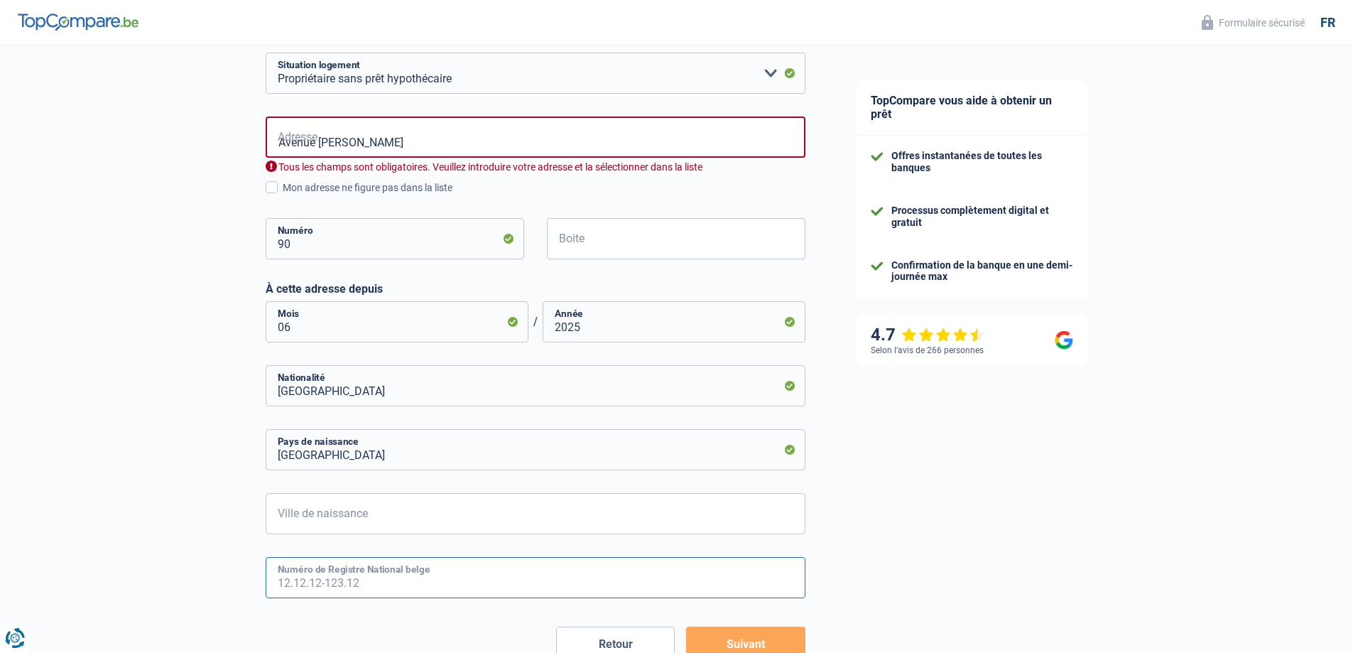
scroll to position [386, 0]
click at [385, 139] on input "Avenue [PERSON_NAME]" at bounding box center [536, 138] width 540 height 41
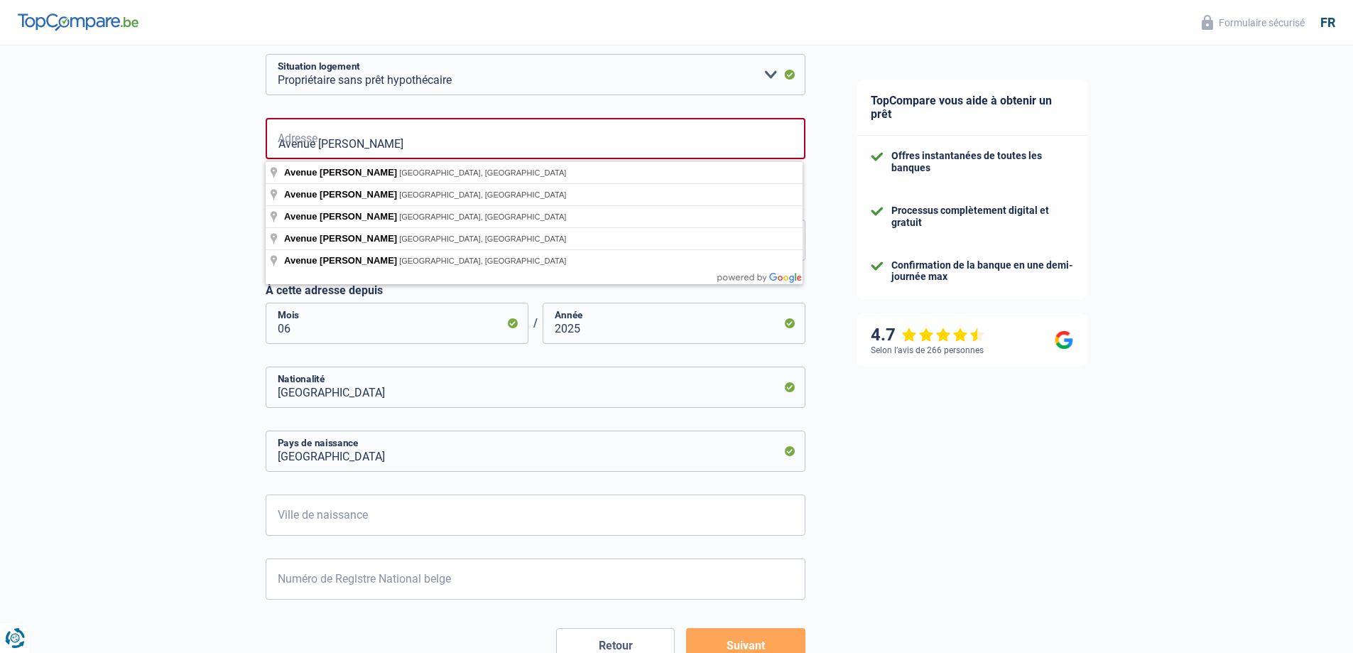
click at [194, 181] on div "Chance de réussite de votre simulation est de 60% 1 2 3 4 5 Rajoutez +20% en co…" at bounding box center [415, 198] width 831 height 1088
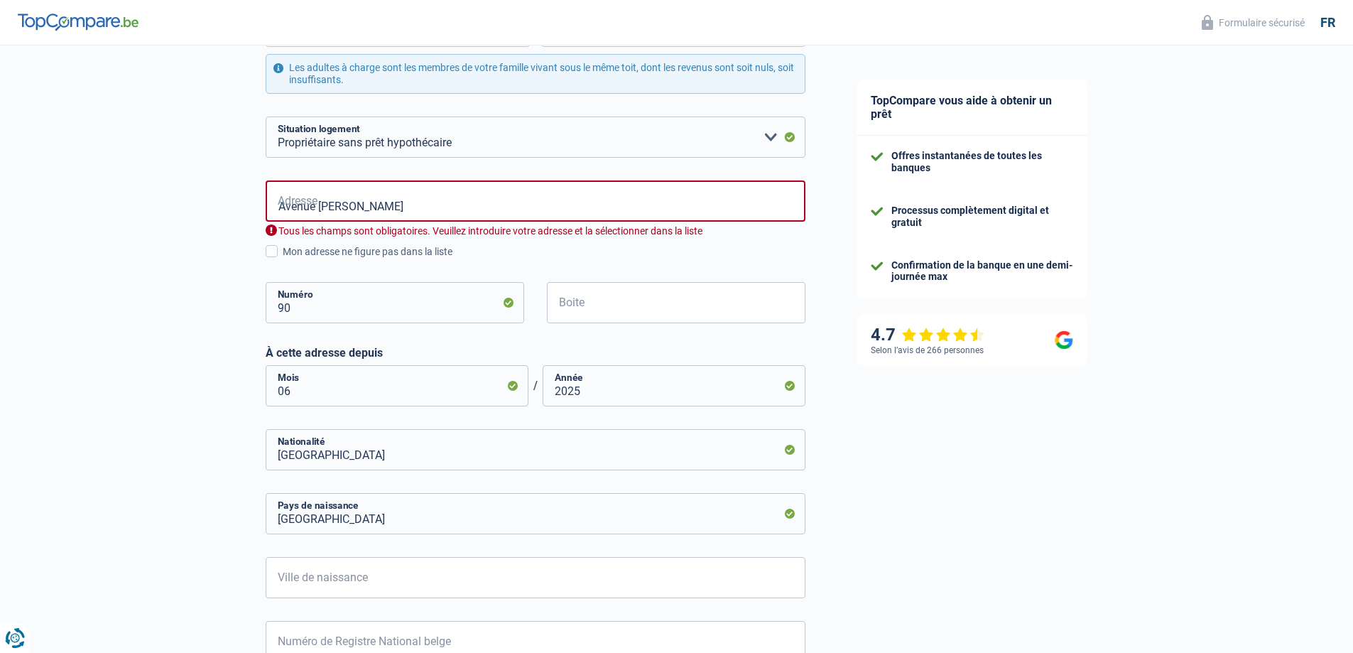
scroll to position [315, 0]
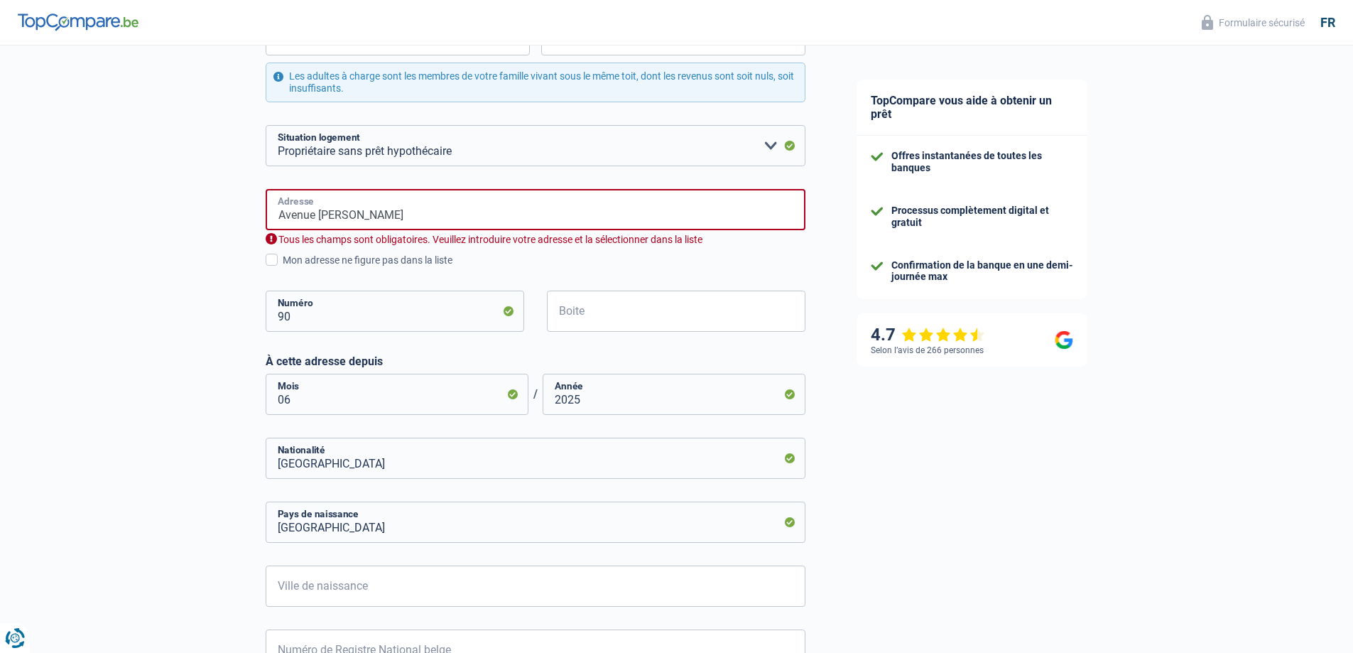
drag, startPoint x: 316, startPoint y: 224, endPoint x: 330, endPoint y: 219, distance: 14.4
click at [316, 224] on input "Avenue [PERSON_NAME]" at bounding box center [536, 209] width 540 height 41
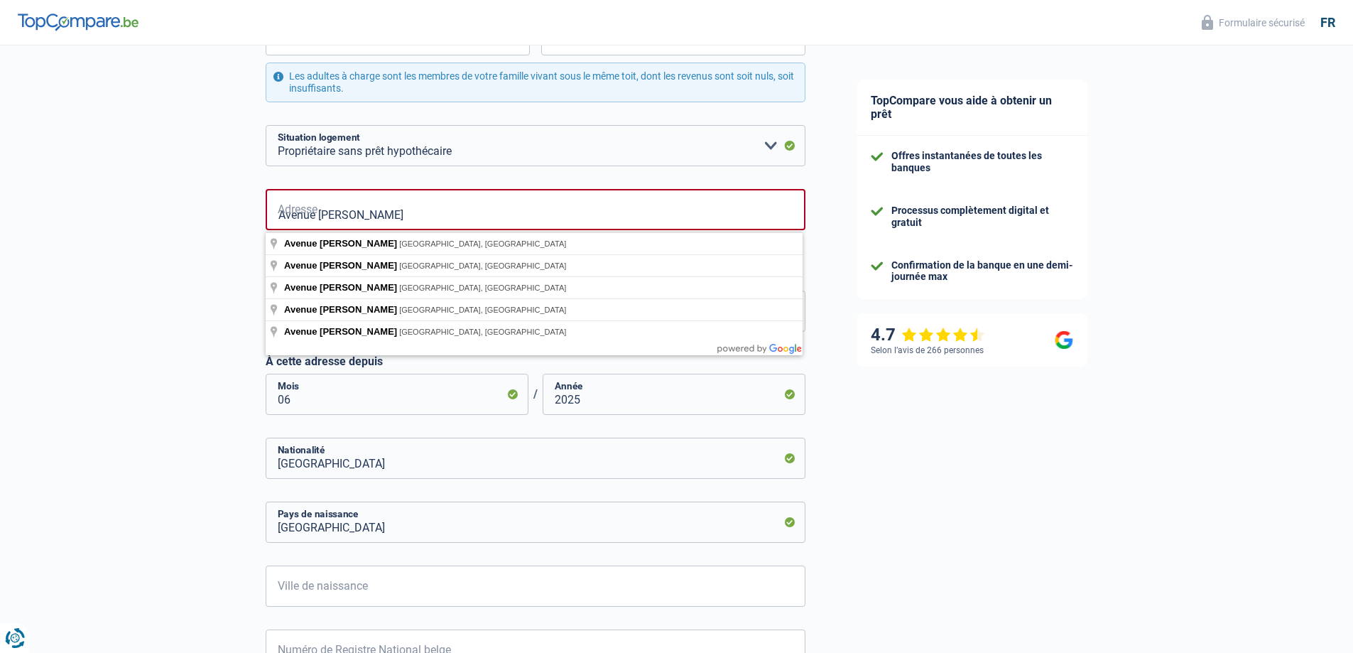
type input "Avenue [PERSON_NAME], [GEOGRAPHIC_DATA], [GEOGRAPHIC_DATA]"
select select "BE"
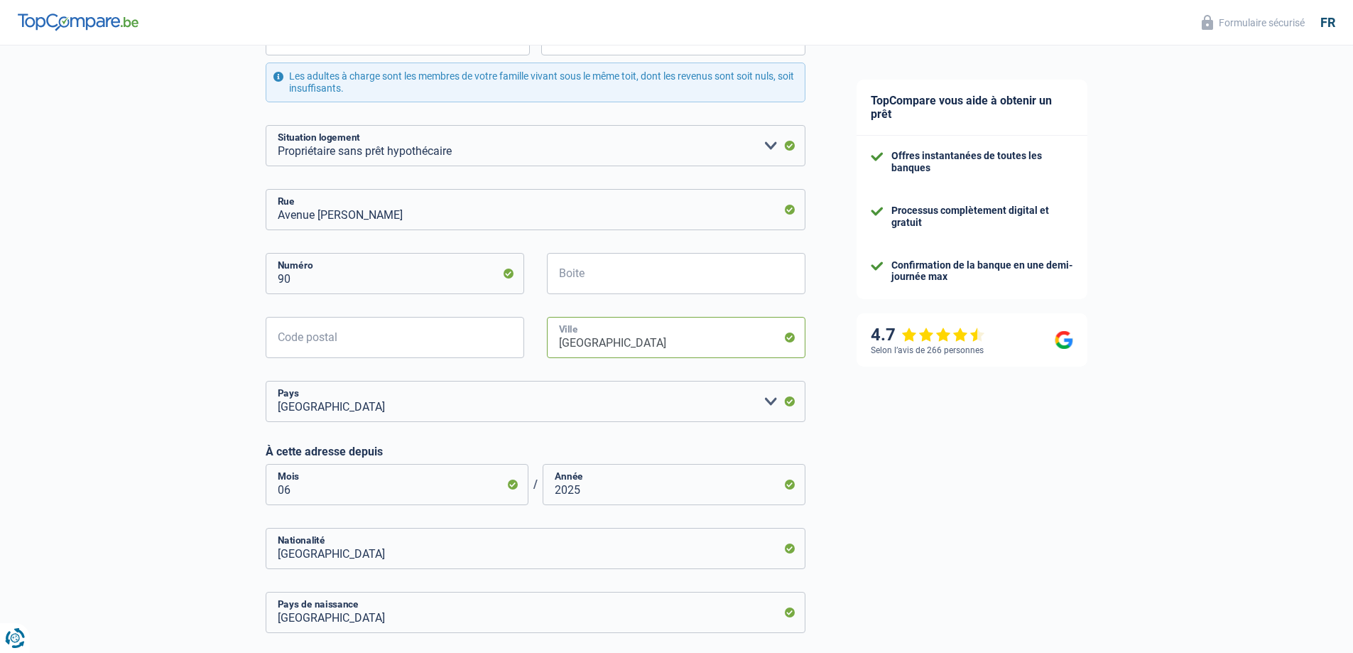
click at [670, 354] on input "[GEOGRAPHIC_DATA]" at bounding box center [676, 337] width 259 height 41
drag, startPoint x: 381, startPoint y: 221, endPoint x: 389, endPoint y: 219, distance: 8.1
click at [381, 221] on input "Avenue [PERSON_NAME]" at bounding box center [536, 209] width 540 height 41
type input "Avenue [PERSON_NAME] 90"
type input "1342"
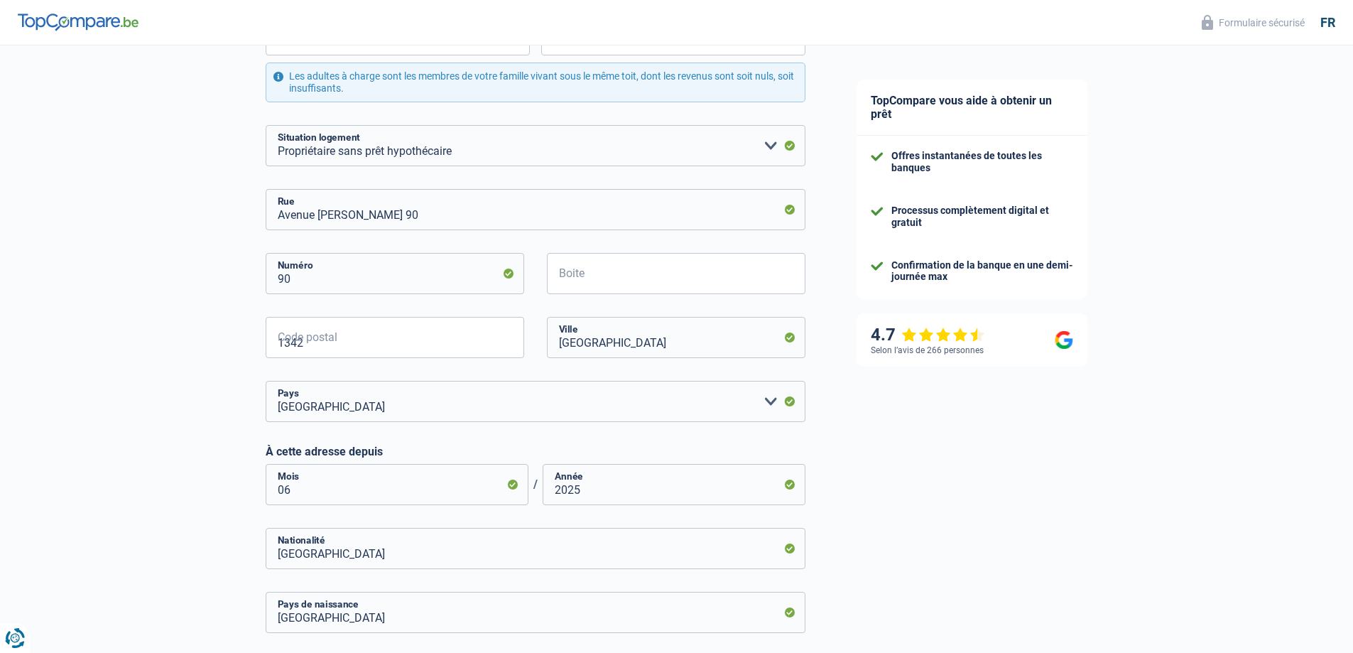
type input "Limelette"
click at [629, 345] on input "[GEOGRAPHIC_DATA]" at bounding box center [676, 337] width 259 height 41
drag, startPoint x: 710, startPoint y: 335, endPoint x: 491, endPoint y: 340, distance: 218.8
click at [491, 340] on div "1342 Code postal Namur Ville" at bounding box center [535, 349] width 561 height 64
type input "Limelette"
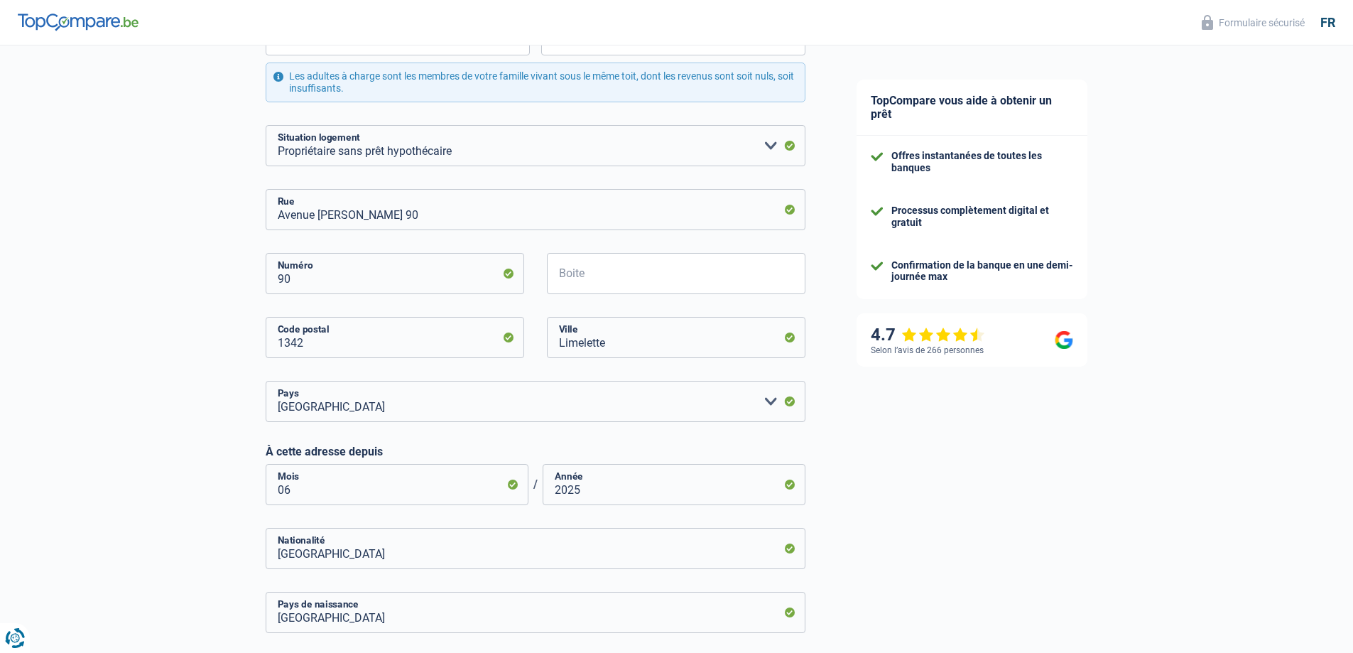
click at [900, 495] on div "TopCompare vous aide à obtenir un prêt Offres instantanées de toutes les banque…" at bounding box center [1092, 320] width 523 height 1178
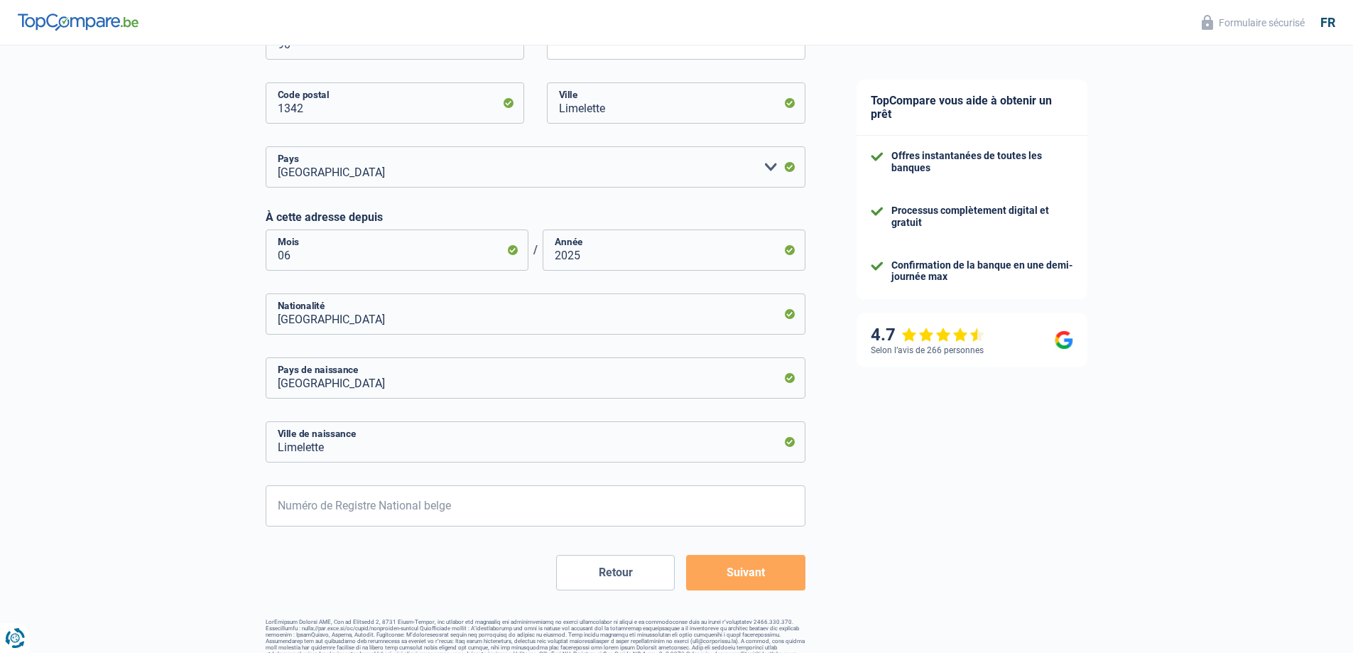
scroll to position [551, 0]
click at [734, 573] on button "Suivant" at bounding box center [745, 571] width 119 height 36
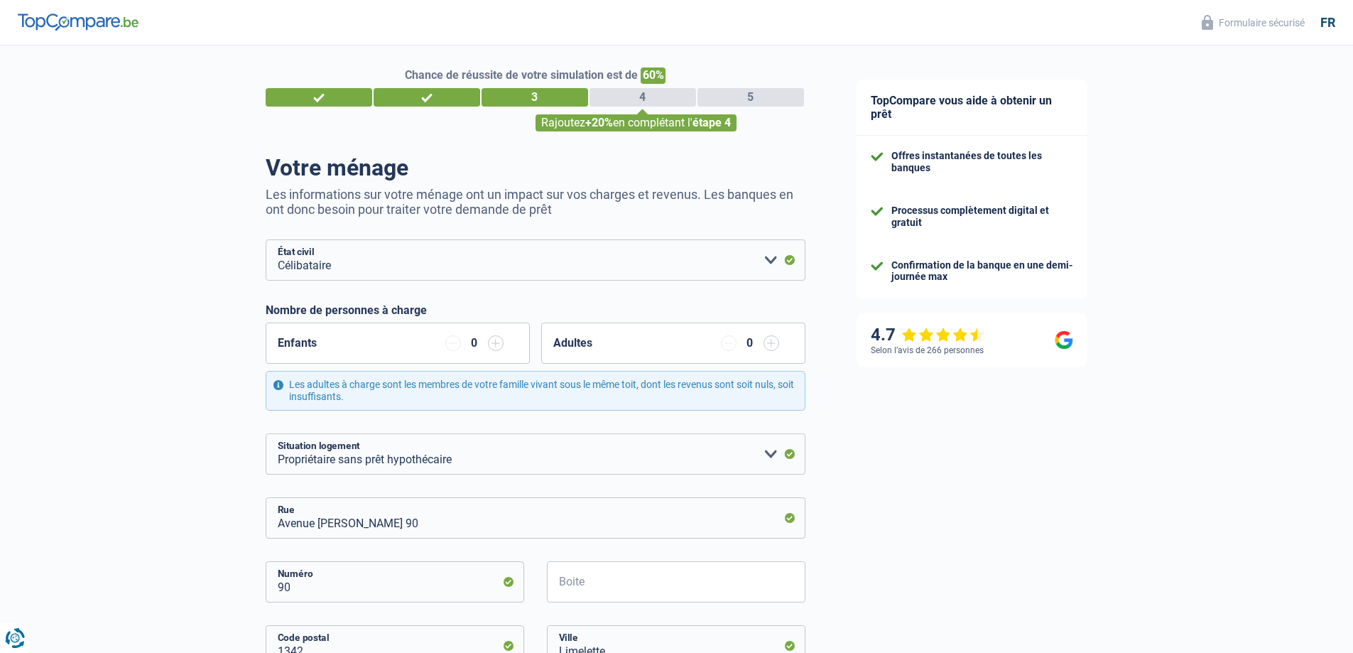
scroll to position [0, 0]
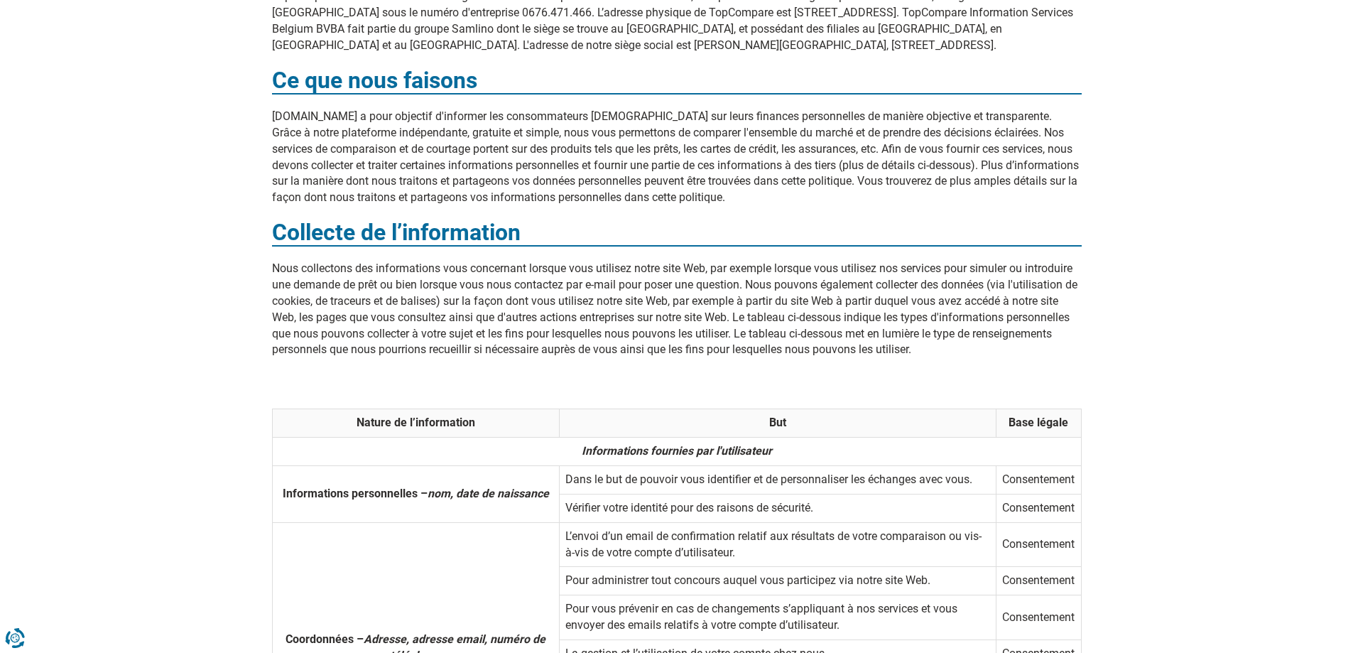
scroll to position [332, 0]
